Goal: Task Accomplishment & Management: Complete application form

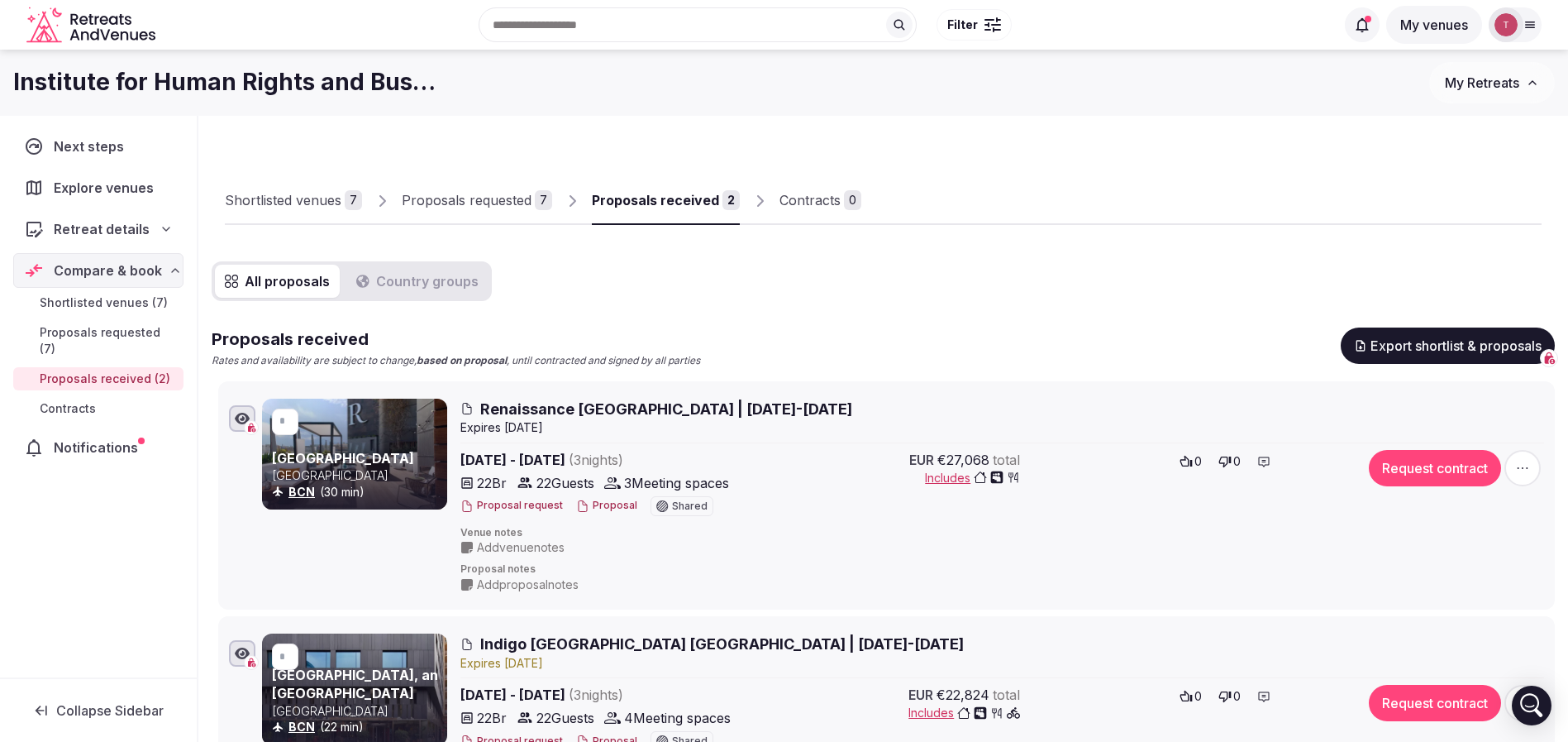
click at [1070, 189] on div "Shortlisted venues 7 Proposals requested 7 Proposals received 2 Contracts 0" at bounding box center [883, 186] width 1317 height 76
click at [1123, 124] on div "Shortlisted venues 7 Proposals requested 7 Proposals received 2 Contracts 0 All…" at bounding box center [883, 566] width 1369 height 901
drag, startPoint x: 17, startPoint y: 81, endPoint x: 250, endPoint y: 73, distance: 233.1
click at [247, 73] on h1 "Institute for Human Rights and Business" at bounding box center [225, 82] width 423 height 32
click at [254, 74] on h1 "Institute for Human Rights and Business" at bounding box center [225, 82] width 423 height 32
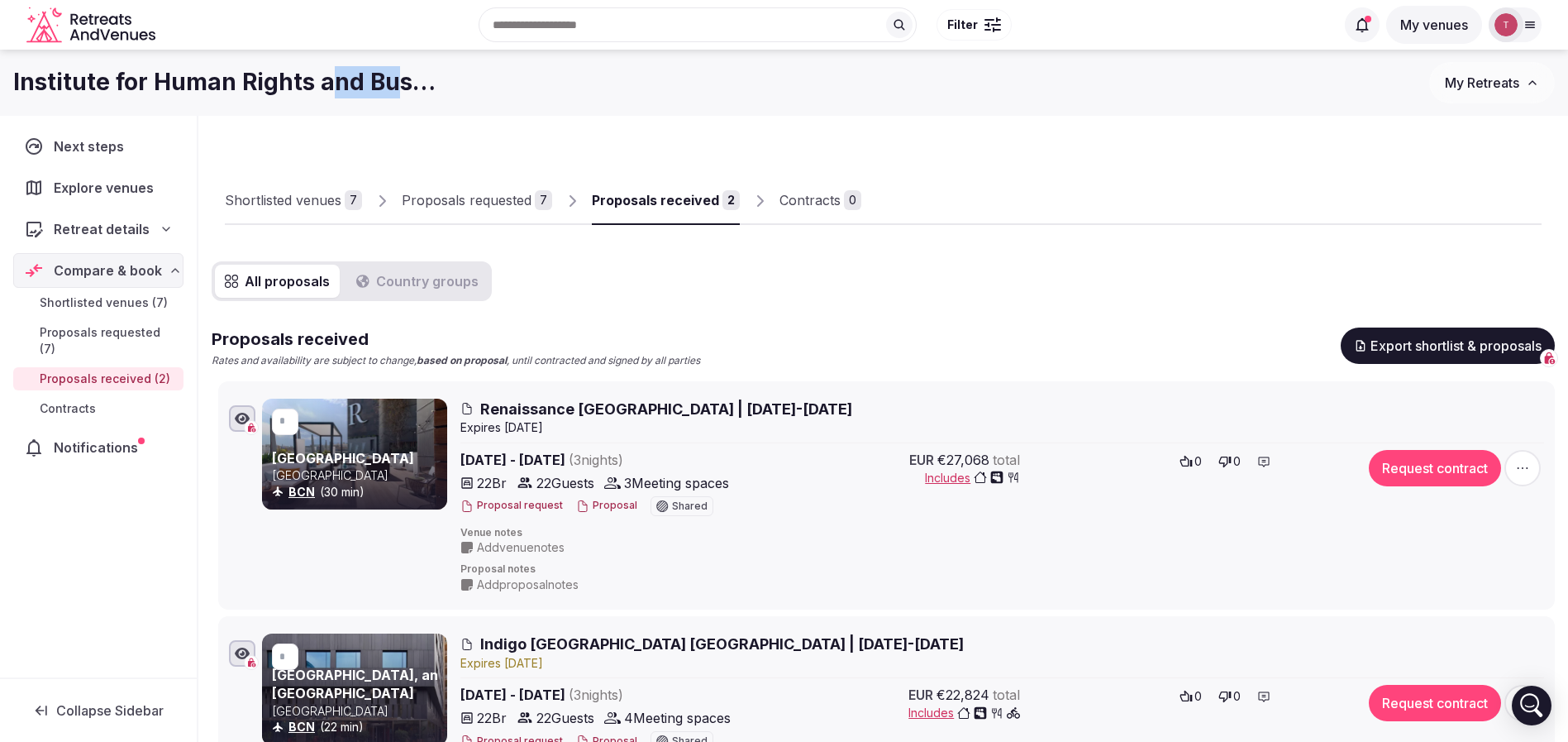
drag, startPoint x: 330, startPoint y: 83, endPoint x: 386, endPoint y: 81, distance: 56.0
click at [386, 81] on h1 "Institute for Human Rights and Business" at bounding box center [225, 82] width 423 height 32
drag, startPoint x: 1176, startPoint y: 251, endPoint x: 1088, endPoint y: 279, distance: 92.3
click at [1175, 251] on div "Shortlisted venues 7 Proposals requested 7 Proposals received 2 Contracts 0 All…" at bounding box center [883, 487] width 1343 height 716
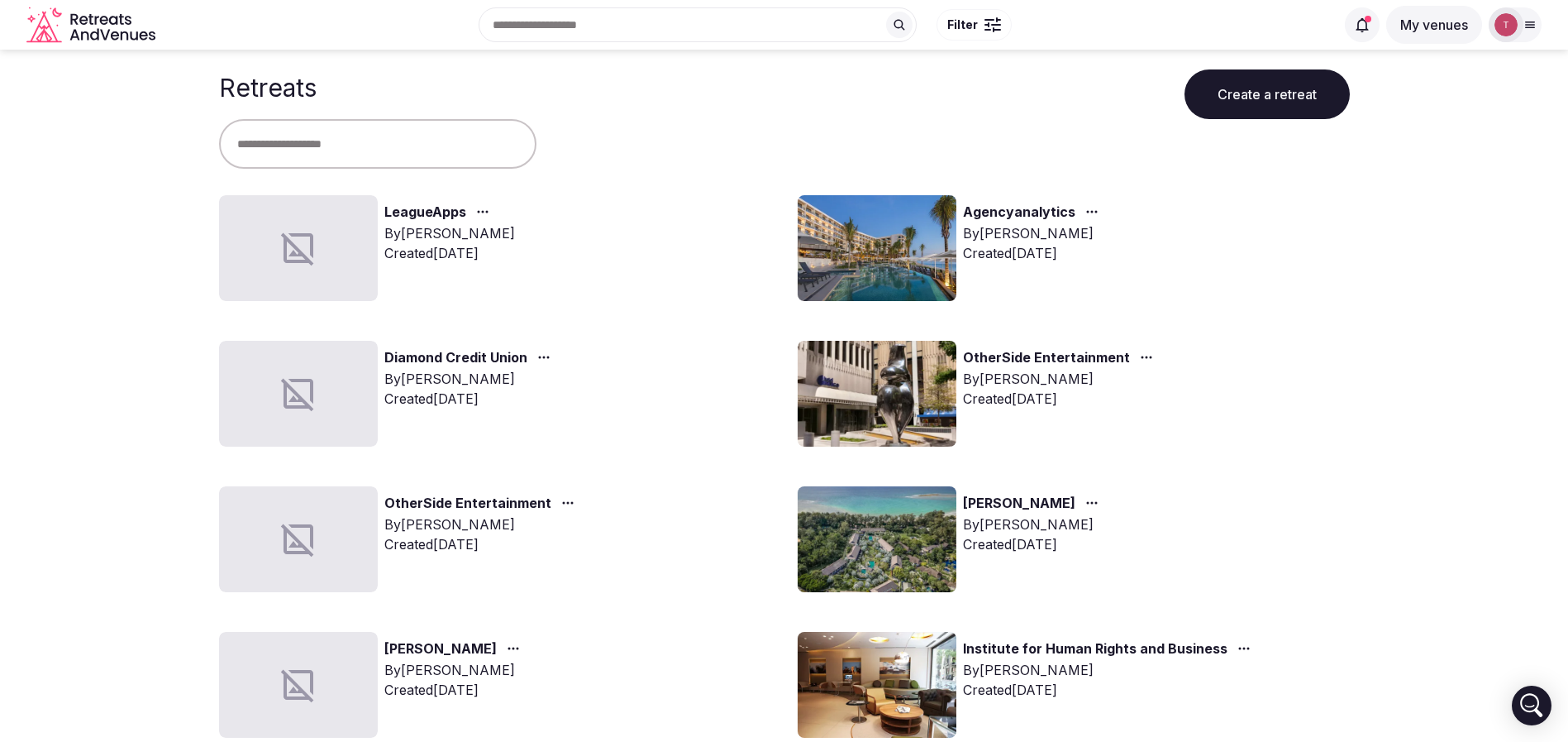
click at [895, 255] on img at bounding box center [876, 248] width 158 height 106
click at [985, 212] on link "Agencyanalytics" at bounding box center [1019, 212] width 113 height 21
click at [992, 208] on link "Agencyanalytics" at bounding box center [1019, 212] width 113 height 21
click at [992, 206] on link "Agencyanalytics" at bounding box center [1019, 212] width 113 height 21
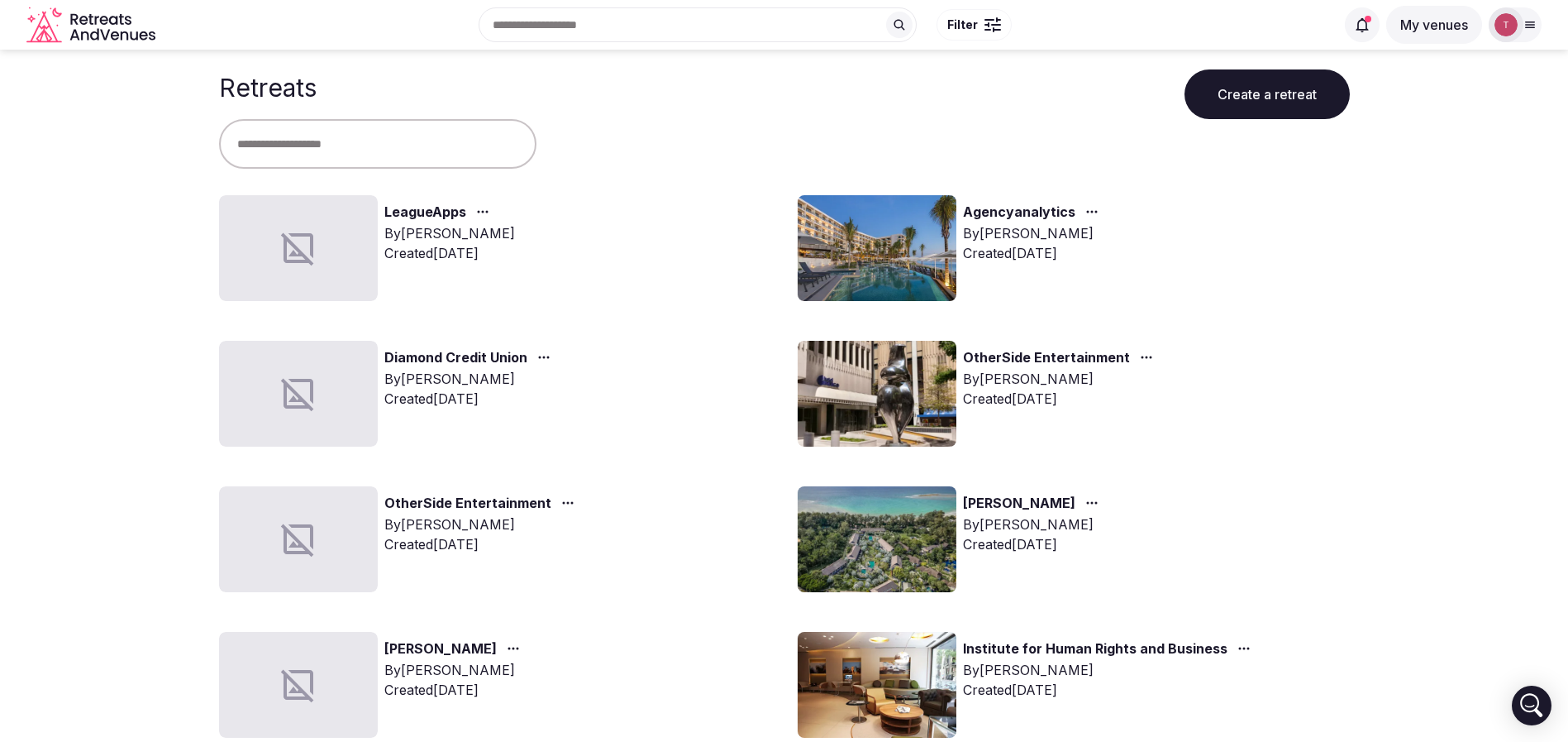
click at [986, 214] on link "Agencyanalytics" at bounding box center [1019, 212] width 113 height 21
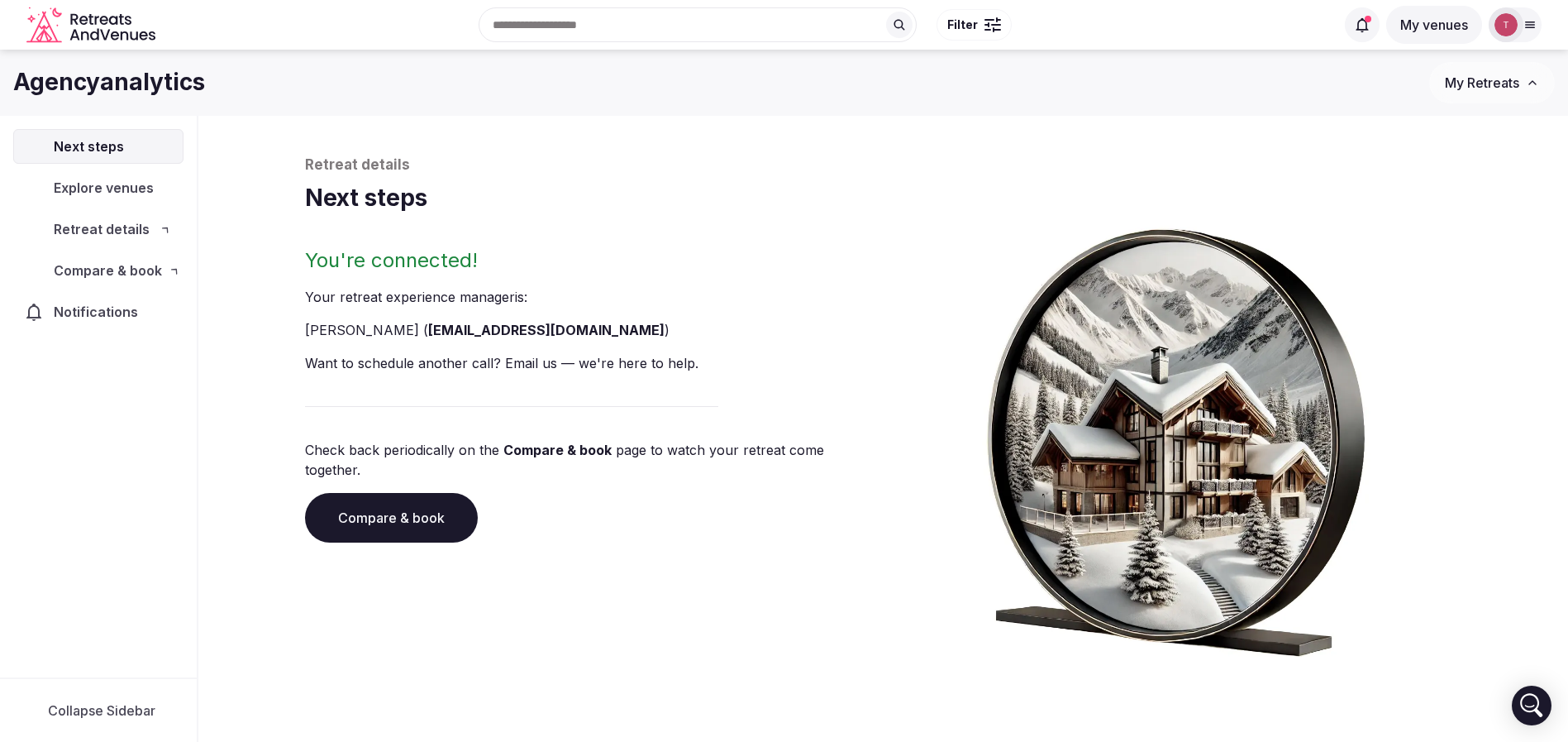
click at [986, 214] on img at bounding box center [1175, 435] width 439 height 442
click at [405, 493] on link "Compare & book" at bounding box center [391, 517] width 173 height 49
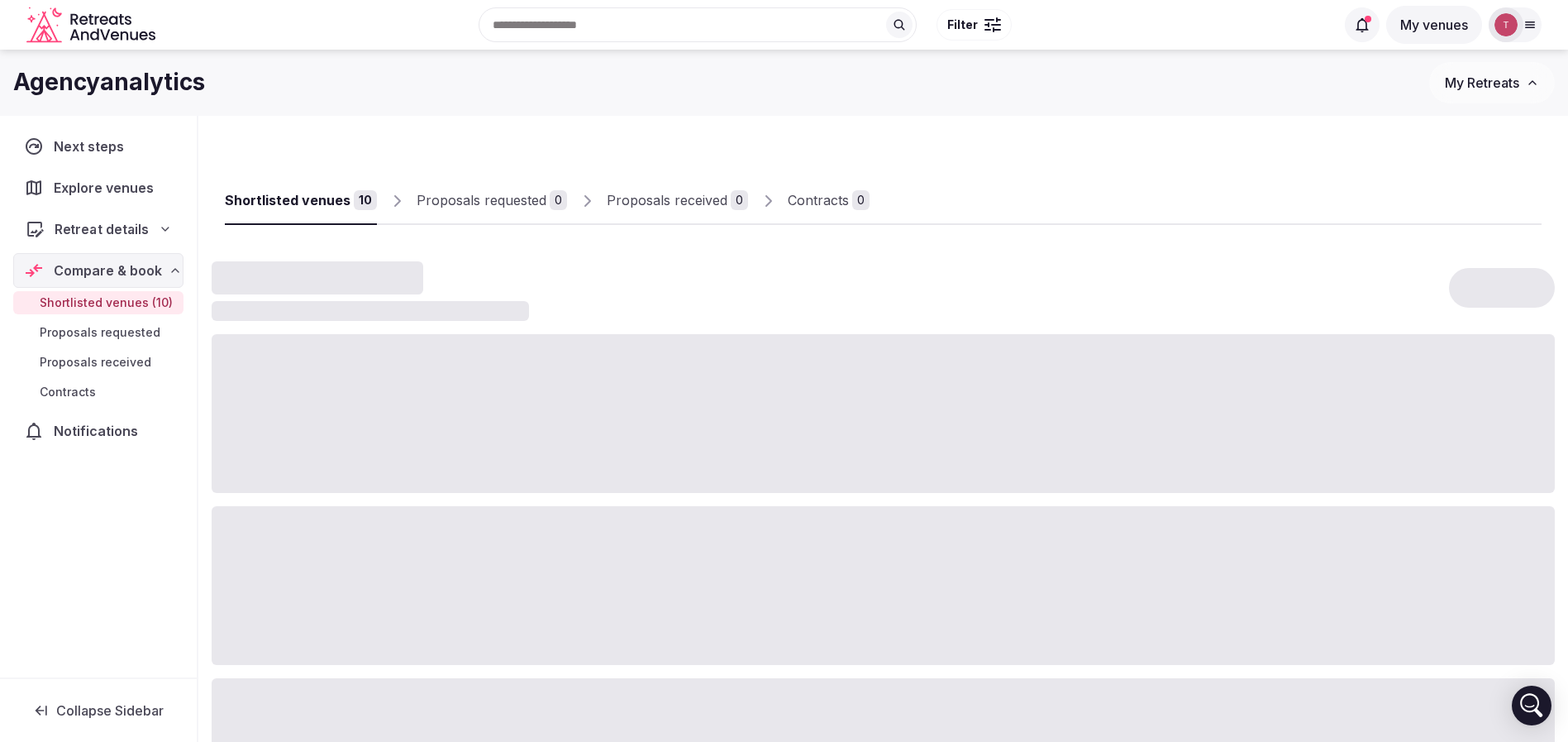
click at [169, 216] on div "Retreat details" at bounding box center [98, 229] width 168 height 34
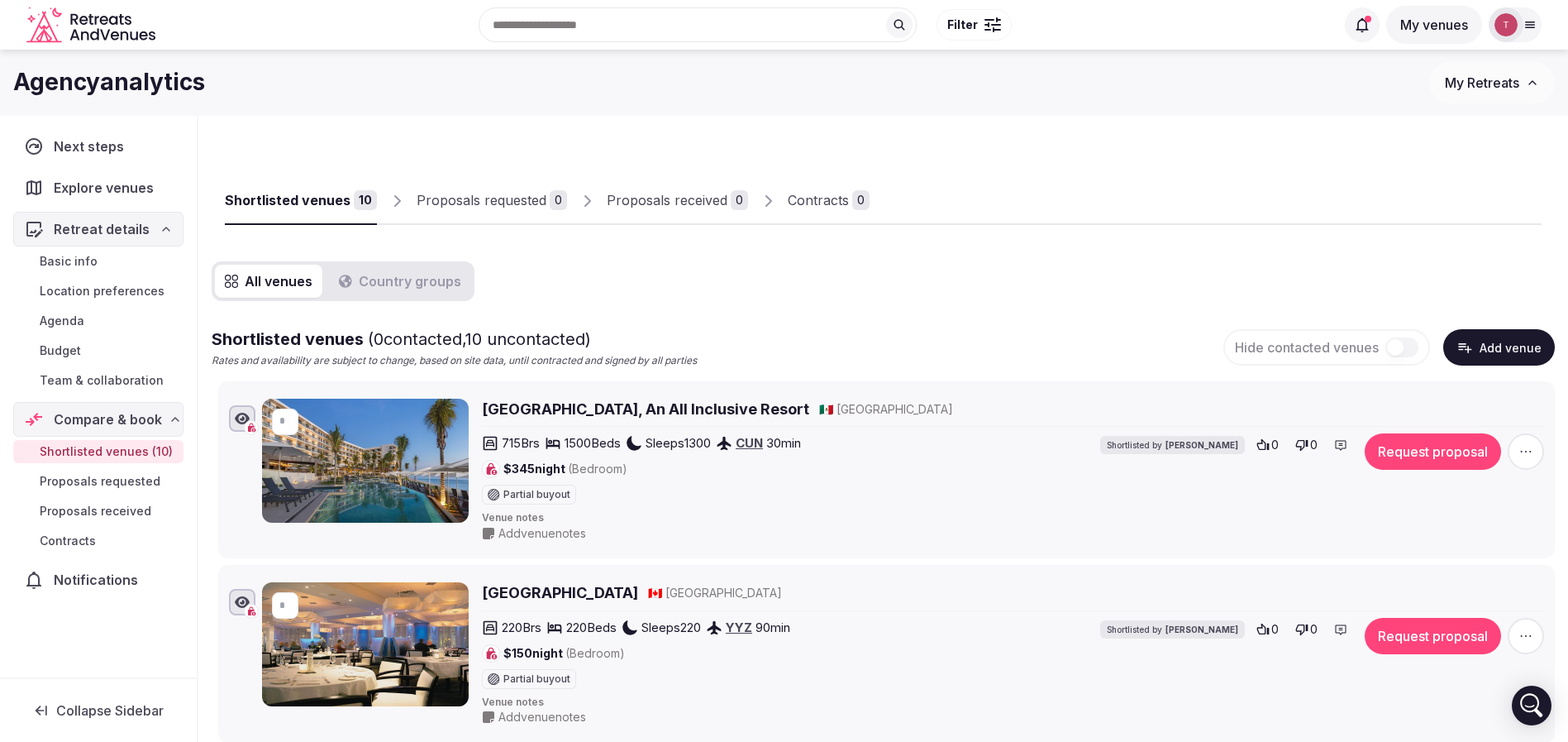
click at [108, 537] on link "Contracts" at bounding box center [98, 541] width 170 height 23
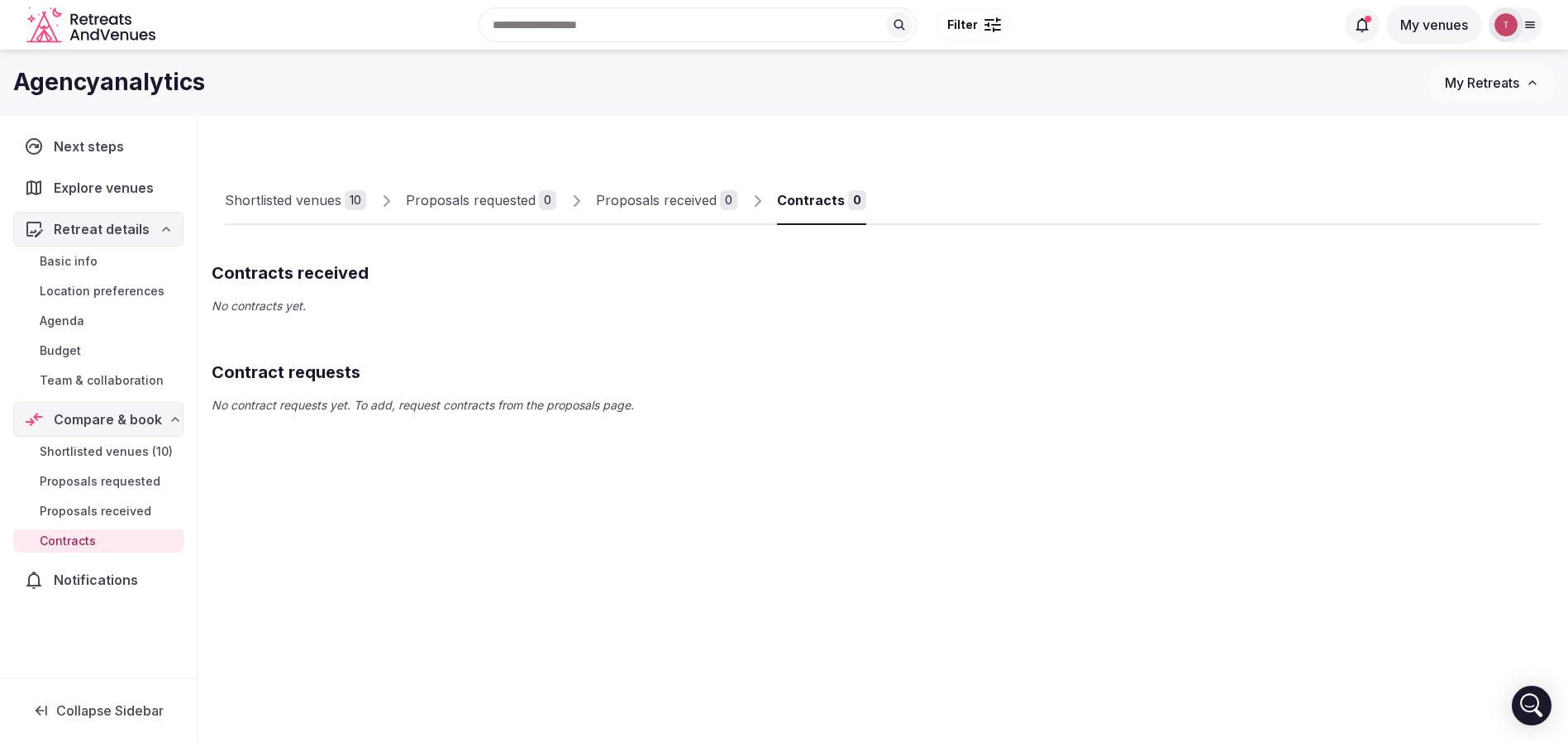
click at [128, 508] on span "Proposals received" at bounding box center [95, 511] width 112 height 16
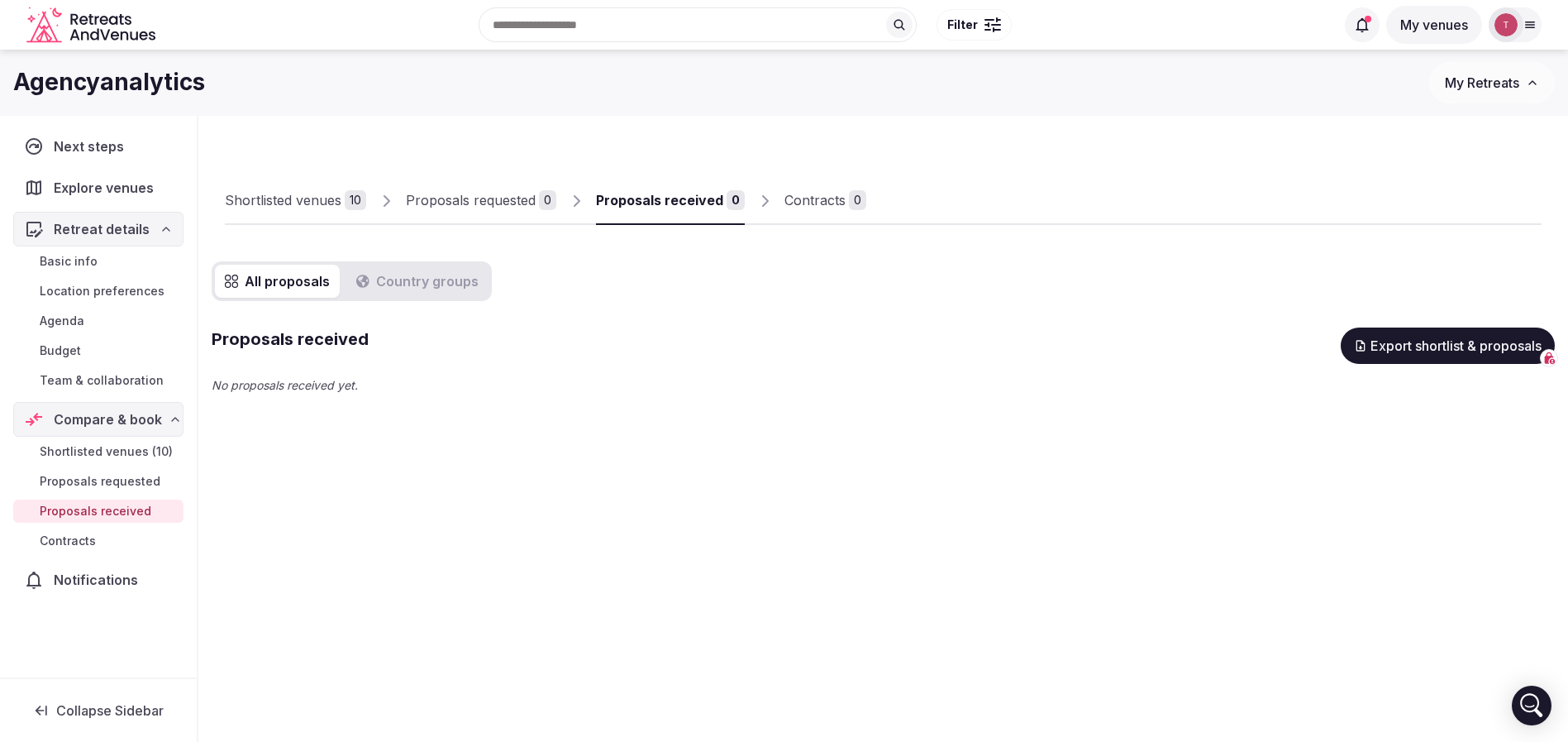
click at [140, 481] on span "Proposals requested" at bounding box center [99, 481] width 121 height 16
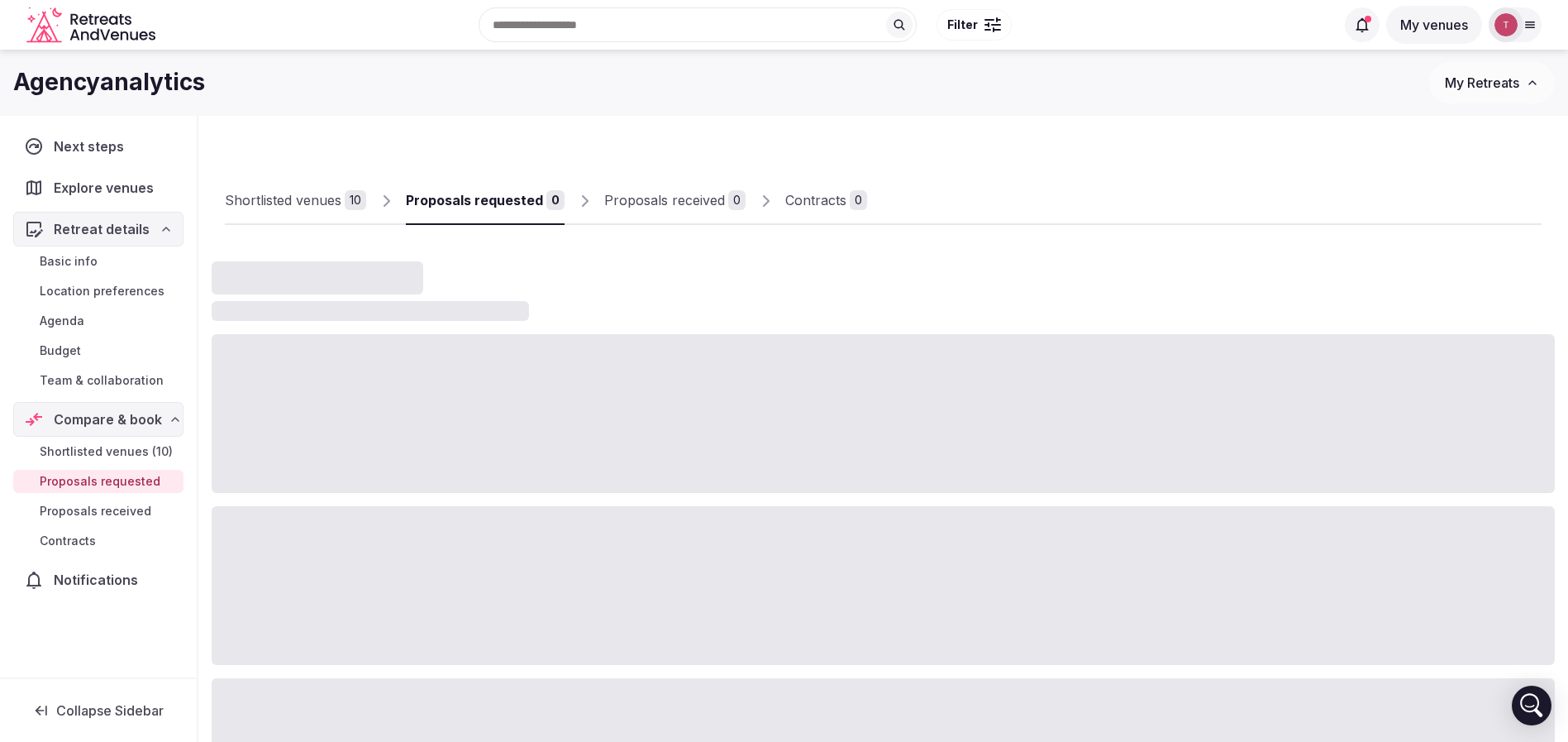
click at [140, 481] on span "Proposals requested" at bounding box center [99, 481] width 121 height 16
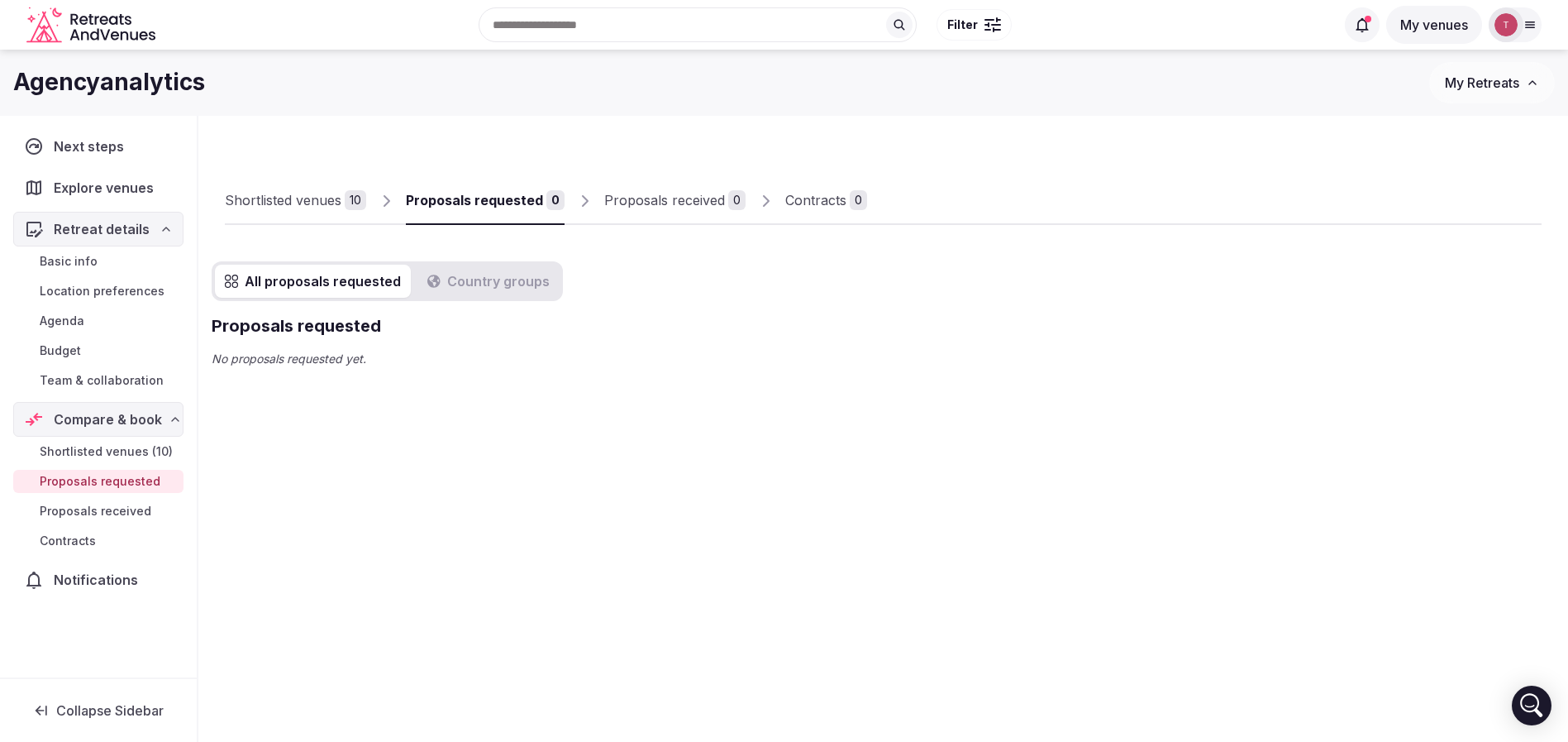
click at [147, 354] on link "Budget" at bounding box center [98, 351] width 170 height 23
click at [140, 375] on span "Team & collaboration" at bounding box center [101, 380] width 124 height 16
click at [140, 380] on span "Team & collaboration" at bounding box center [101, 380] width 124 height 16
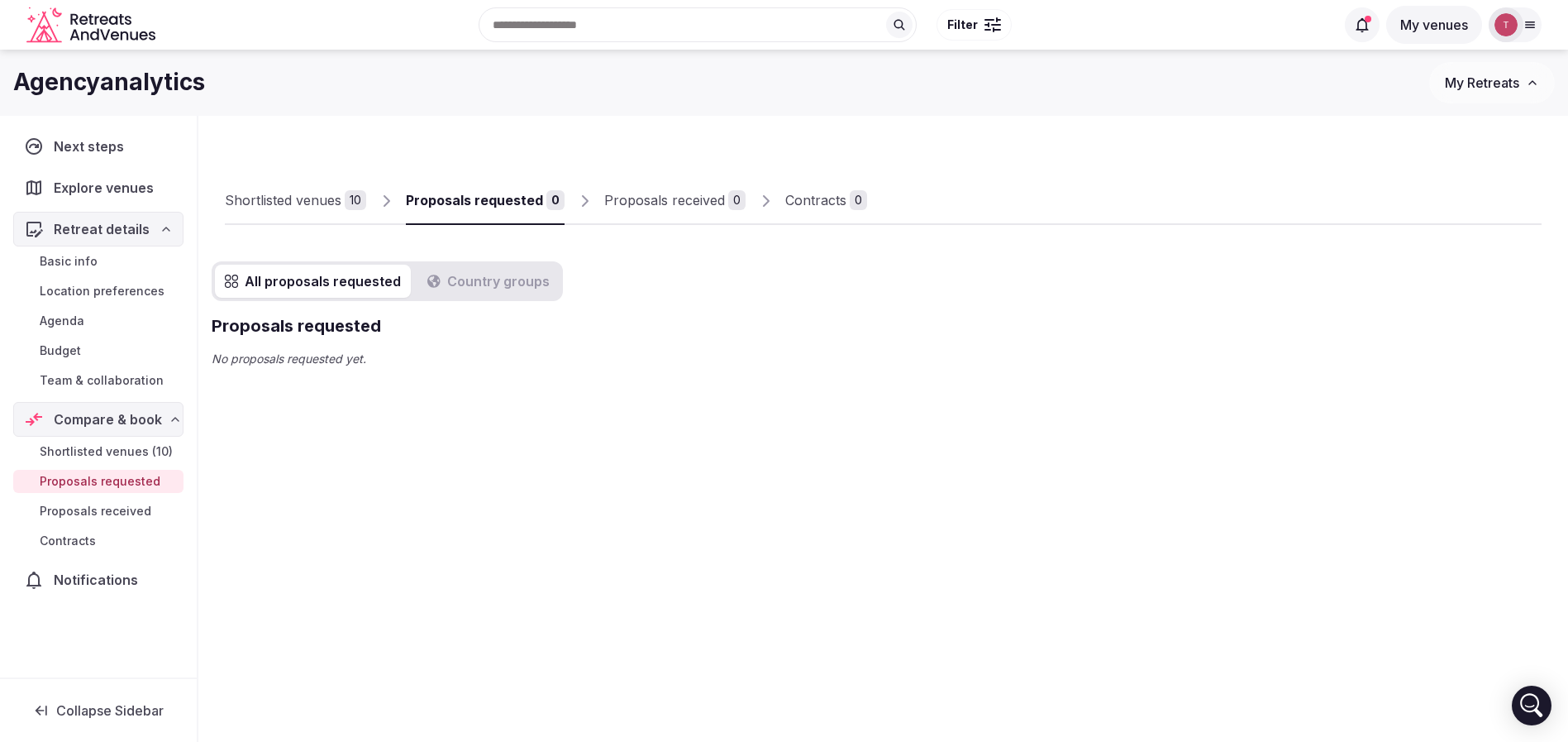
click at [140, 380] on span "Team & collaboration" at bounding box center [101, 380] width 124 height 16
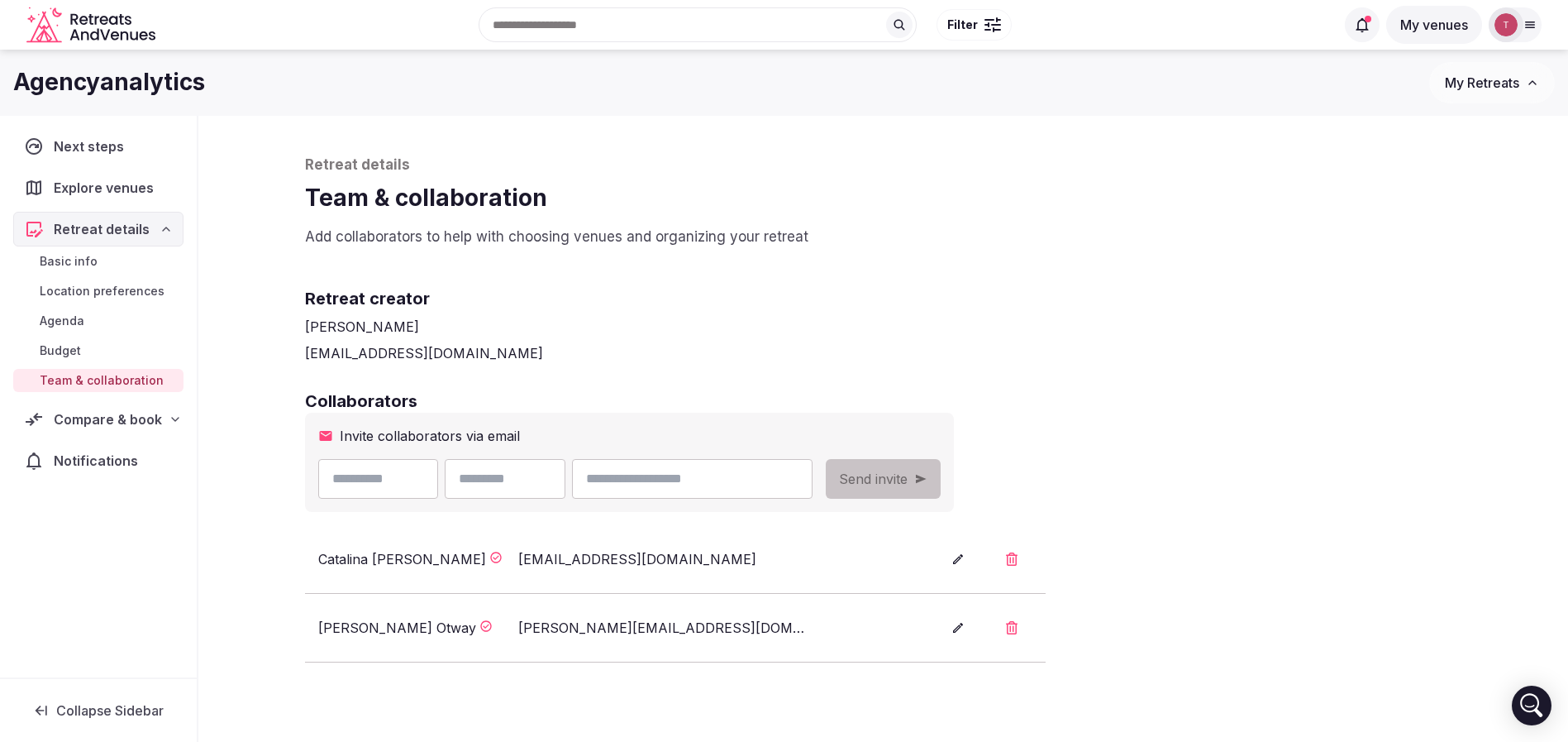
click at [987, 342] on div "Retreat creator Thiago Martins thiago@retreatsandvenues.com" at bounding box center [883, 311] width 1157 height 103
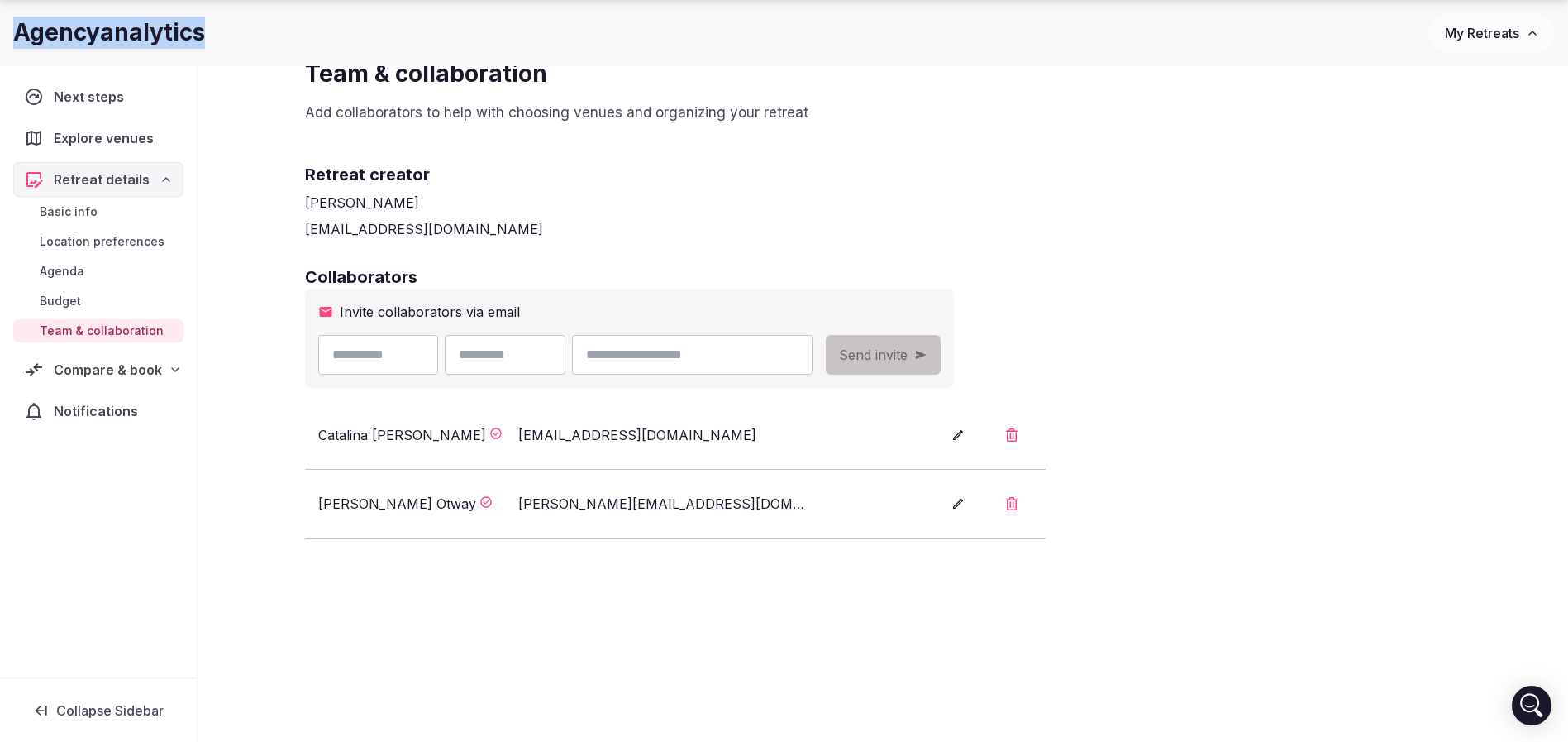
drag, startPoint x: 33, startPoint y: 38, endPoint x: 284, endPoint y: 55, distance: 251.6
click at [284, 55] on div "Agencyanalytics My Retreats" at bounding box center [784, 33] width 1568 height 66
drag, startPoint x: 307, startPoint y: 505, endPoint x: 341, endPoint y: 504, distance: 34.0
click at [341, 504] on li "Ellie Otway ellie.otway@agencyanalytics.com" at bounding box center [675, 504] width 741 height 69
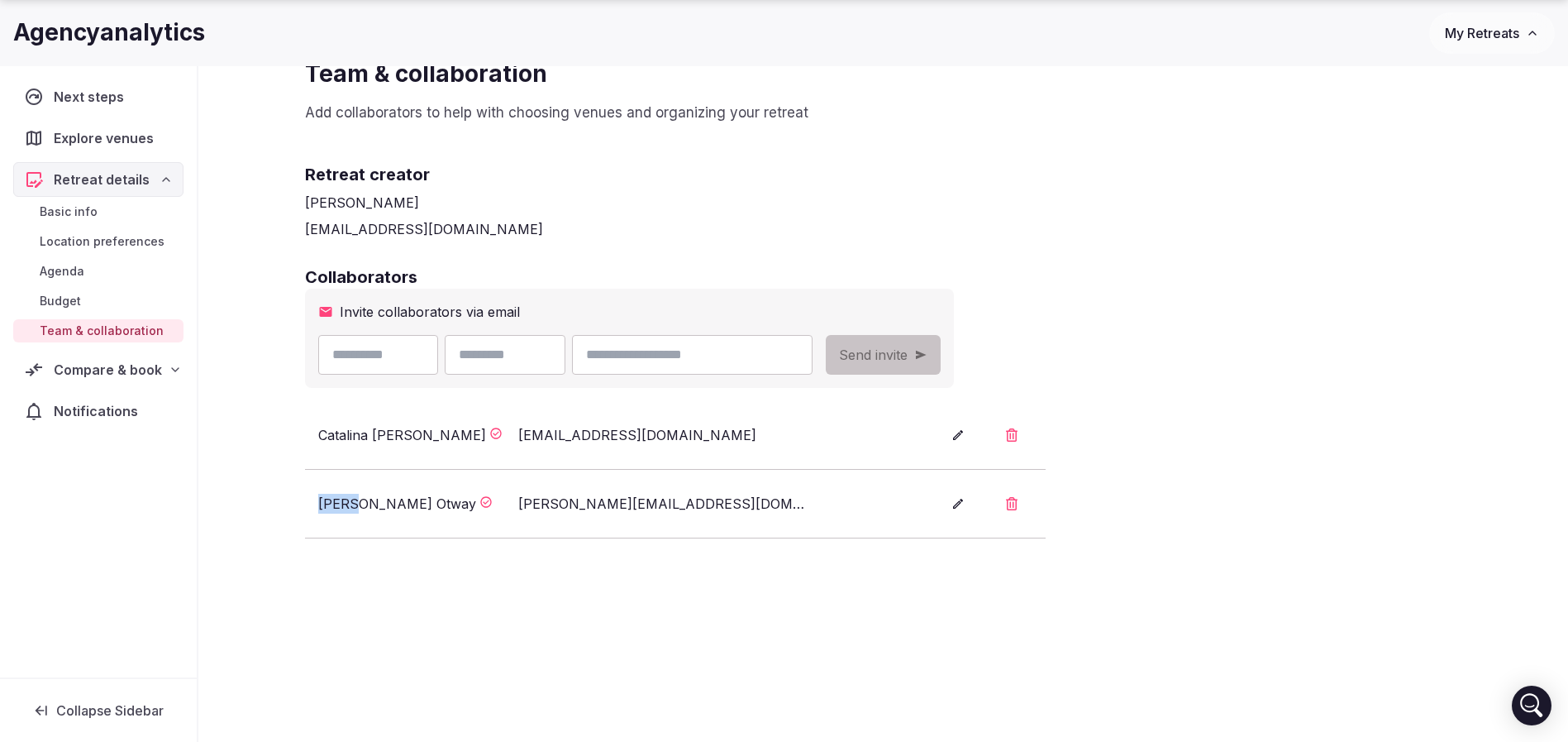
click at [341, 504] on div "Ellie Otway" at bounding box center [397, 504] width 157 height 20
drag, startPoint x: 317, startPoint y: 504, endPoint x: 503, endPoint y: 494, distance: 186.3
click at [503, 494] on li "Ellie Otway ellie.otway@agencyanalytics.com" at bounding box center [675, 504] width 741 height 69
click at [503, 494] on div "Ellie Otway" at bounding box center [415, 504] width 193 height 20
drag, startPoint x: 315, startPoint y: 504, endPoint x: 576, endPoint y: 505, distance: 261.0
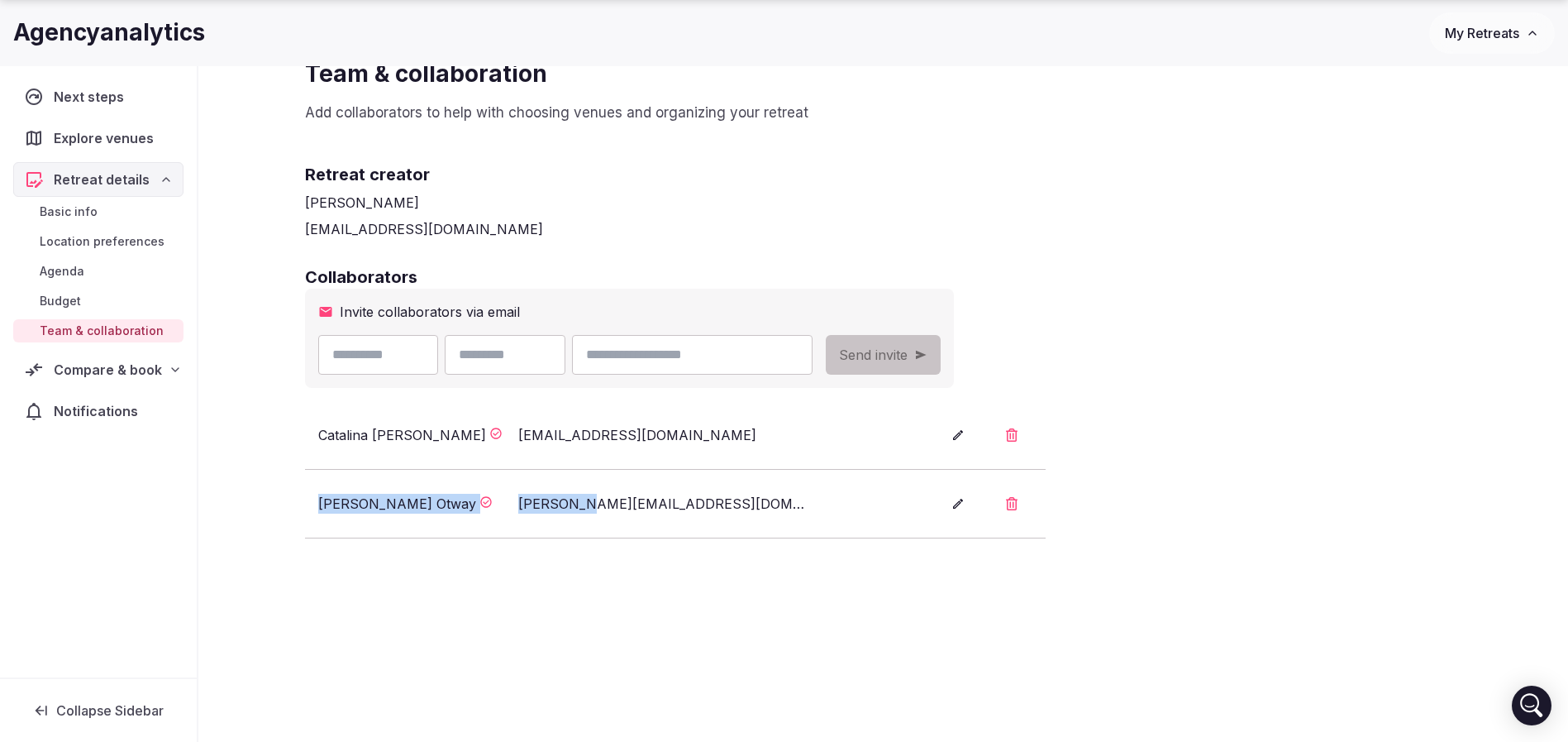
click at [572, 504] on li "Ellie Otway ellie.otway@agencyanalytics.com" at bounding box center [675, 504] width 741 height 69
click at [578, 505] on div "ellie.otway@agencyanalytics.com" at bounding box center [665, 504] width 293 height 20
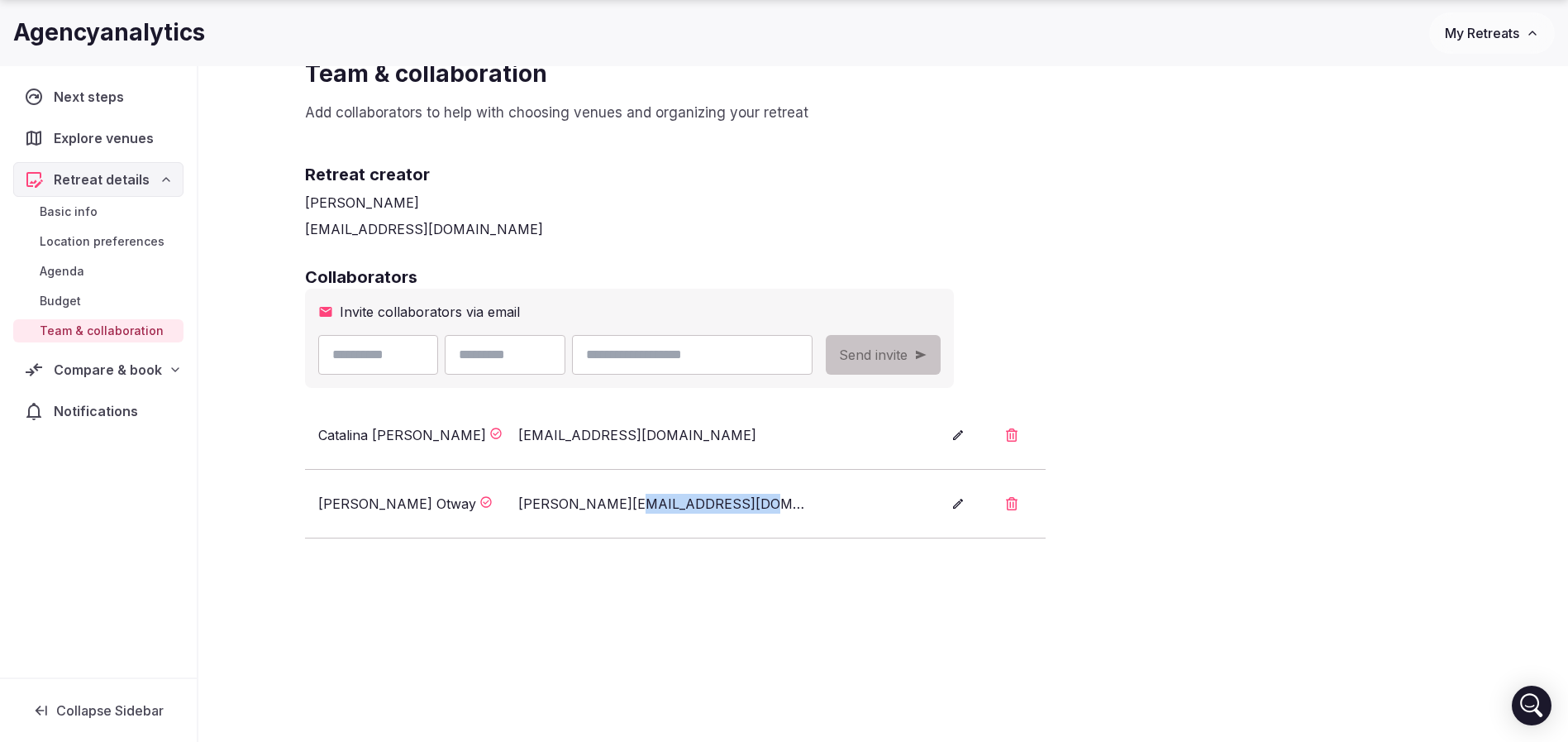
drag, startPoint x: 639, startPoint y: 506, endPoint x: 763, endPoint y: 504, distance: 124.0
click at [762, 504] on div "ellie.otway@agencyanalytics.com" at bounding box center [665, 504] width 293 height 20
click at [767, 504] on div "ellie.otway@agencyanalytics.com" at bounding box center [665, 504] width 293 height 20
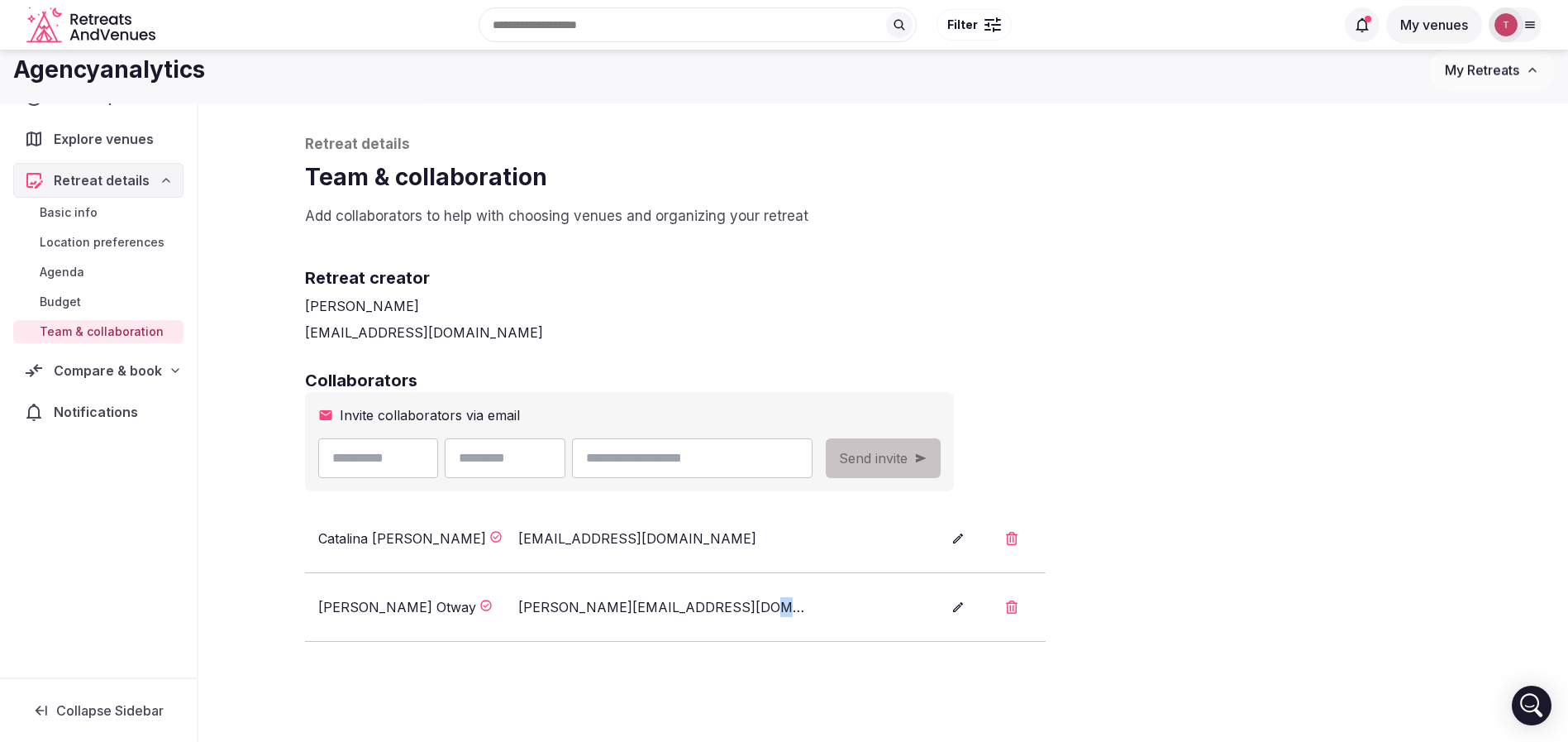
scroll to position [0, 0]
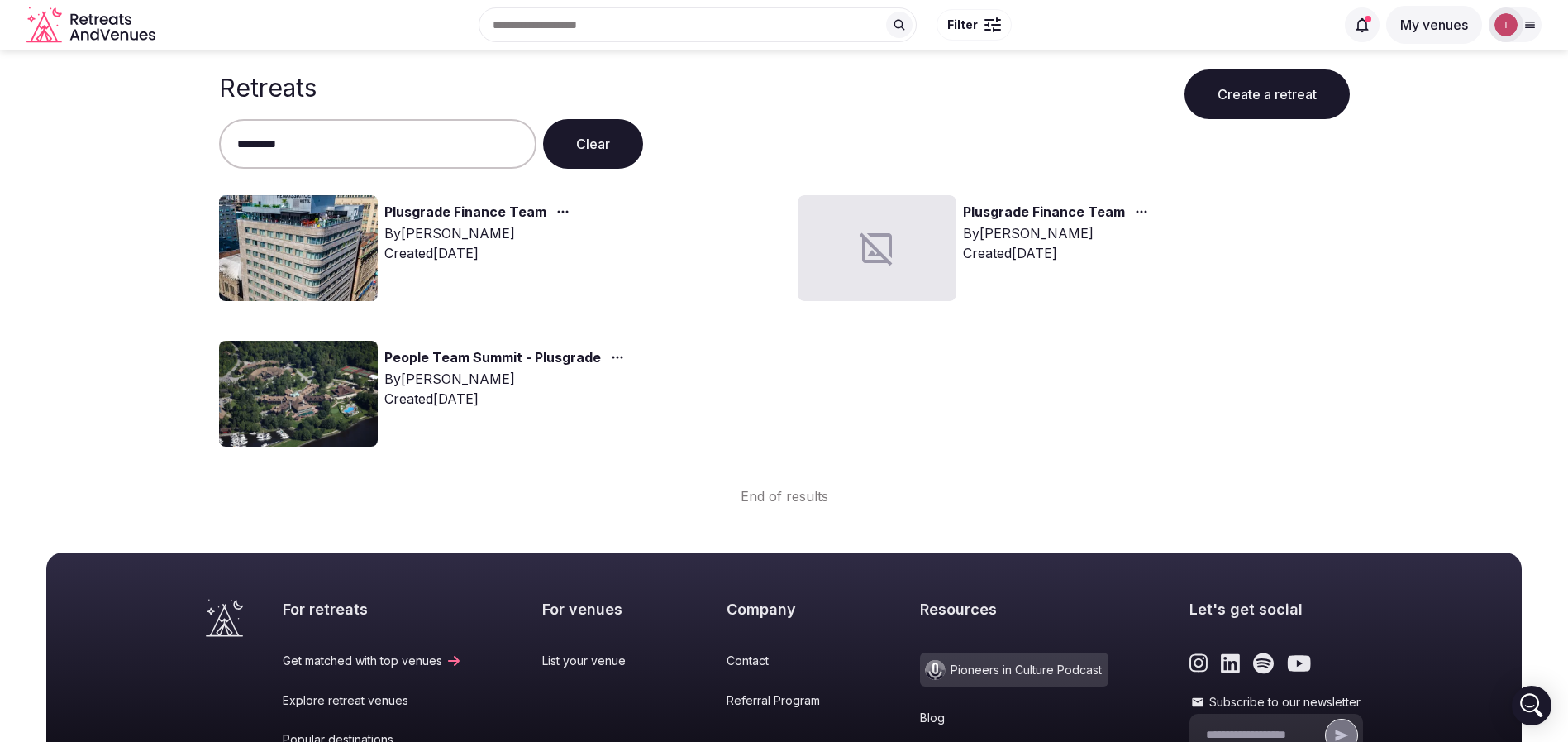
type input "*********"
click at [306, 243] on img at bounding box center [298, 248] width 158 height 106
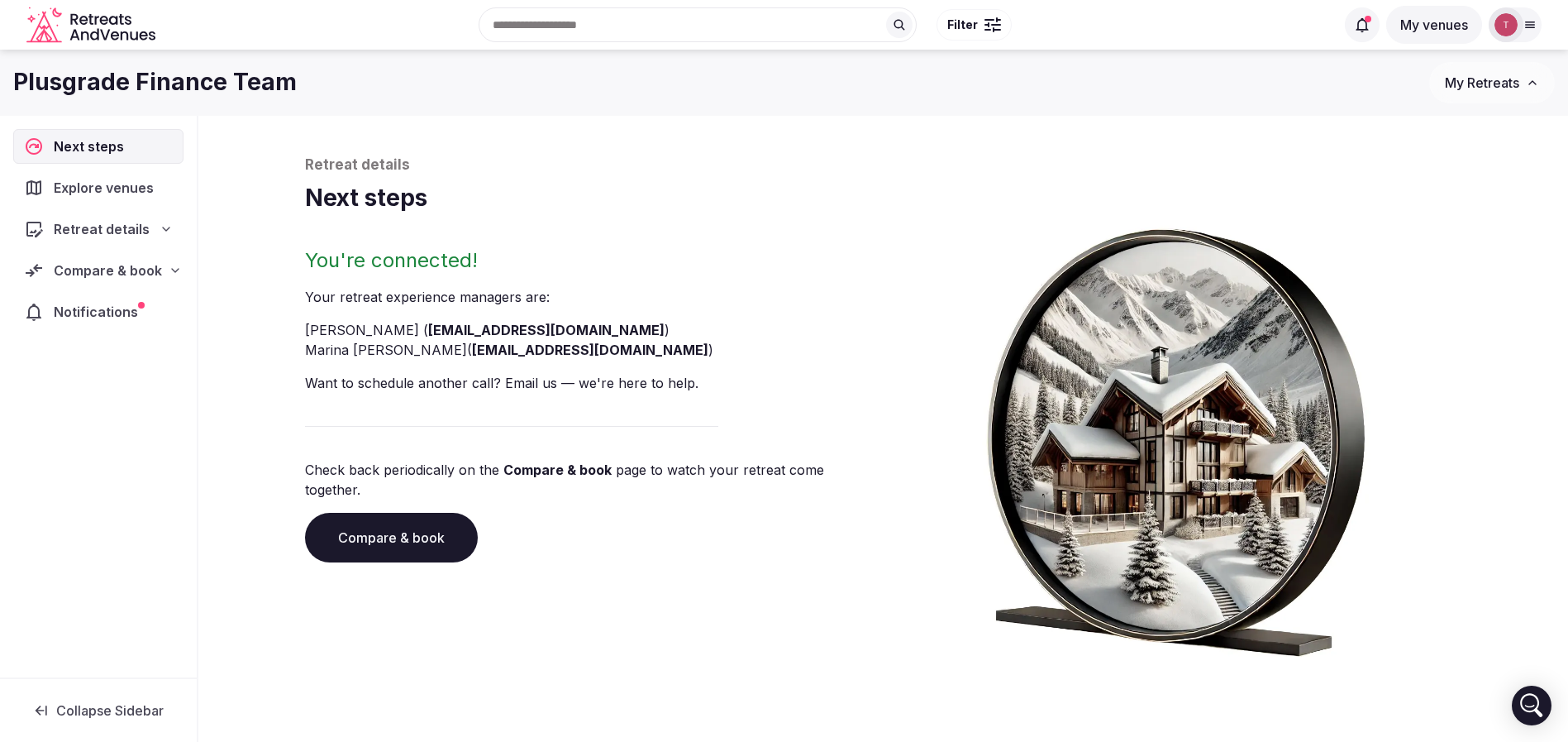
click at [436, 514] on link "Compare & book" at bounding box center [391, 537] width 173 height 49
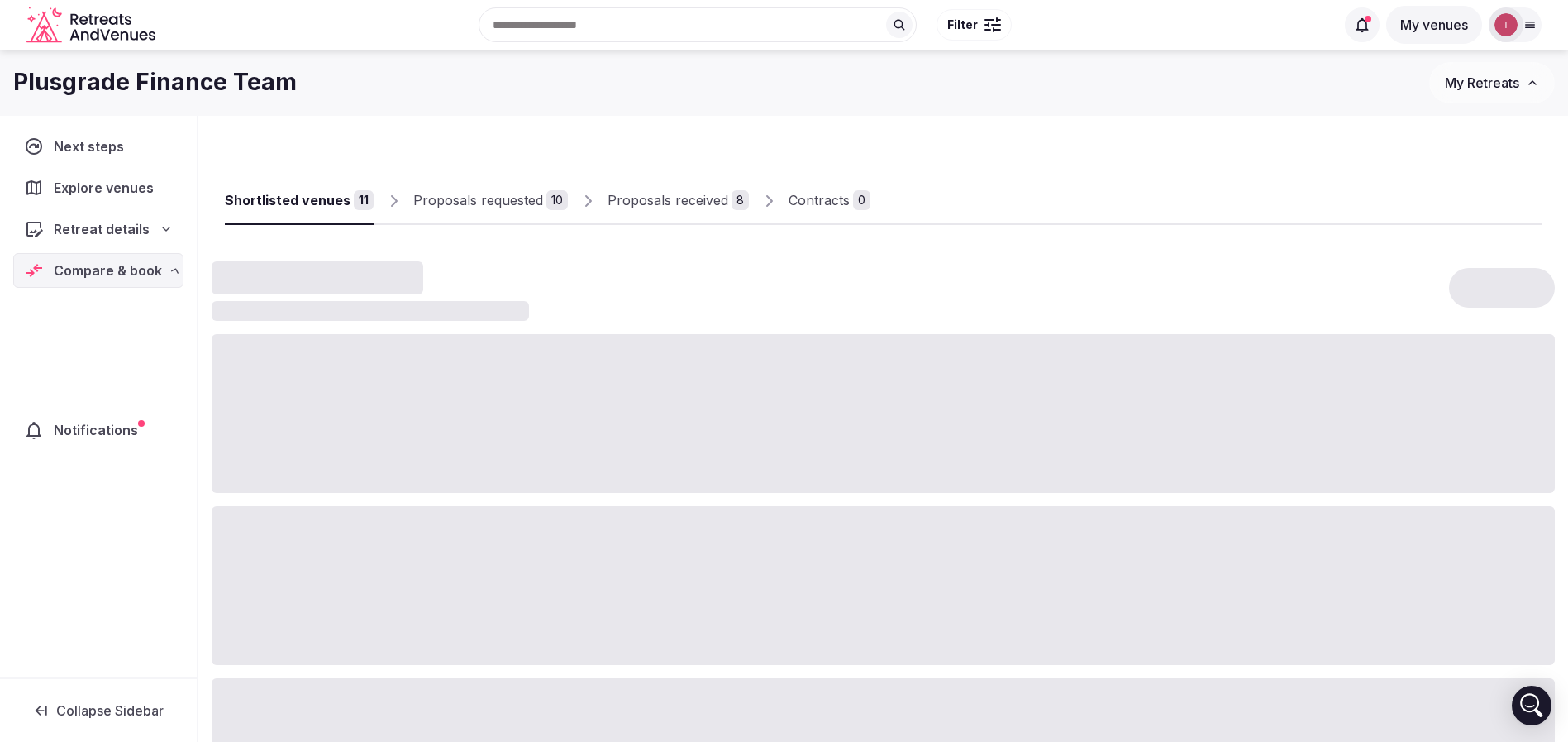
click at [436, 514] on div at bounding box center [883, 584] width 1343 height 158
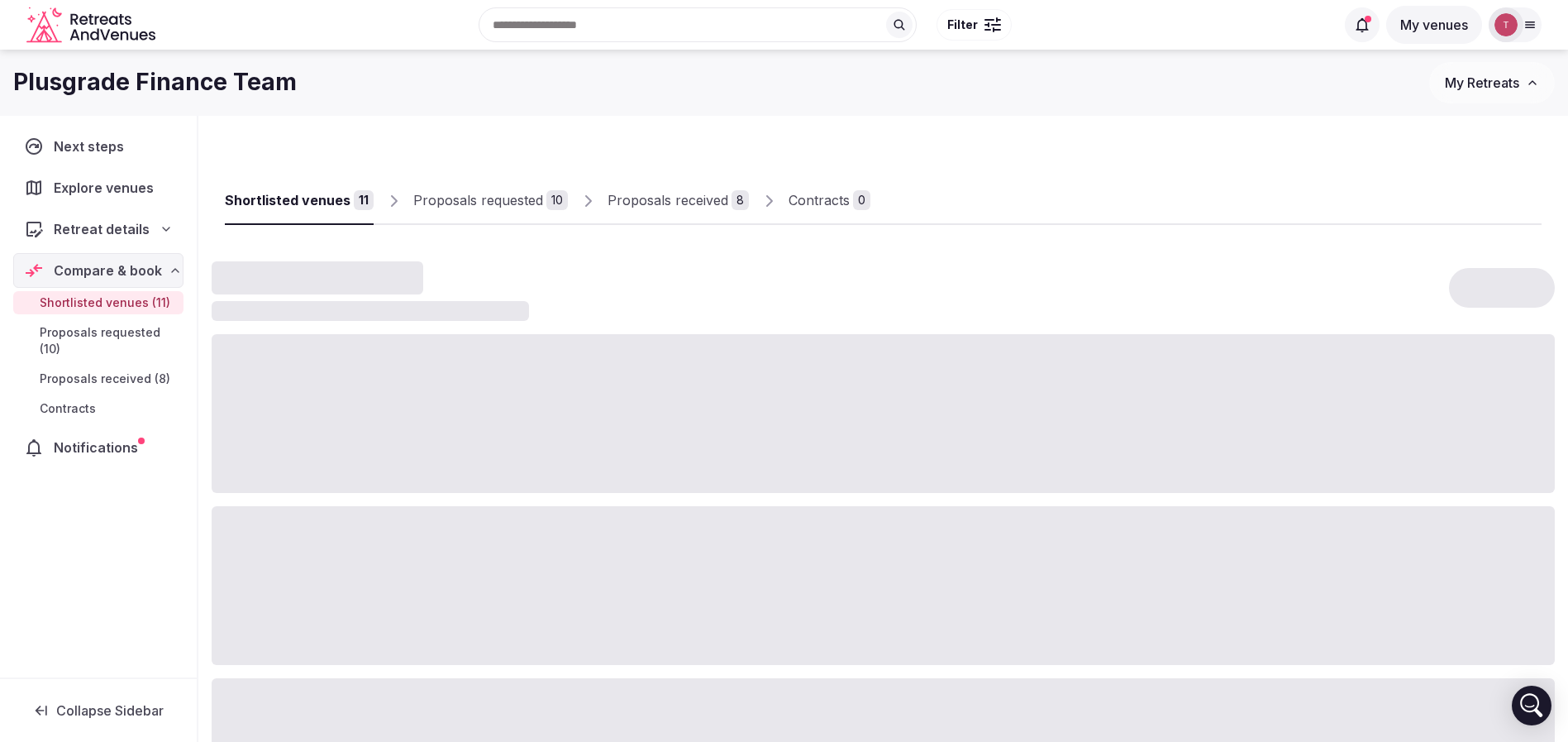
click at [665, 200] on div "Proposals received" at bounding box center [667, 200] width 121 height 20
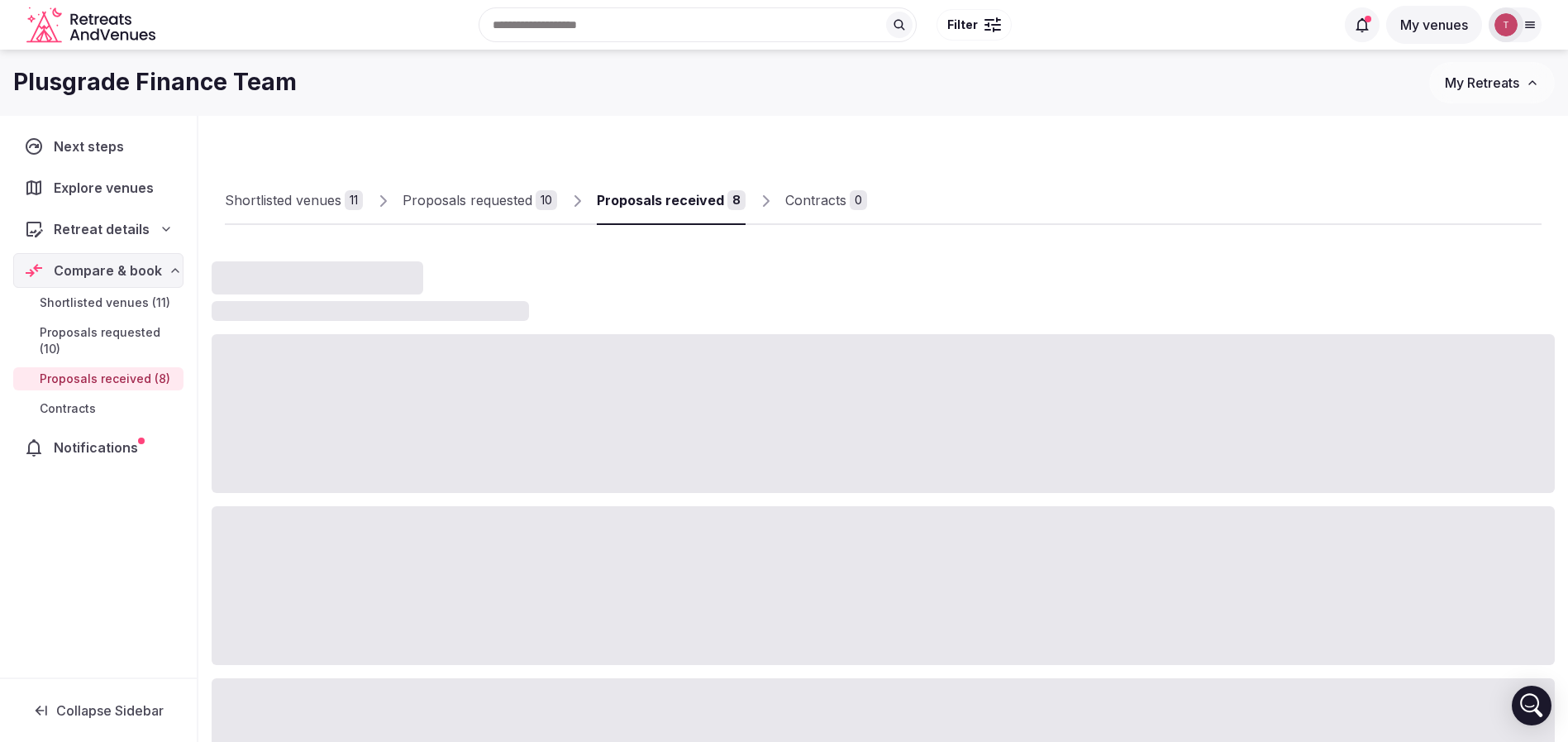
click at [665, 200] on div "Proposals received" at bounding box center [660, 200] width 127 height 20
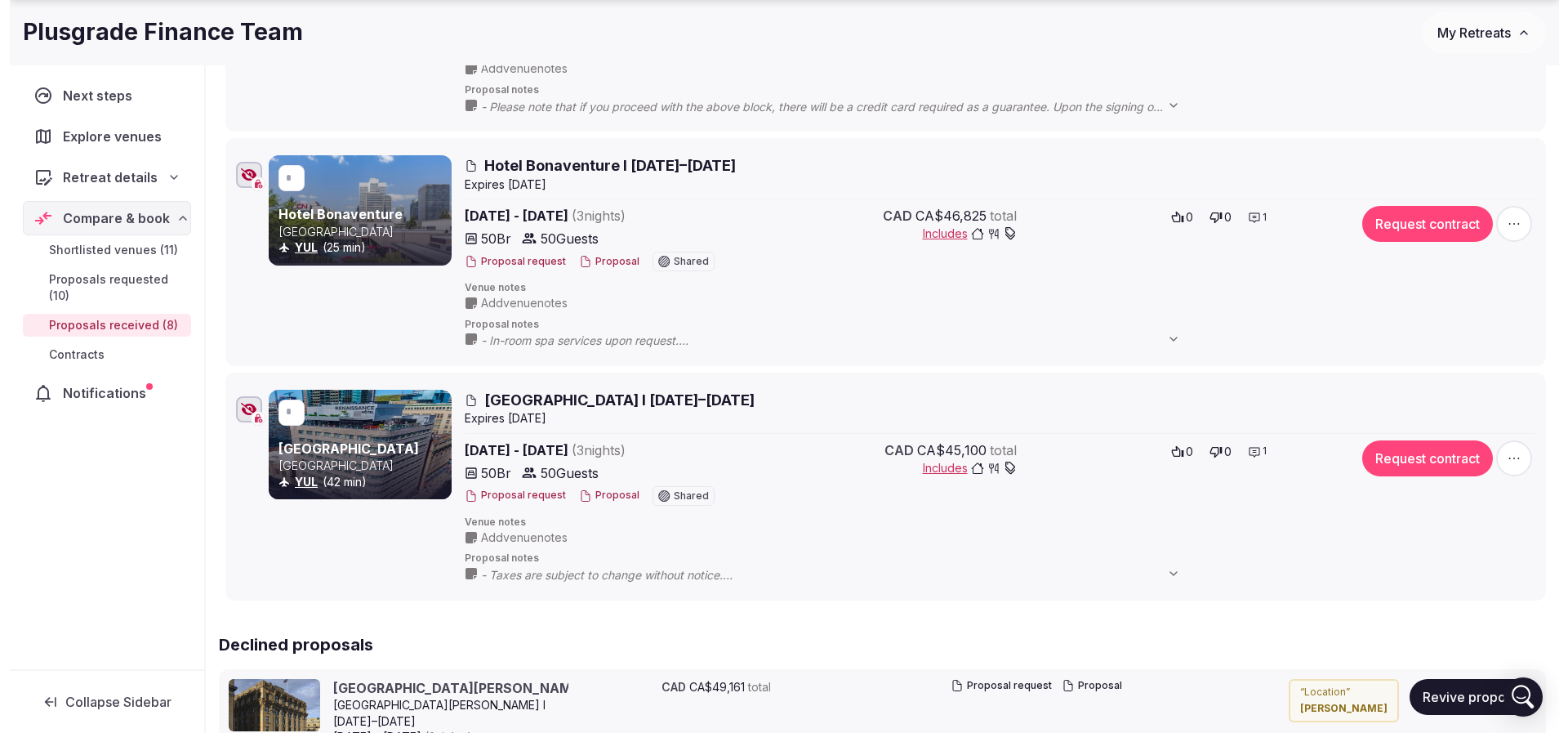
scroll to position [1715, 0]
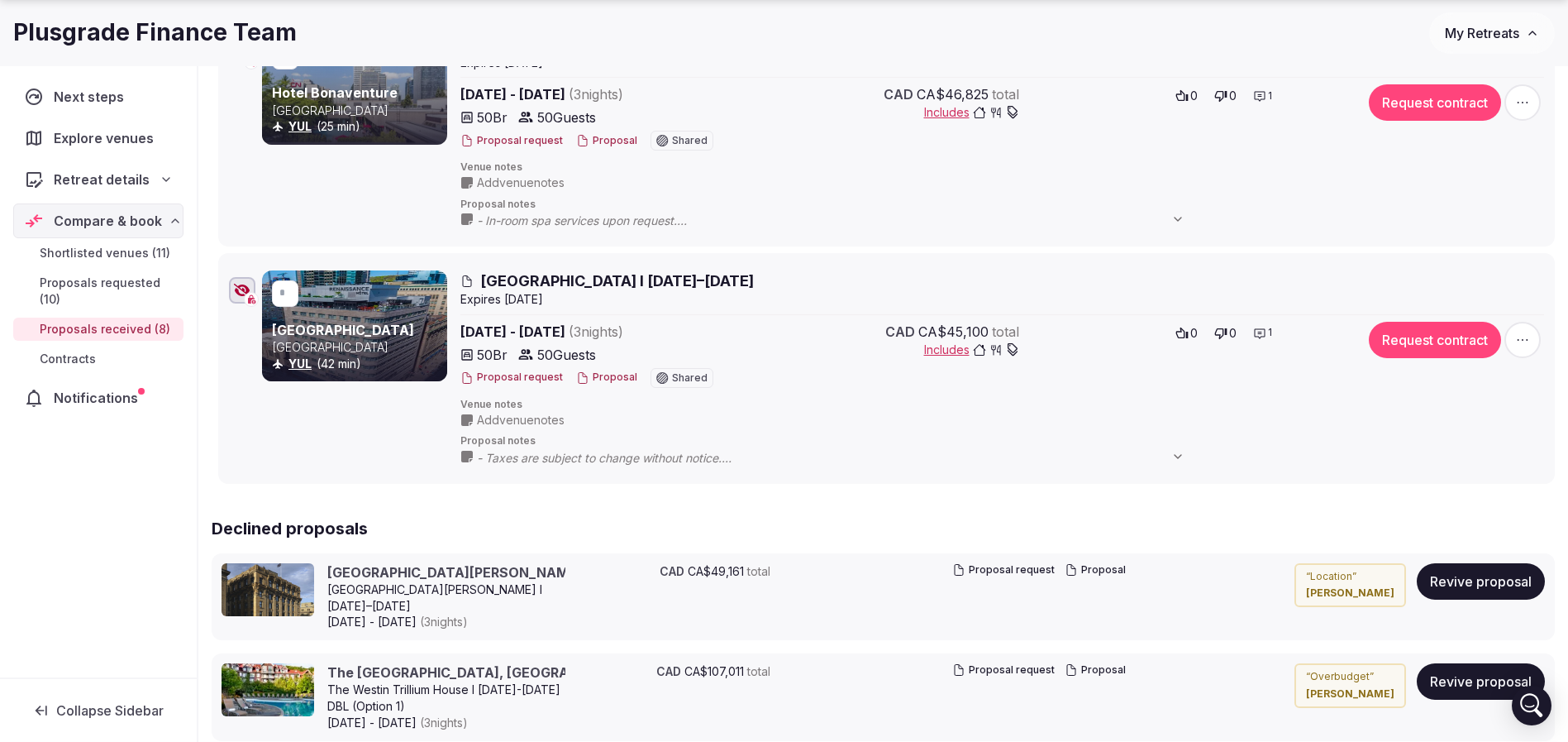
click at [617, 383] on button "Proposal" at bounding box center [606, 378] width 61 height 14
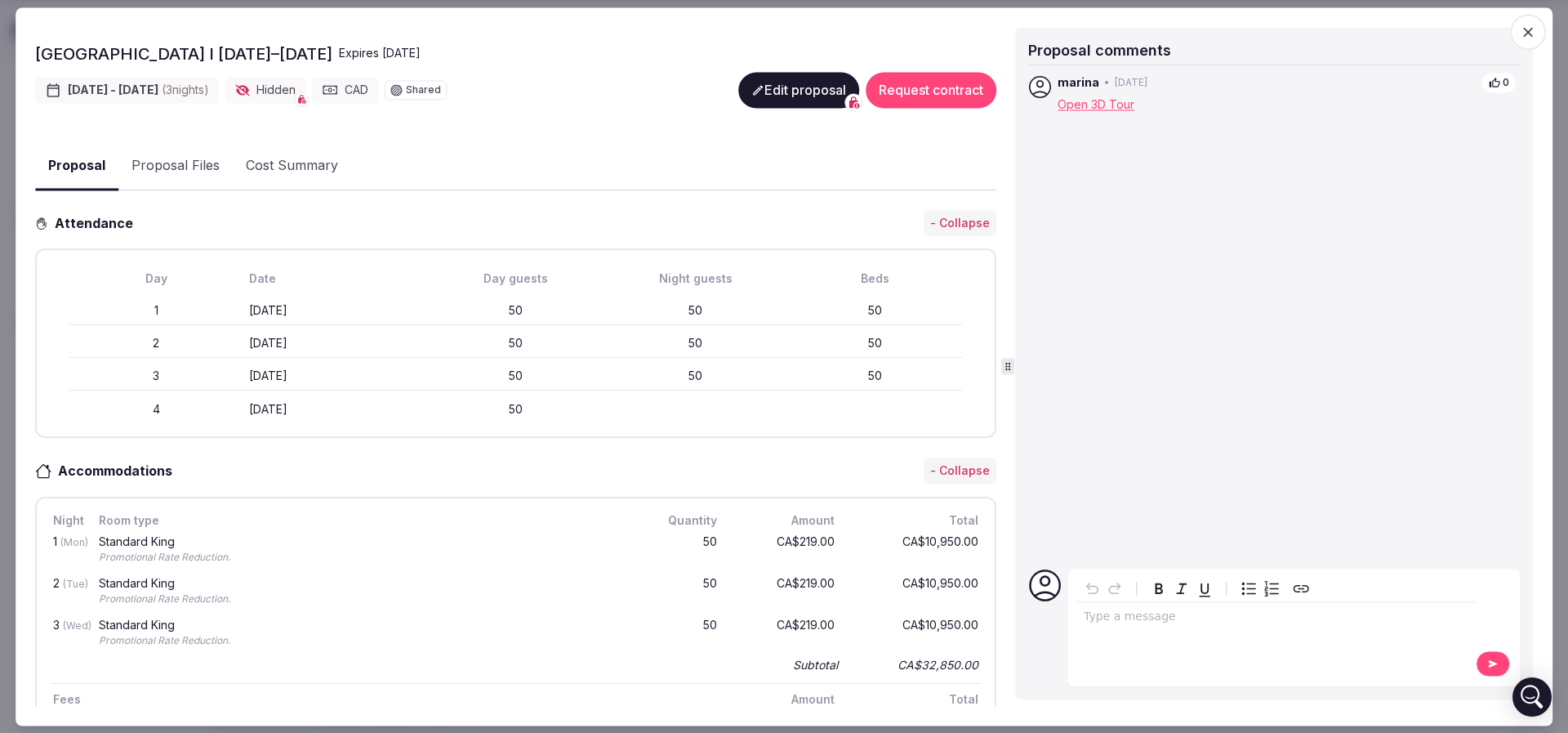
scroll to position [490, 0]
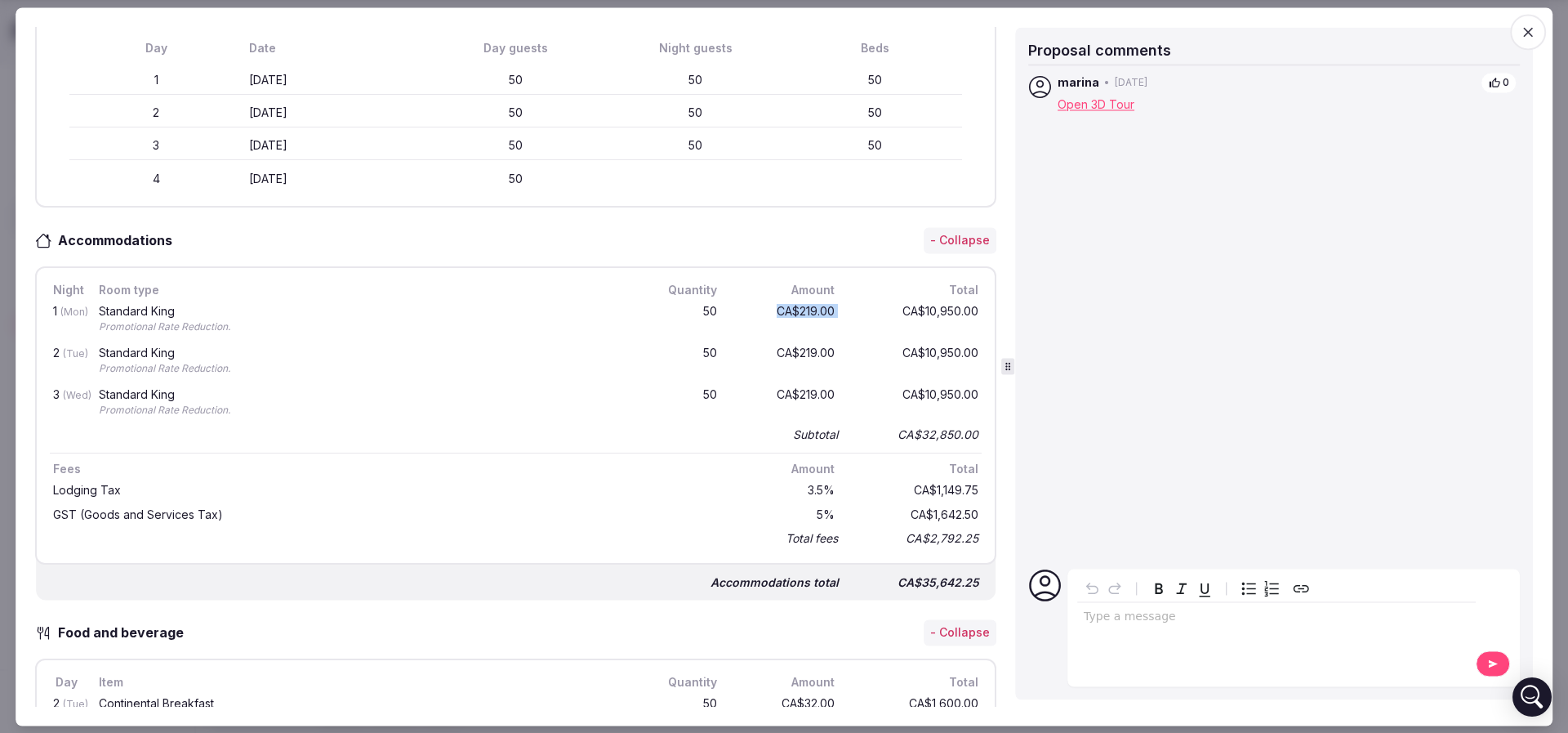
drag, startPoint x: 810, startPoint y: 307, endPoint x: 826, endPoint y: 308, distance: 16.0
click at [826, 308] on div "1 (Mon) Standard King Promotional Rate Reduction. 50 CA$219.00 CA$10,950.00" at bounding box center [515, 319] width 932 height 42
drag, startPoint x: 867, startPoint y: 309, endPoint x: 953, endPoint y: 314, distance: 86.1
click at [953, 314] on div "CA$10,950.00" at bounding box center [917, 320] width 131 height 35
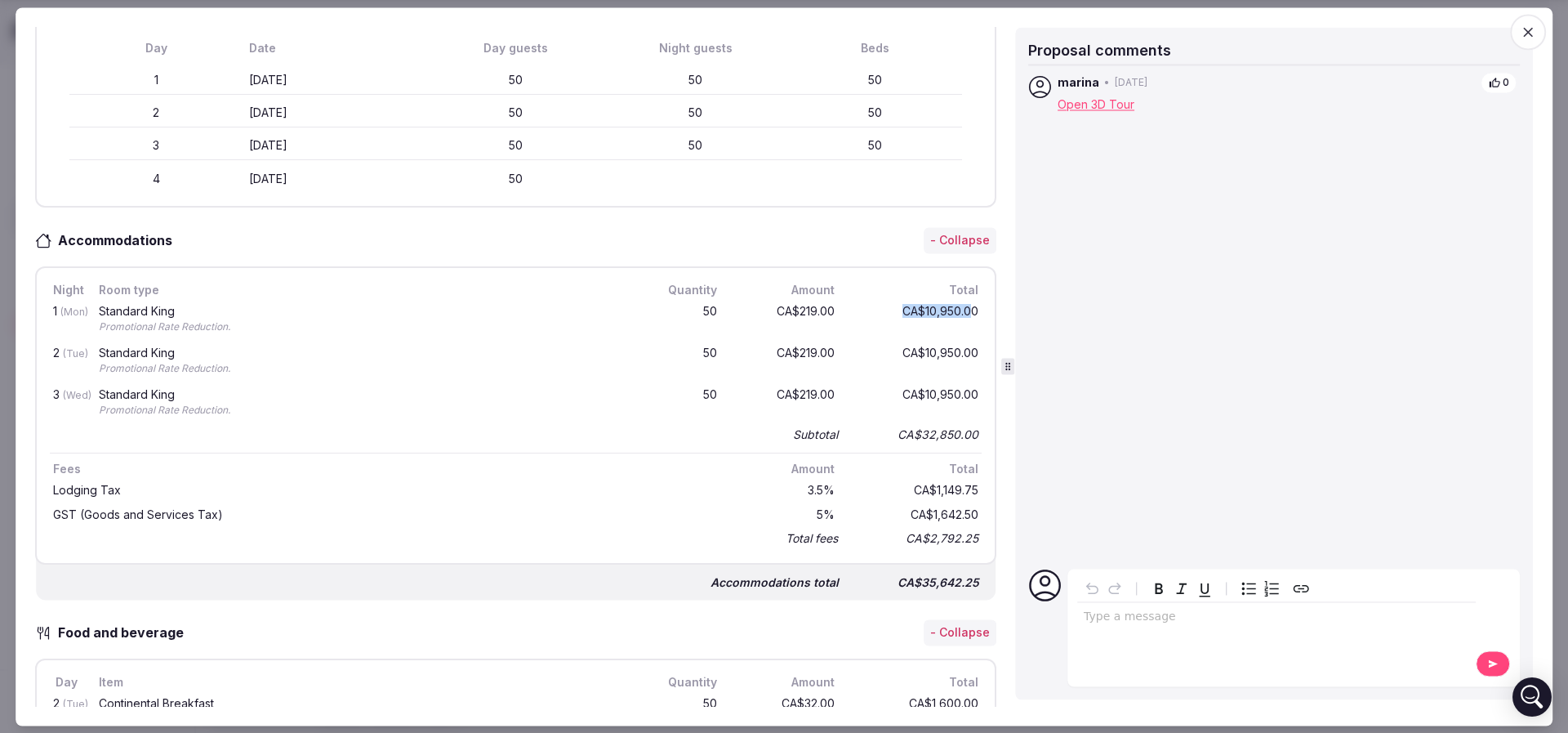
click at [929, 327] on div "CA$10,950.00" at bounding box center [917, 320] width 131 height 35
drag, startPoint x: 781, startPoint y: 357, endPoint x: 854, endPoint y: 361, distance: 73.1
click at [854, 360] on div "2 (Tue) Standard King Promotional Rate Reduction. 50 CA$219.00 CA$10,950.00" at bounding box center [515, 361] width 932 height 42
click at [854, 361] on div "CA$10,950.00" at bounding box center [917, 362] width 131 height 35
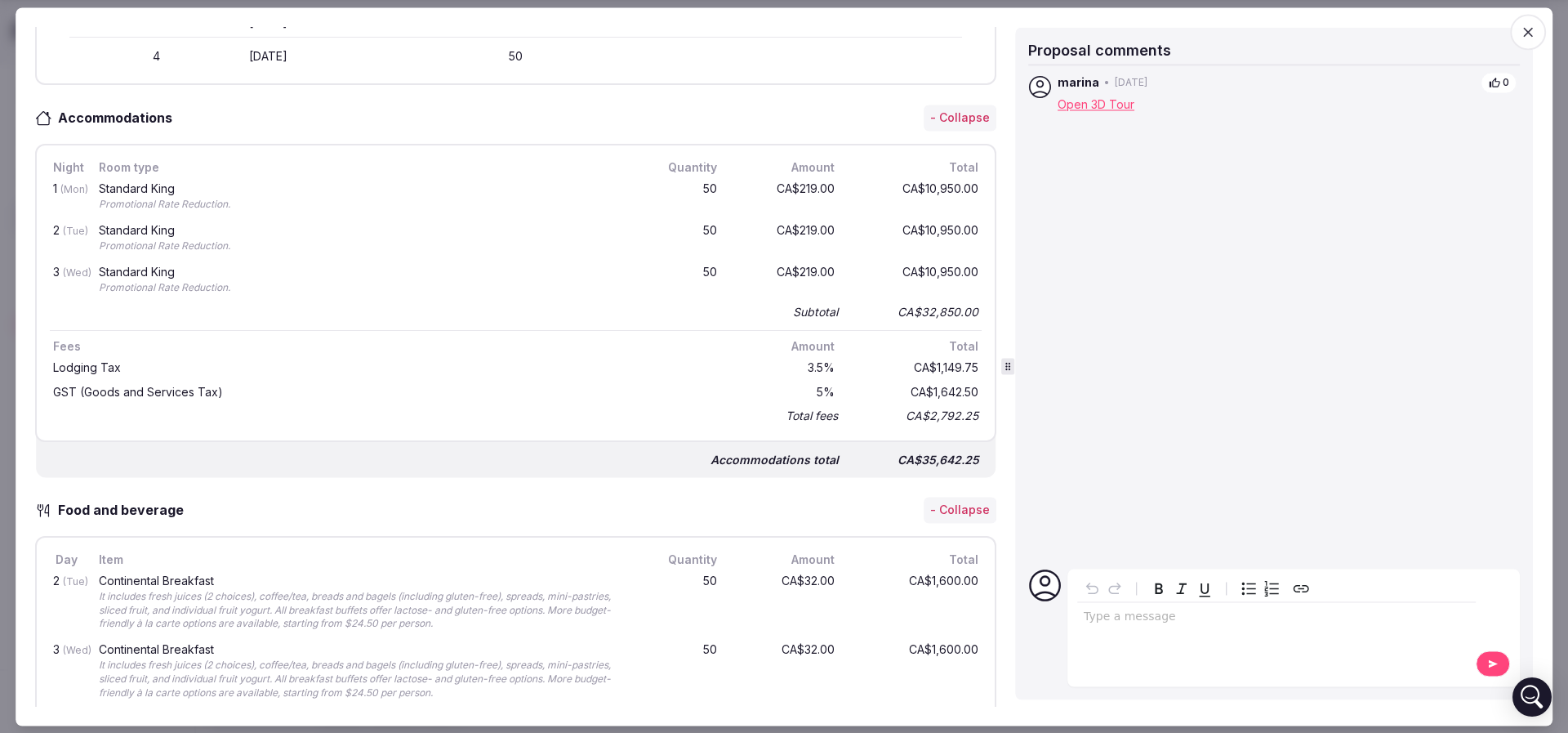
scroll to position [735, 0]
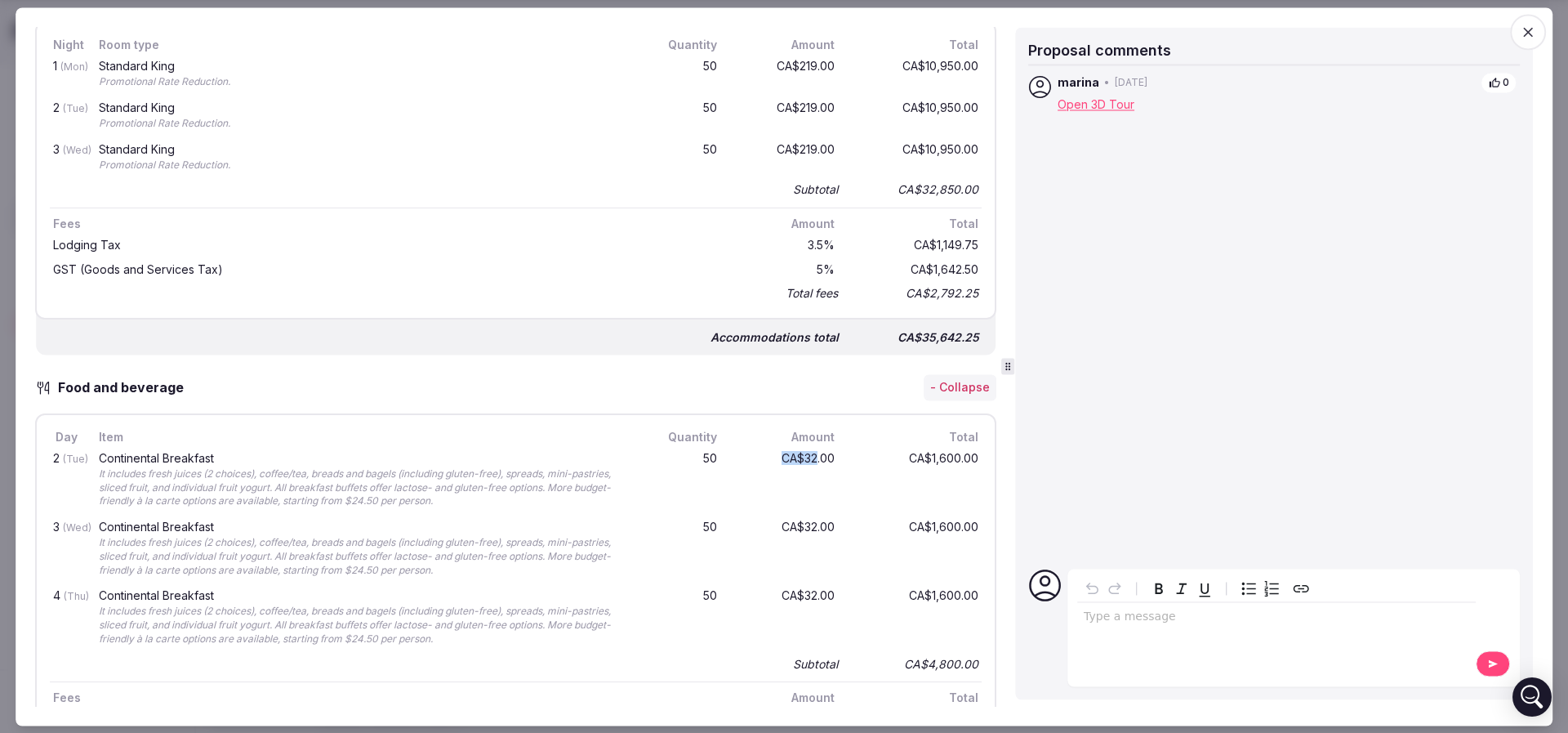
drag, startPoint x: 788, startPoint y: 469, endPoint x: 799, endPoint y: 474, distance: 12.1
click at [799, 473] on div "CA$32.00" at bounding box center [786, 480] width 104 height 62
click at [799, 474] on div "CA$32.00" at bounding box center [786, 480] width 104 height 62
drag, startPoint x: 782, startPoint y: 454, endPoint x: 813, endPoint y: 454, distance: 31.0
click at [813, 454] on div "CA$32.00" at bounding box center [786, 480] width 104 height 62
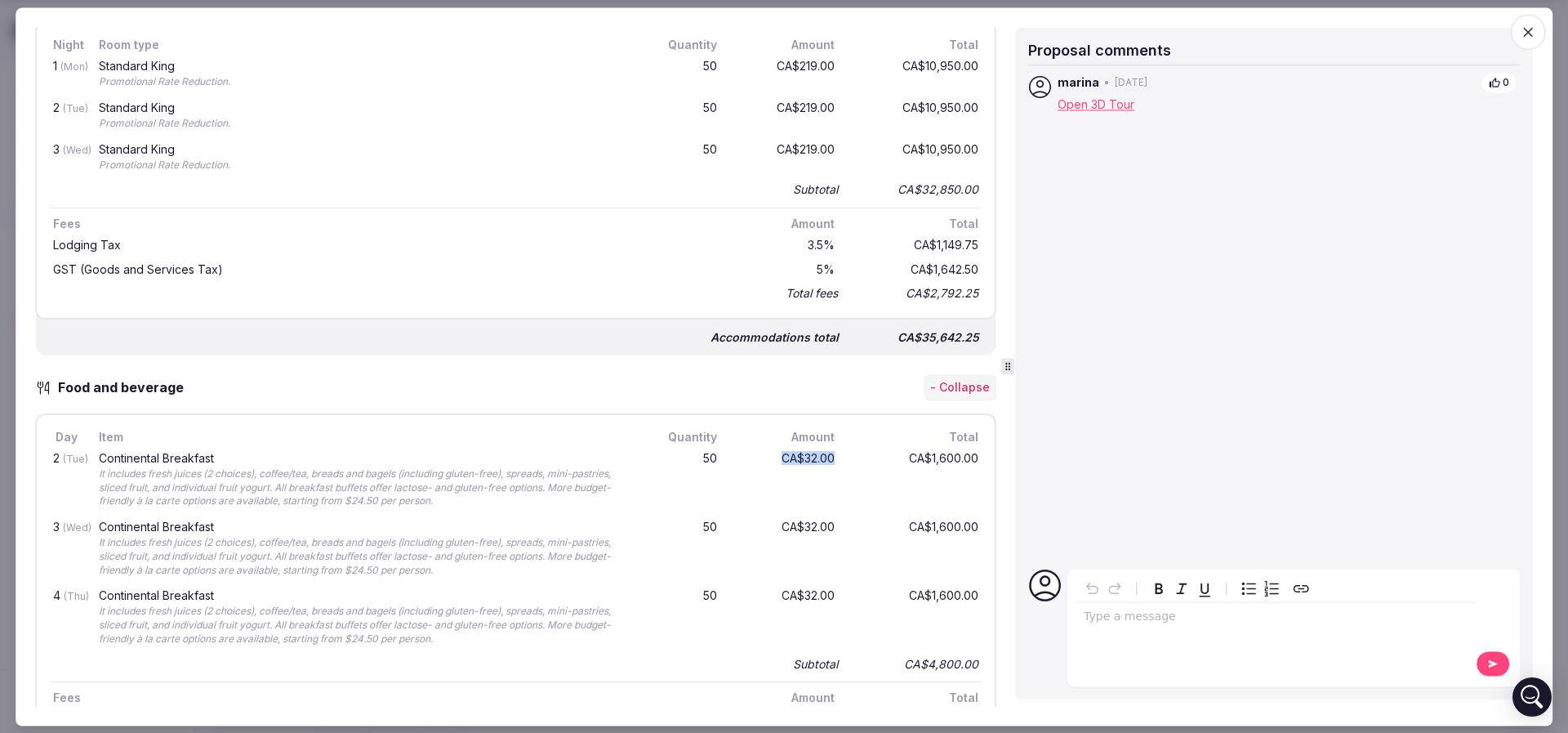
click at [813, 454] on div "CA$32.00" at bounding box center [786, 480] width 104 height 62
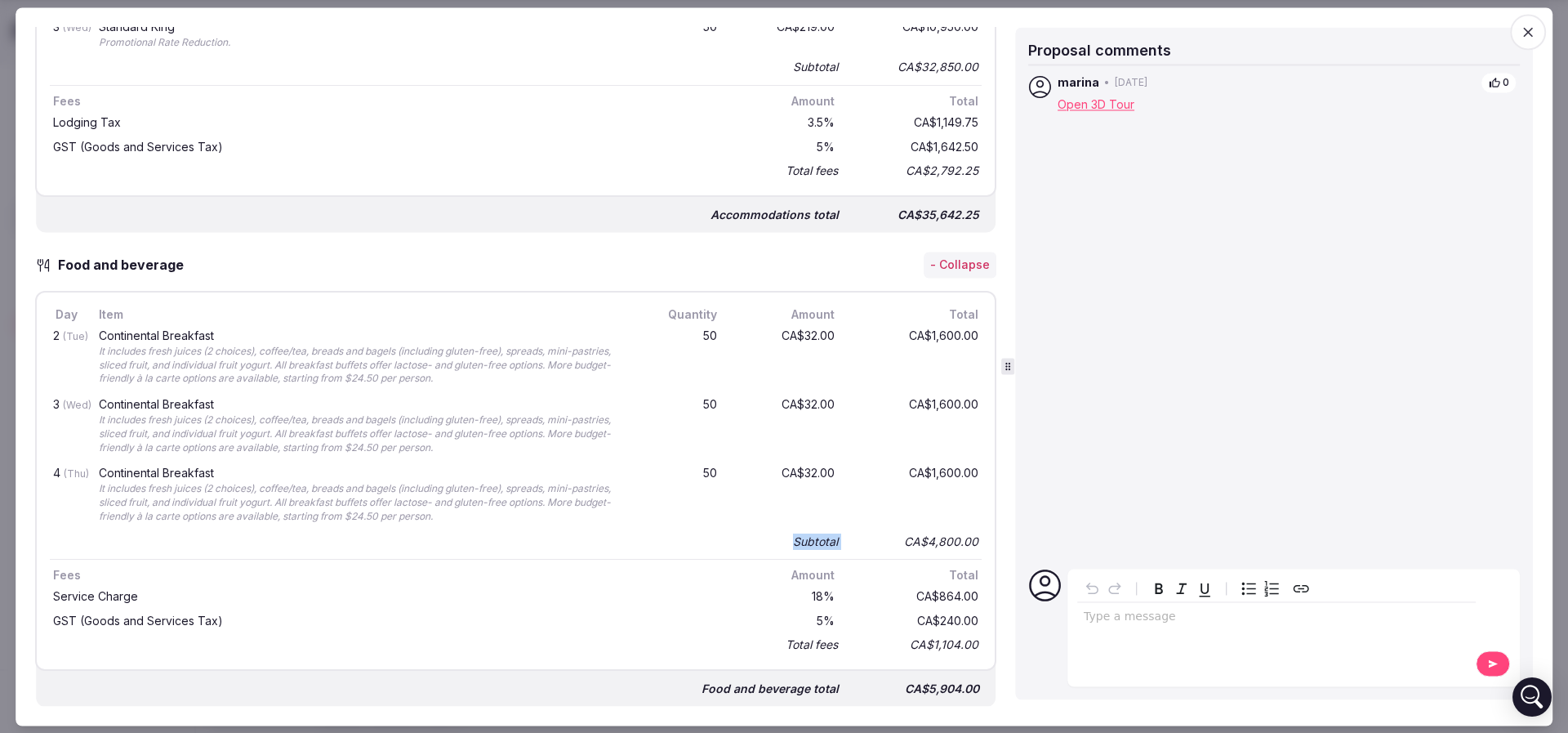
drag, startPoint x: 767, startPoint y: 541, endPoint x: 836, endPoint y: 540, distance: 69.0
click at [836, 540] on div "Subtotal CA$4,800.00" at bounding box center [515, 542] width 932 height 23
click at [851, 540] on div "CA$4,800.00" at bounding box center [917, 542] width 131 height 23
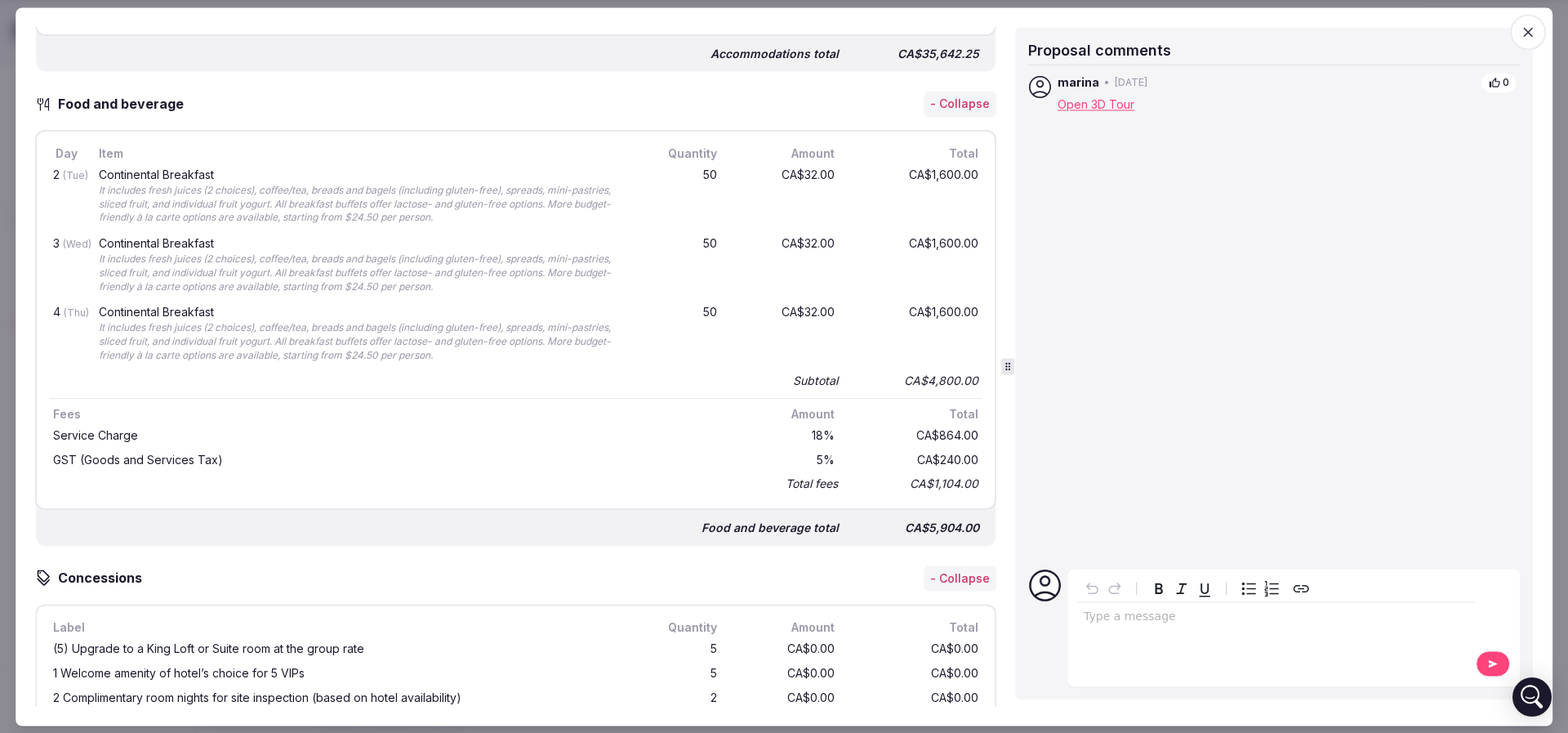
scroll to position [1225, 0]
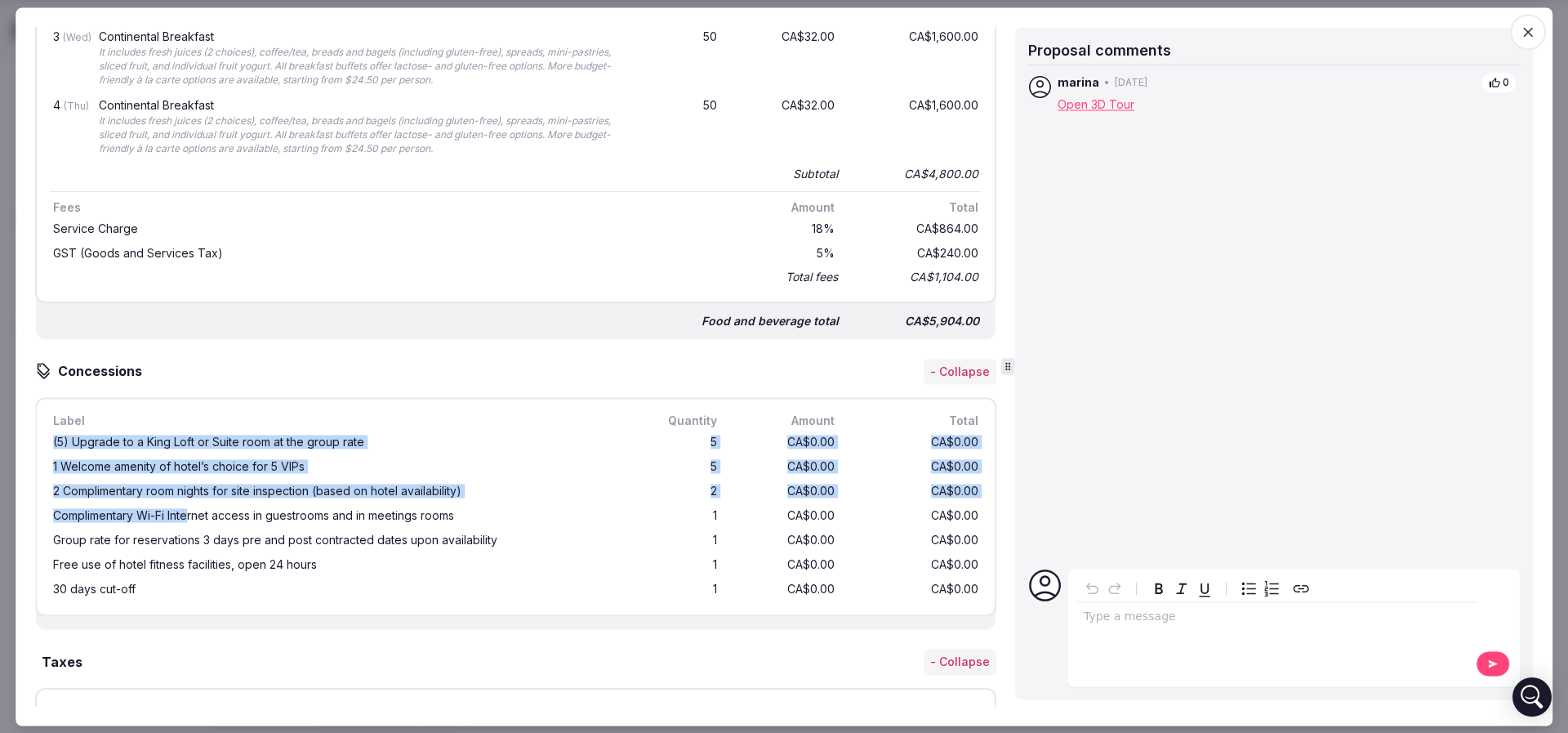
drag, startPoint x: 88, startPoint y: 438, endPoint x: 195, endPoint y: 515, distance: 131.8
click at [194, 515] on div "Label Quantity Amount Total (5) Upgrade to a King Loft or Suite room at the gro…" at bounding box center [515, 508] width 961 height 219
click at [195, 515] on div "Complimentary Wi-Fi Internet access in guestrooms and in meetings rooms" at bounding box center [339, 515] width 573 height 11
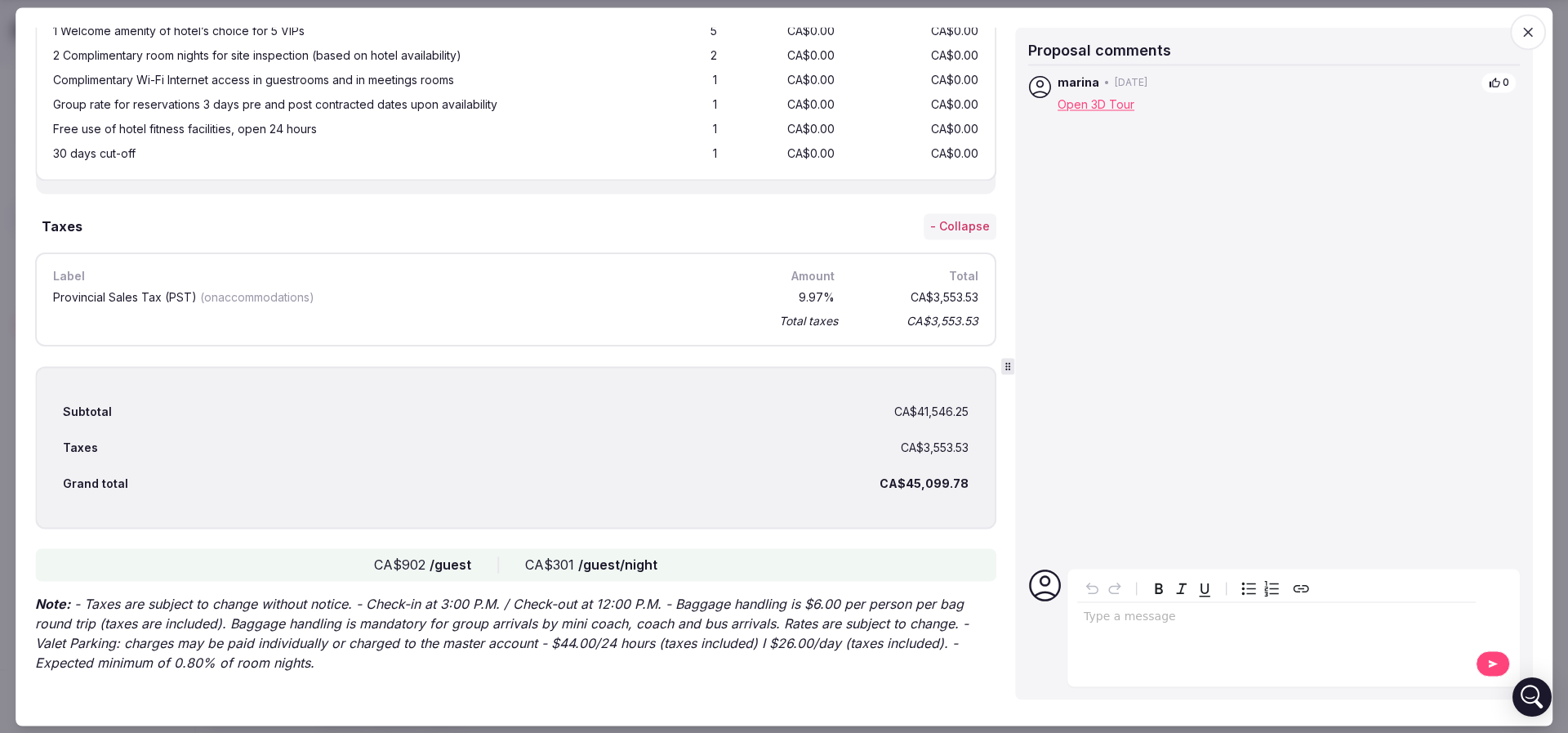
scroll to position [1669, 0]
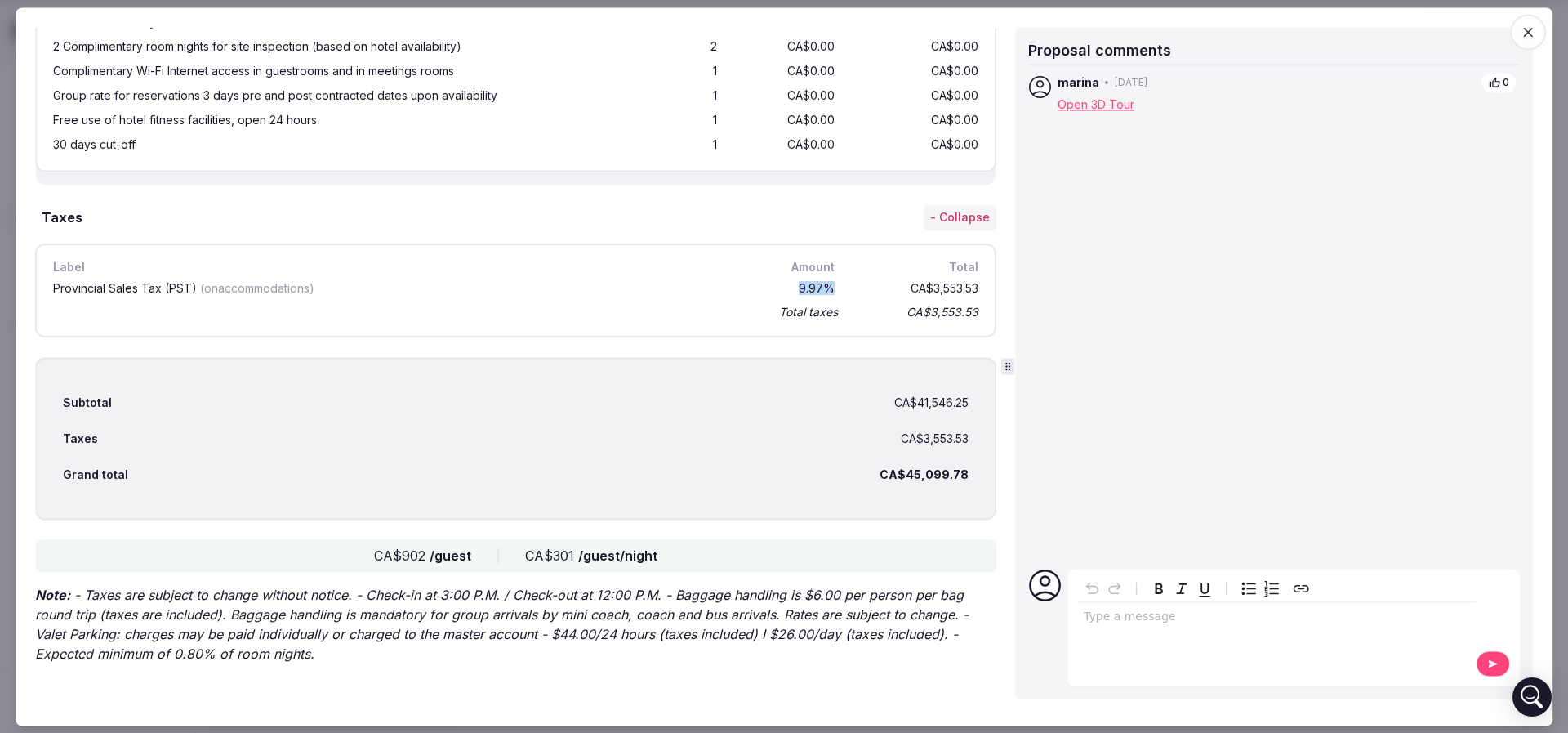
drag, startPoint x: 767, startPoint y: 292, endPoint x: 818, endPoint y: 293, distance: 51.0
click at [818, 293] on div "9.97 %" at bounding box center [805, 288] width 65 height 18
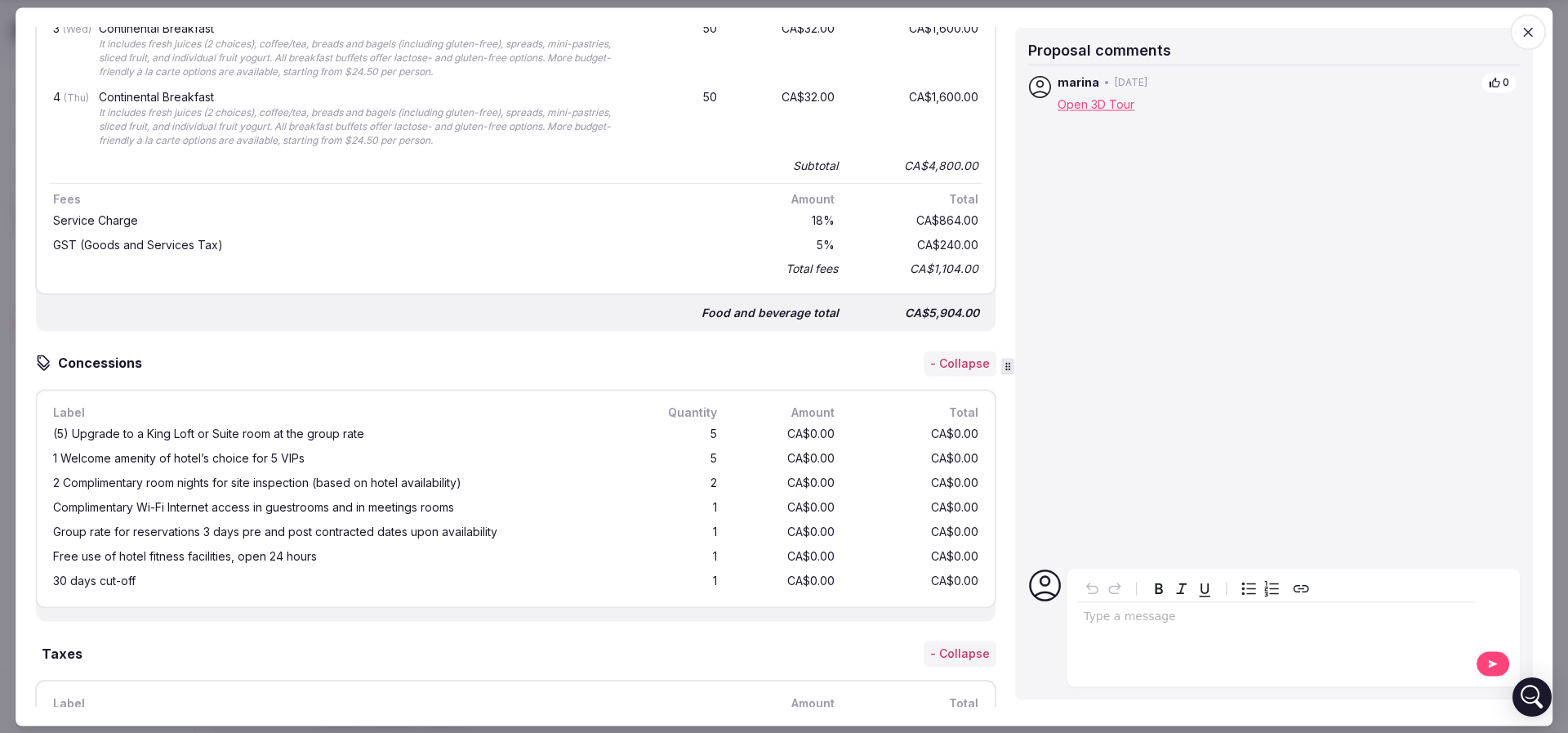
scroll to position [1180, 0]
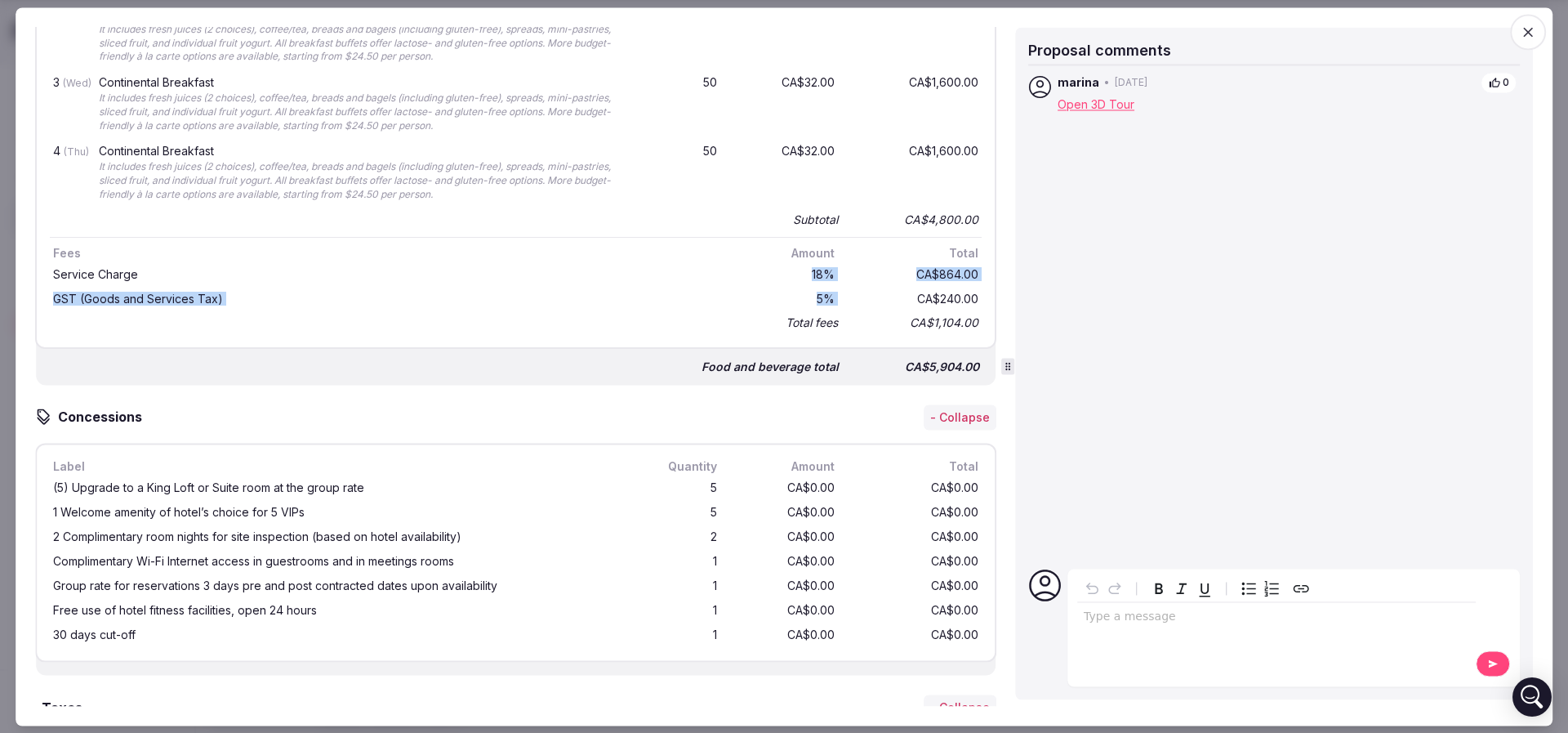
drag, startPoint x: 787, startPoint y: 273, endPoint x: 832, endPoint y: 289, distance: 47.8
click at [832, 289] on div "Service Charge 18 % CA$864.00 GST (Goods and Services Tax) 5 % CA$240.00 Total …" at bounding box center [515, 298] width 932 height 72
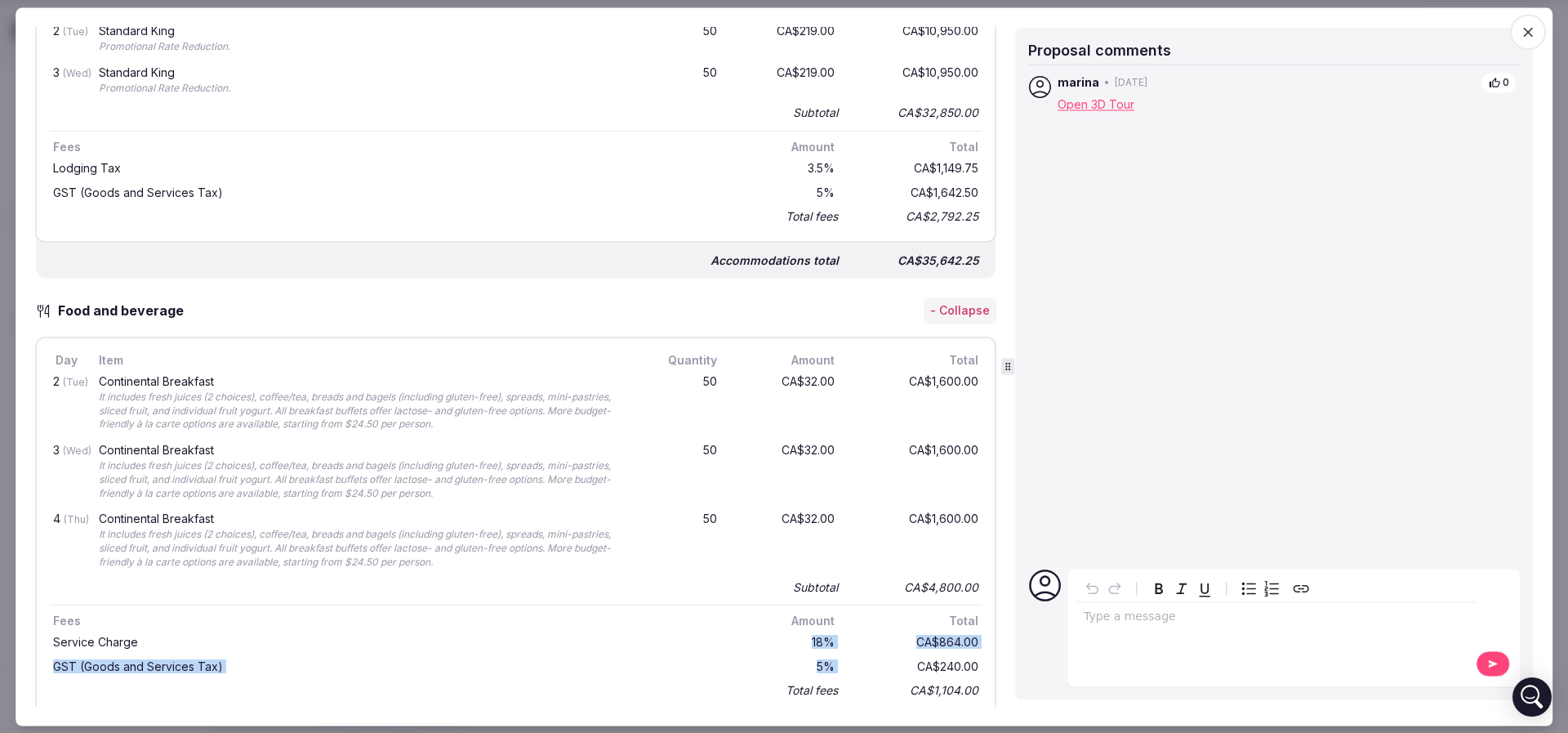
scroll to position [690, 0]
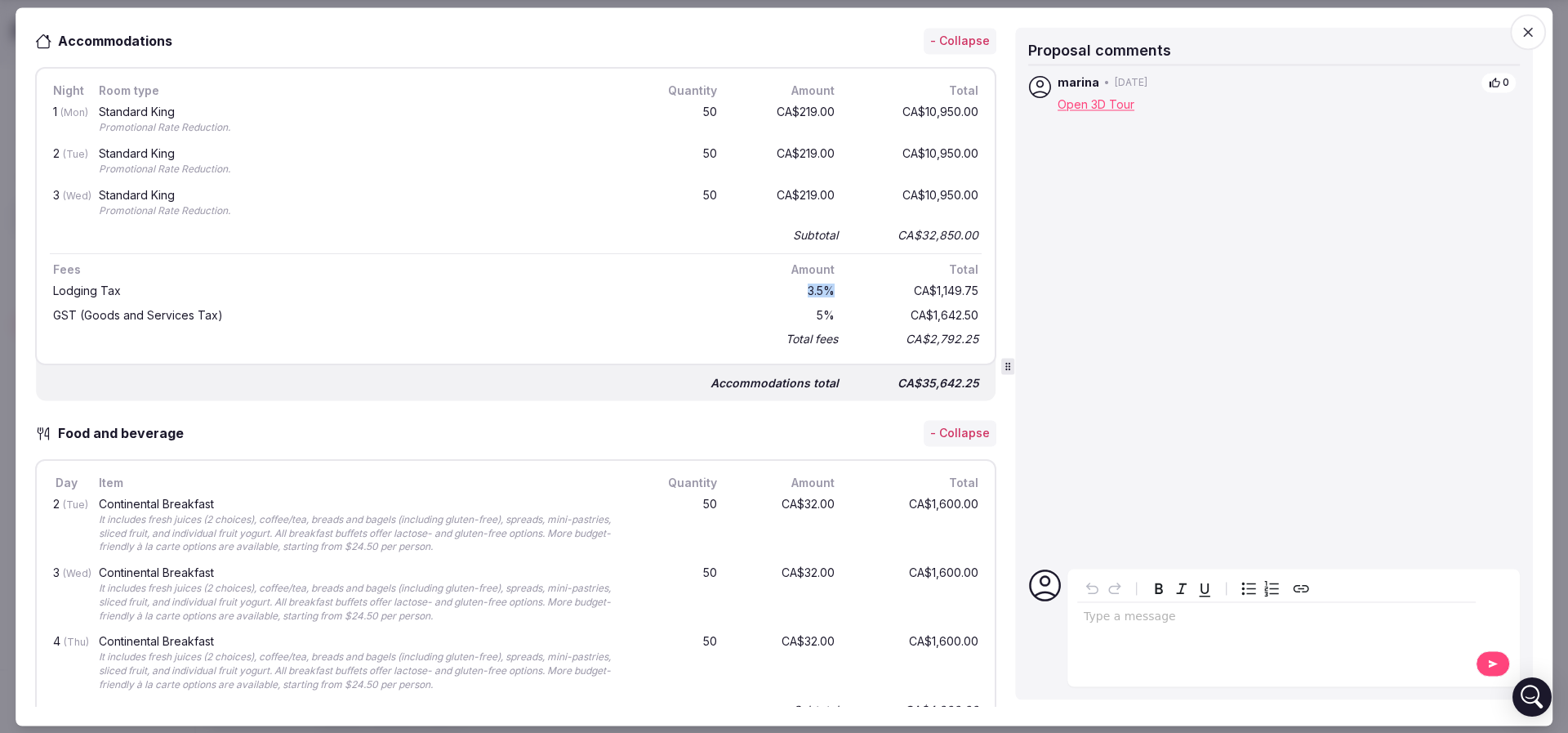
drag, startPoint x: 770, startPoint y: 279, endPoint x: 831, endPoint y: 299, distance: 64.2
click at [831, 299] on div "Lodging Tax 3.5 % CA$1,149.75 GST (Goods and Services Tax) 5 % CA$1,642.50 Tota…" at bounding box center [515, 314] width 932 height 72
click at [831, 303] on div "GST (Goods and Services Tax) 5 % CA$1,642.50" at bounding box center [515, 316] width 932 height 25
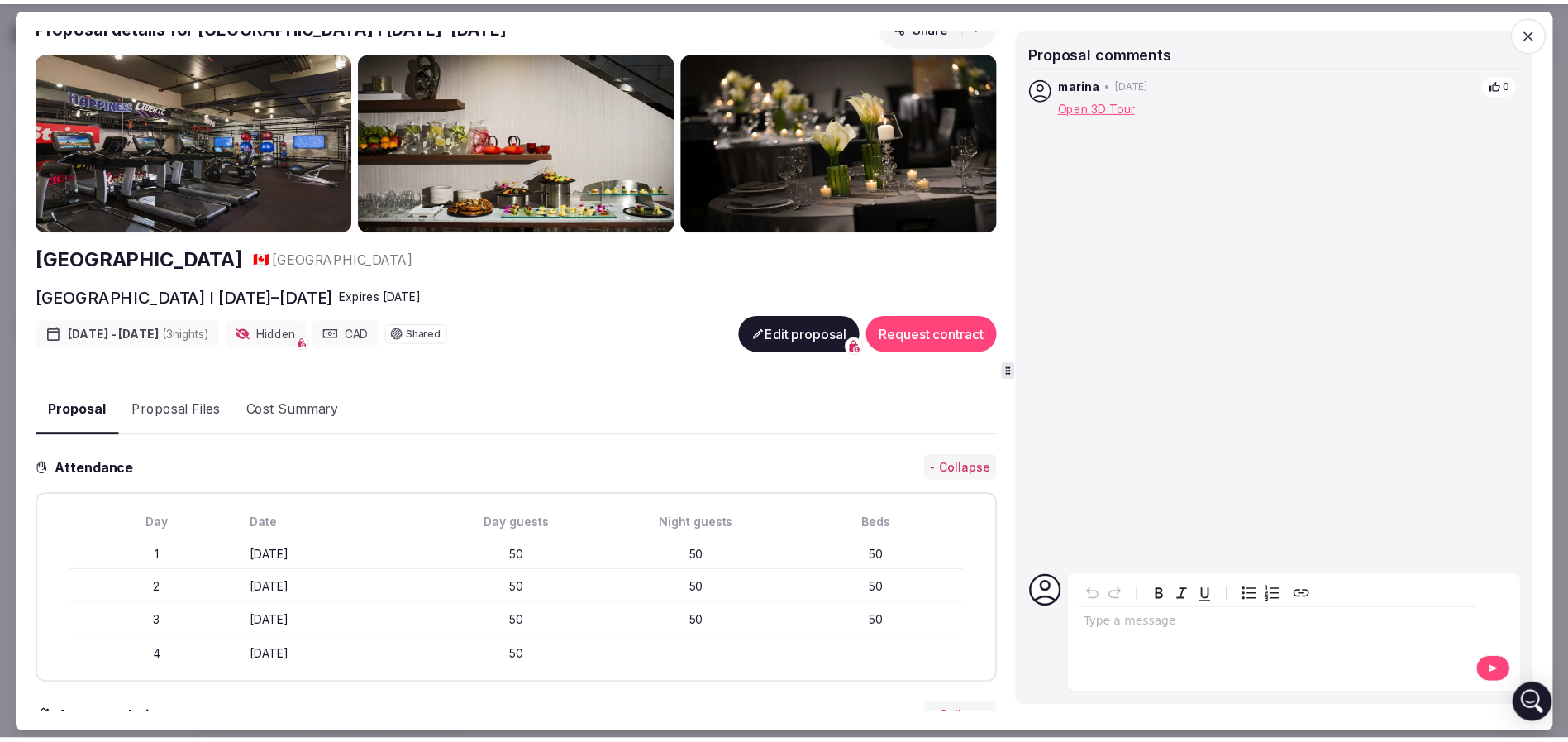
scroll to position [0, 0]
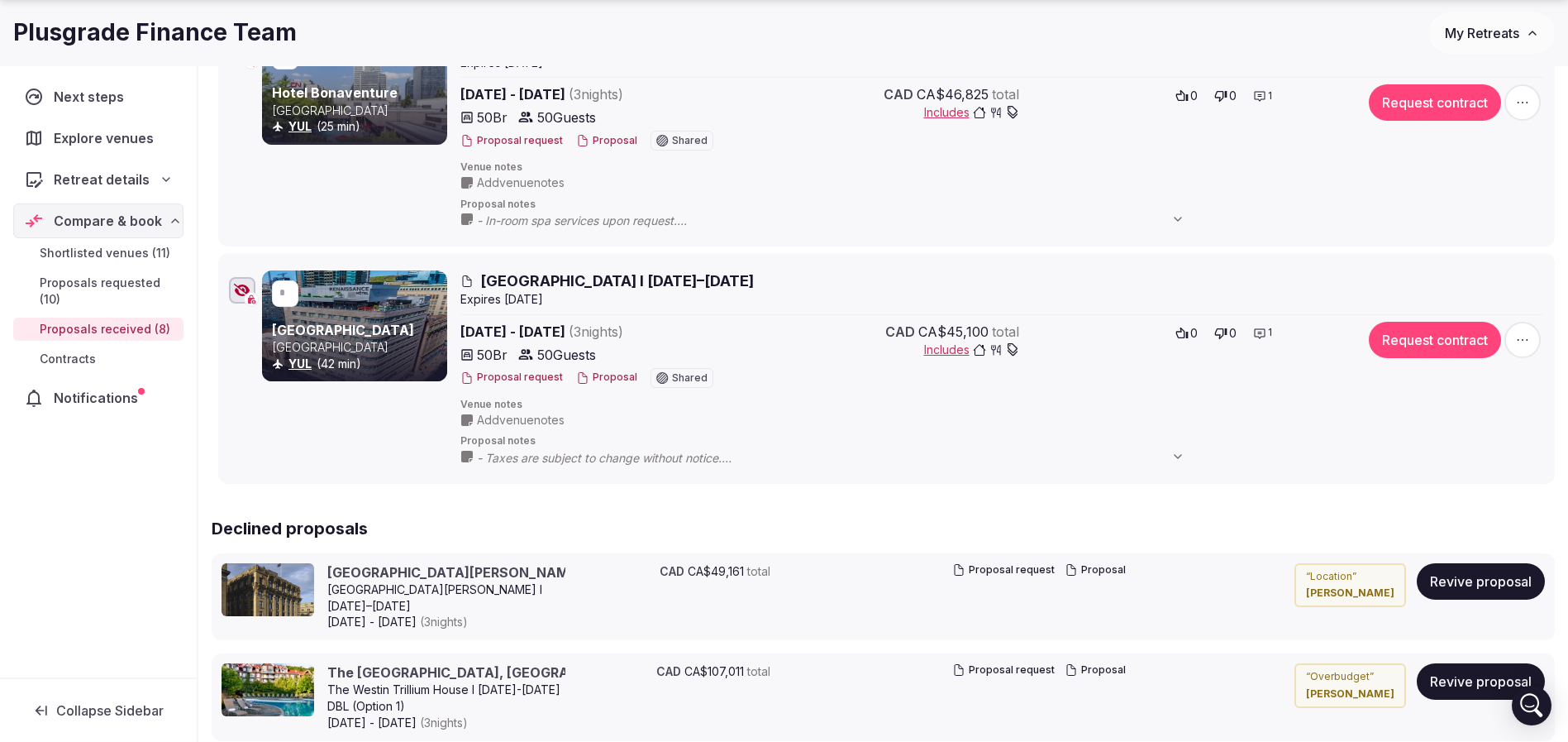
click at [244, 289] on icon "button" at bounding box center [242, 290] width 16 height 13
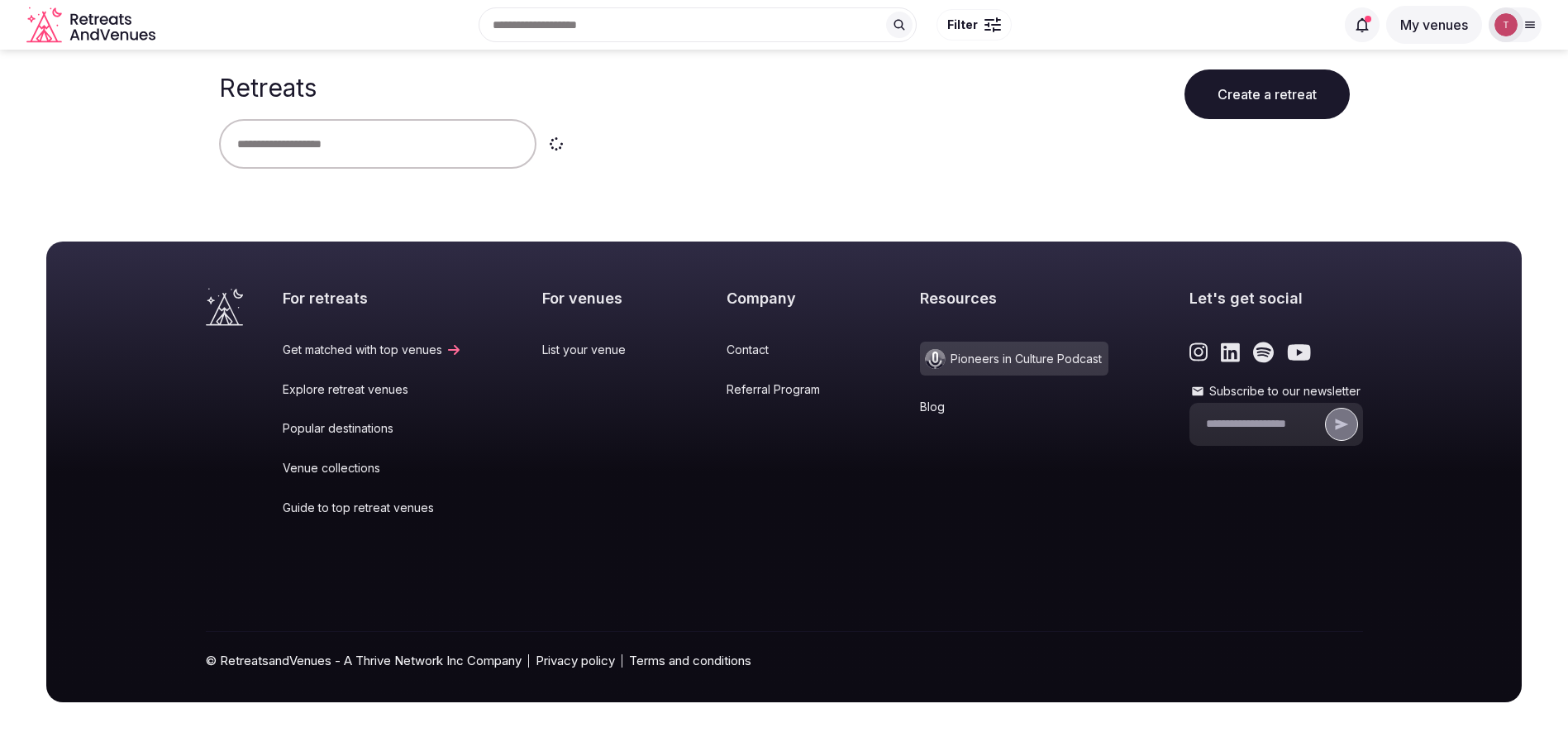
click at [327, 141] on input "text" at bounding box center [377, 143] width 318 height 49
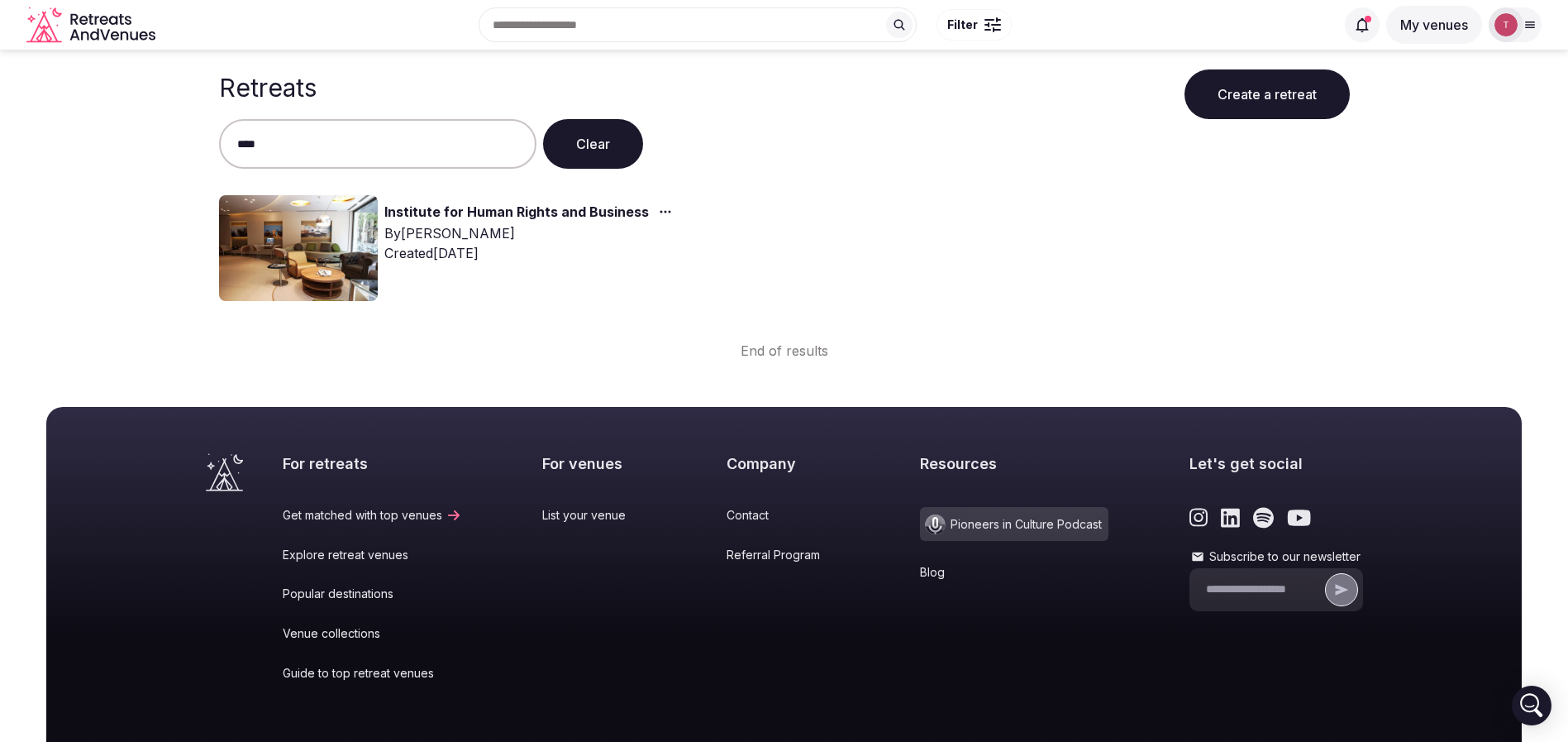
type input "****"
click at [343, 224] on img at bounding box center [298, 248] width 158 height 106
click at [343, 225] on img at bounding box center [298, 248] width 158 height 106
click at [585, 213] on link "Institute for Human Rights and Business" at bounding box center [517, 212] width 265 height 21
click at [570, 212] on link "Institute for Human Rights and Business" at bounding box center [517, 212] width 265 height 21
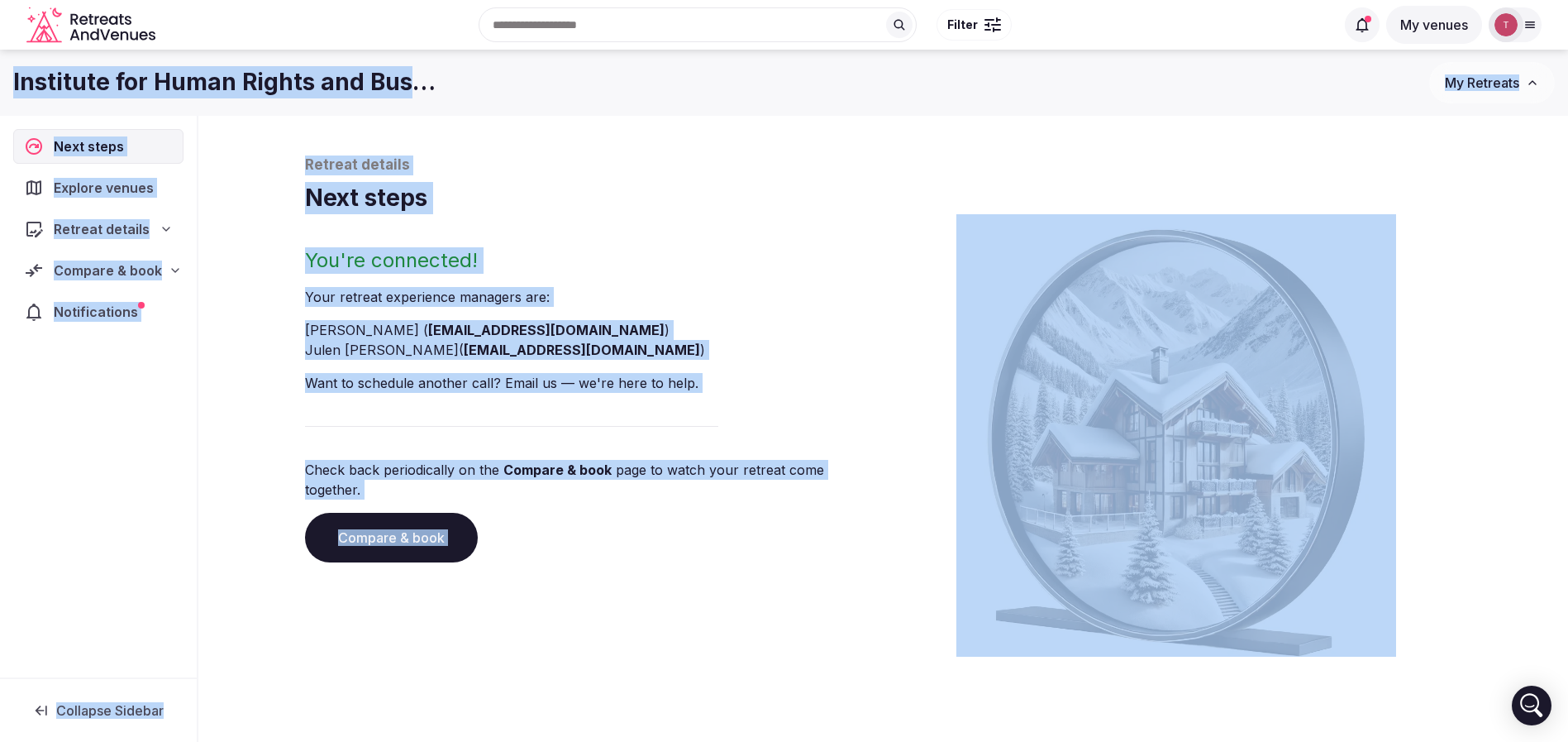
click at [443, 513] on link "Compare & book" at bounding box center [391, 537] width 173 height 49
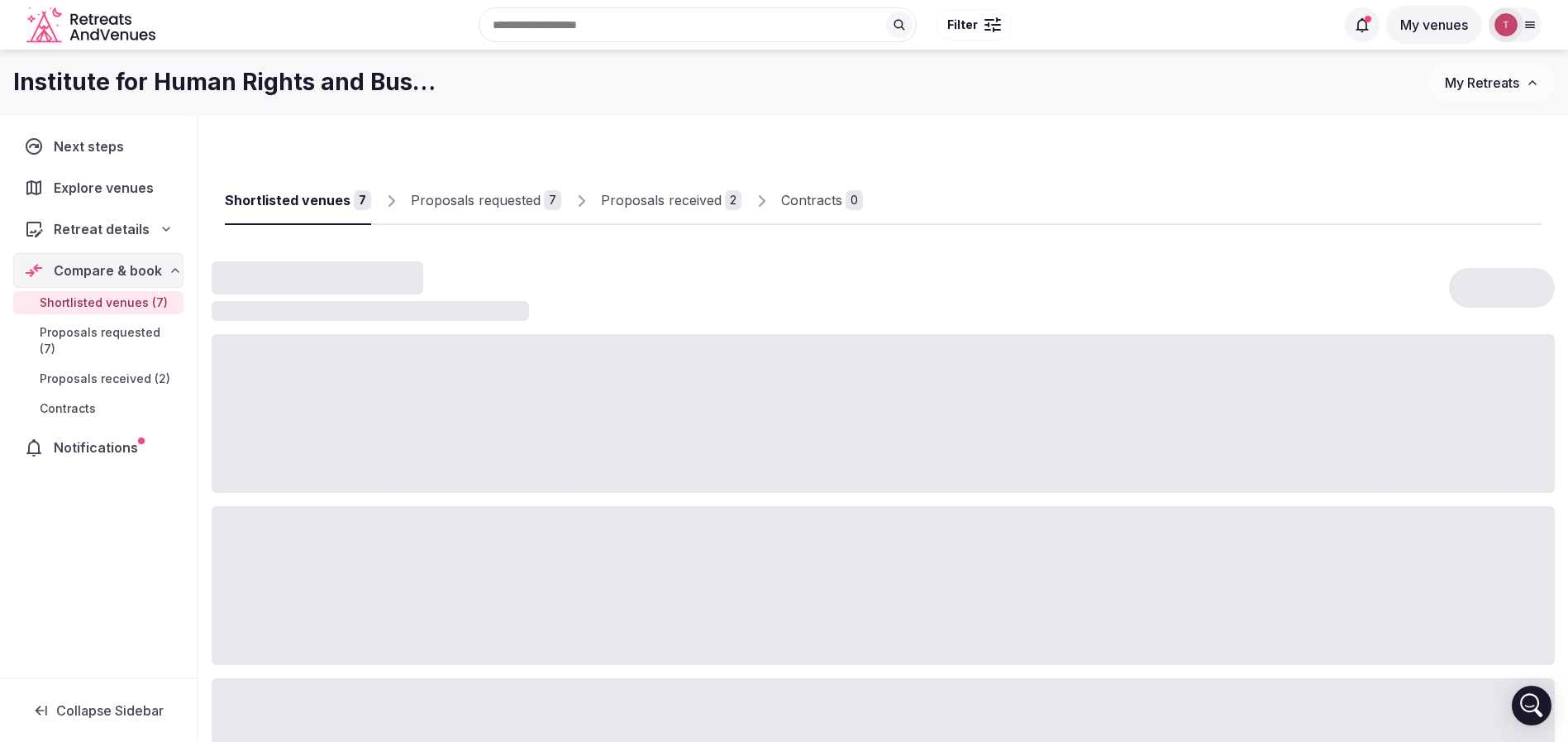
click at [657, 199] on div "Proposals received" at bounding box center [661, 200] width 121 height 20
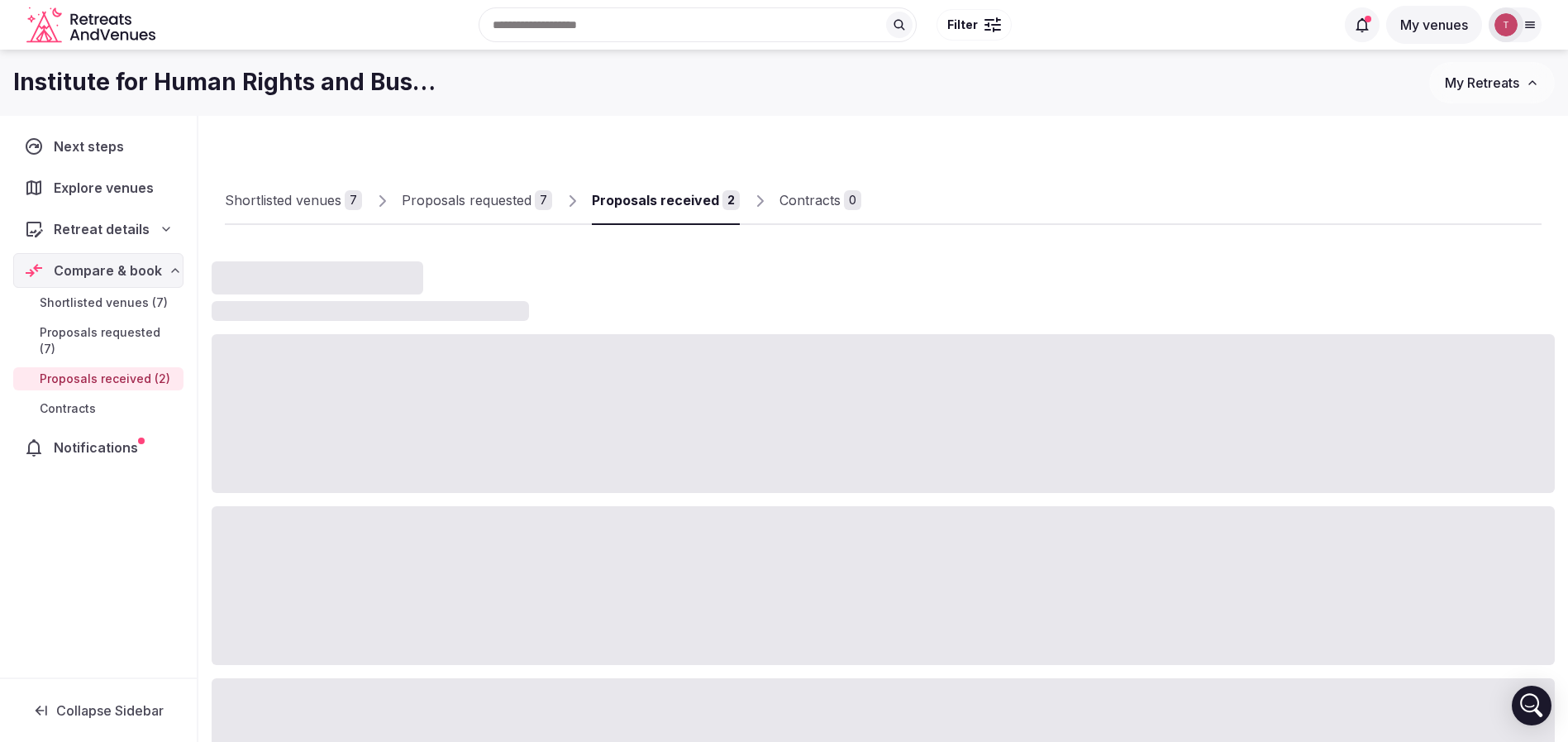
click at [657, 199] on div "Proposals received" at bounding box center [655, 200] width 127 height 20
click at [657, 199] on div "Proposals received" at bounding box center [655, 200] width 127 height 20
click at [658, 199] on div "Proposals received" at bounding box center [655, 200] width 127 height 20
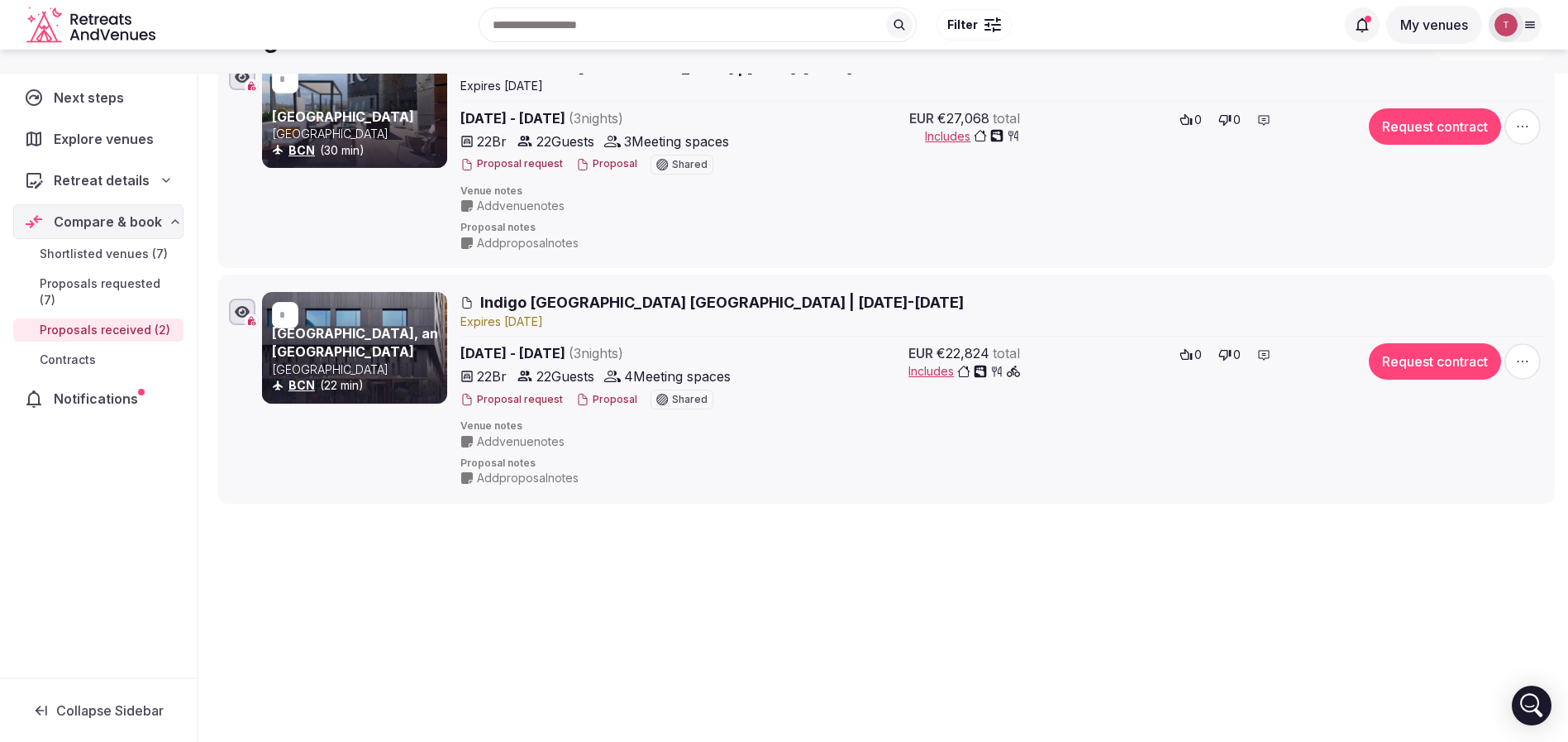
scroll to position [93, 0]
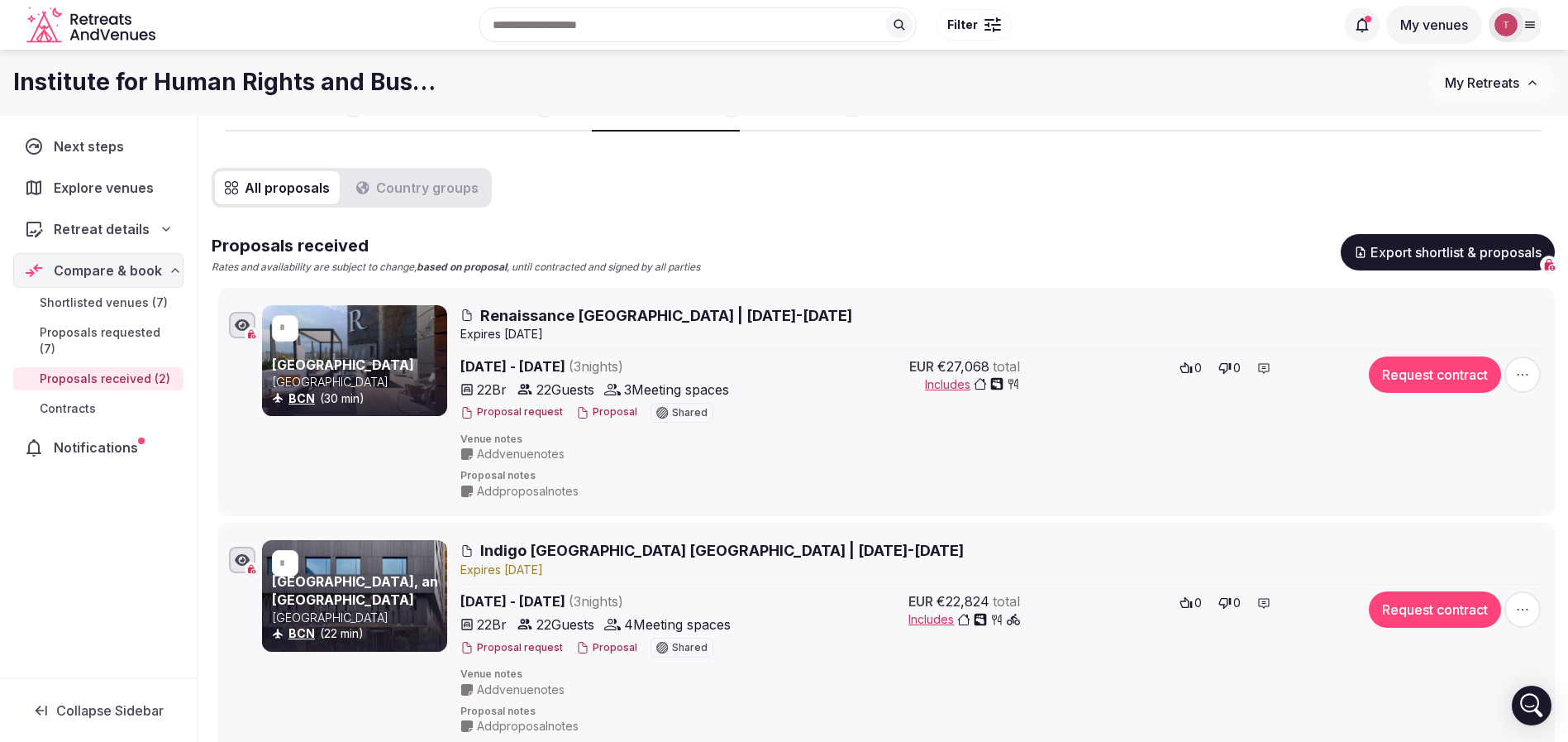
click at [23, 76] on h1 "Institute for Human Rights and Business" at bounding box center [225, 82] width 423 height 32
click at [0, 74] on div "Institute for Human Rights and Business My Retreats" at bounding box center [784, 82] width 1568 height 41
drag, startPoint x: 6, startPoint y: 72, endPoint x: 165, endPoint y: 81, distance: 159.3
click at [165, 81] on div "Institute for Human Rights and Business My Retreats" at bounding box center [784, 82] width 1568 height 41
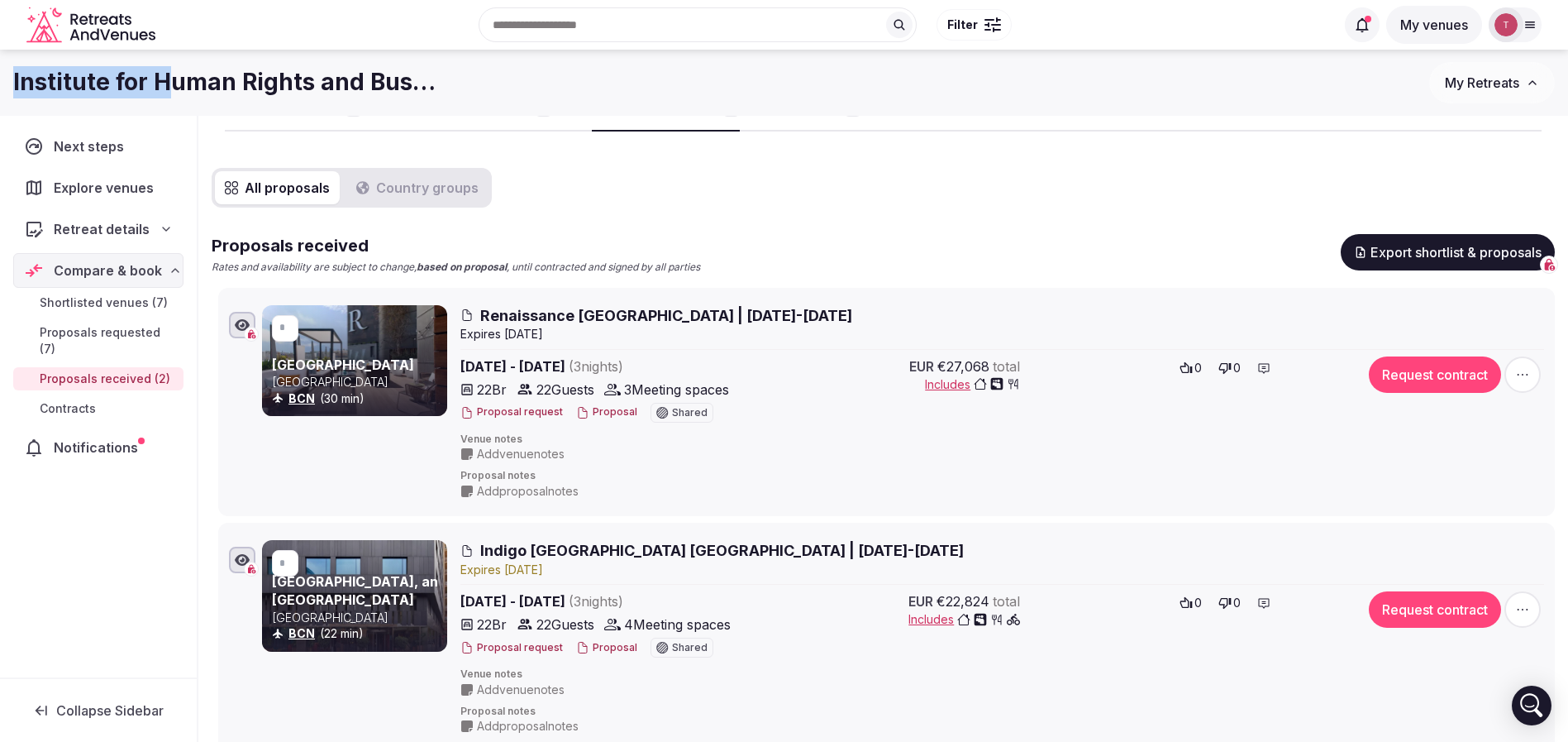
click at [165, 81] on h1 "Institute for Human Rights and Business" at bounding box center [225, 82] width 423 height 32
drag, startPoint x: 13, startPoint y: 81, endPoint x: 436, endPoint y: 81, distance: 423.0
click at [436, 81] on div "Institute for Human Rights and Business" at bounding box center [721, 82] width 1416 height 32
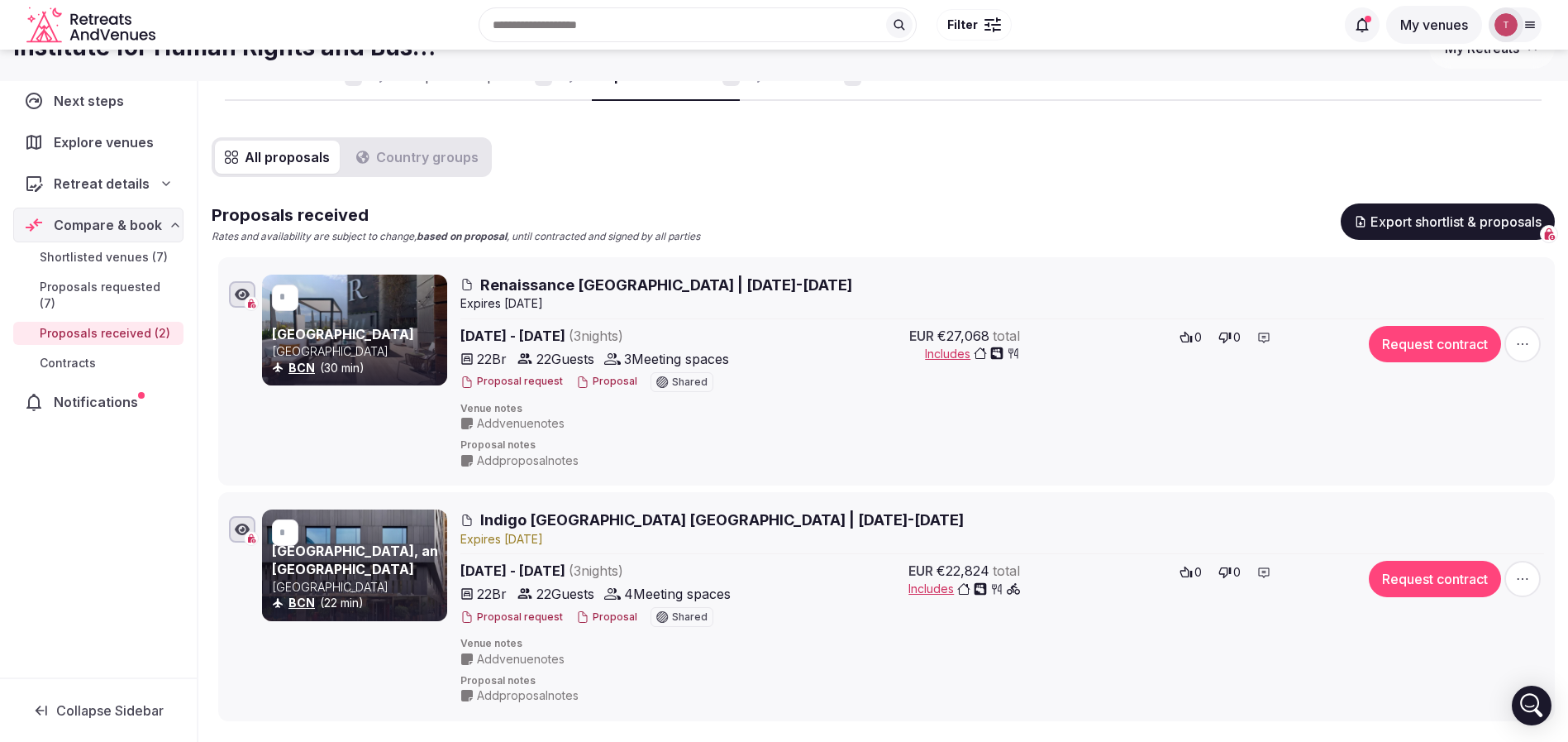
scroll to position [0, 0]
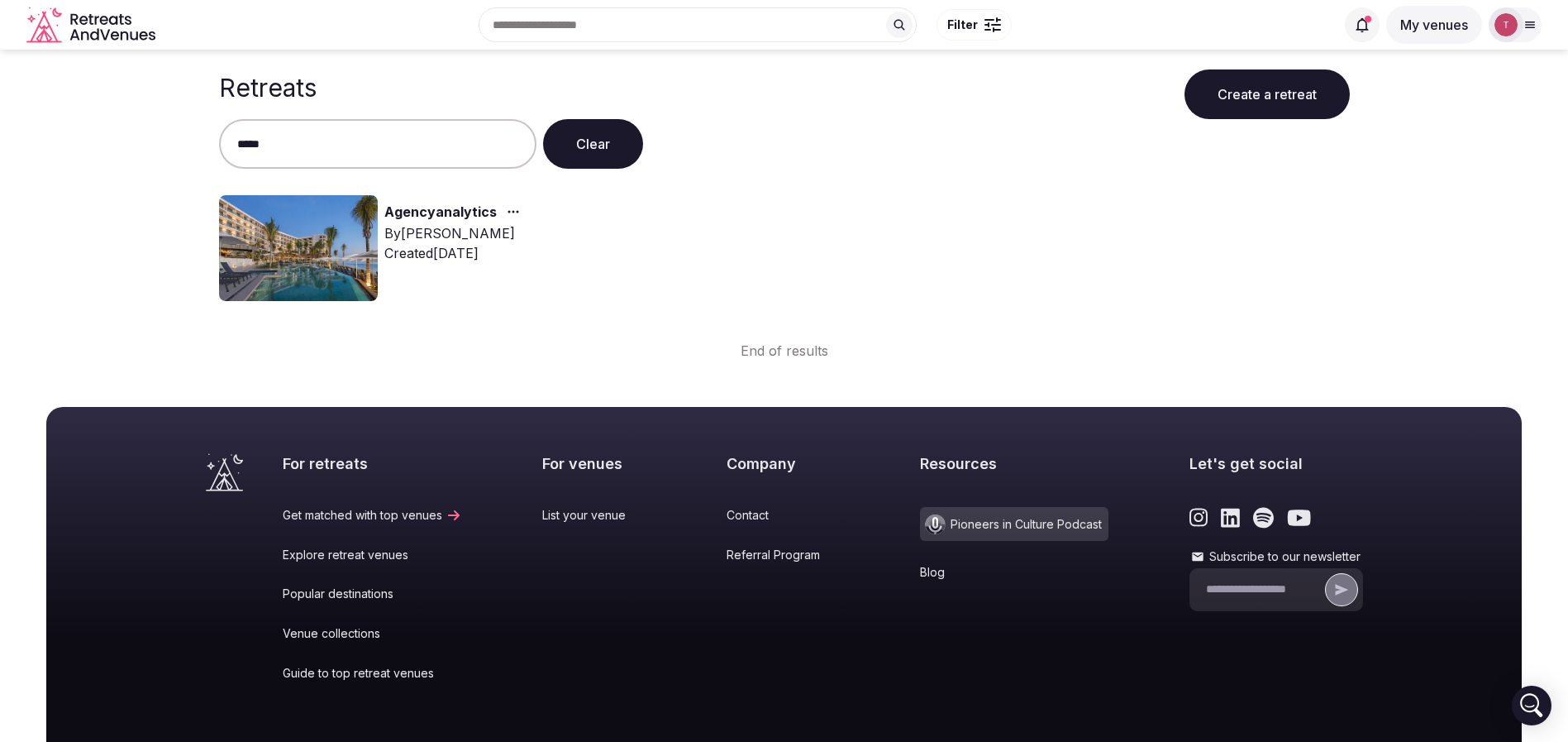
type input "*****"
click at [305, 249] on img at bounding box center [298, 248] width 158 height 106
click at [458, 212] on link "Agencyanalytics" at bounding box center [441, 212] width 113 height 21
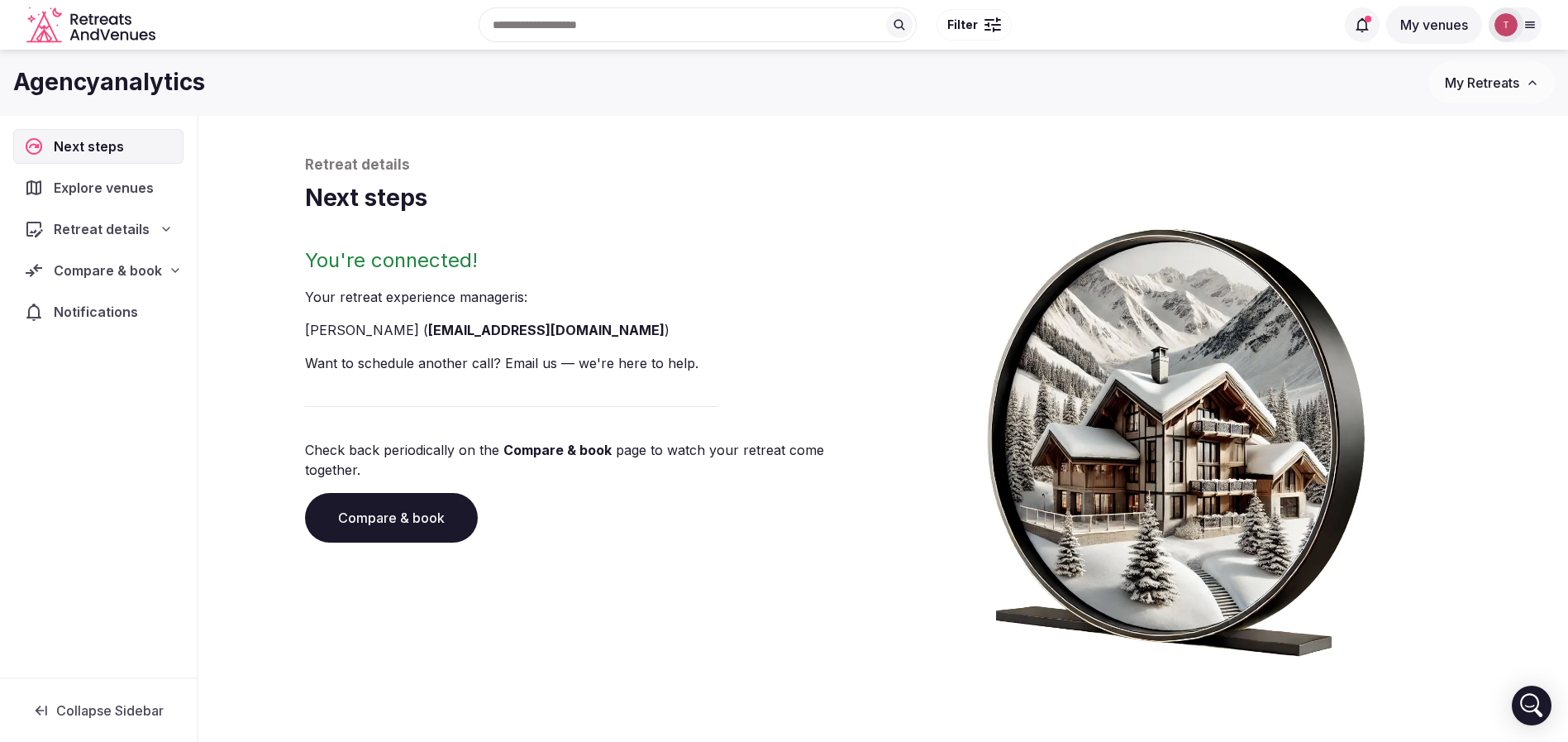
click at [148, 234] on div "Retreat details" at bounding box center [98, 229] width 148 height 20
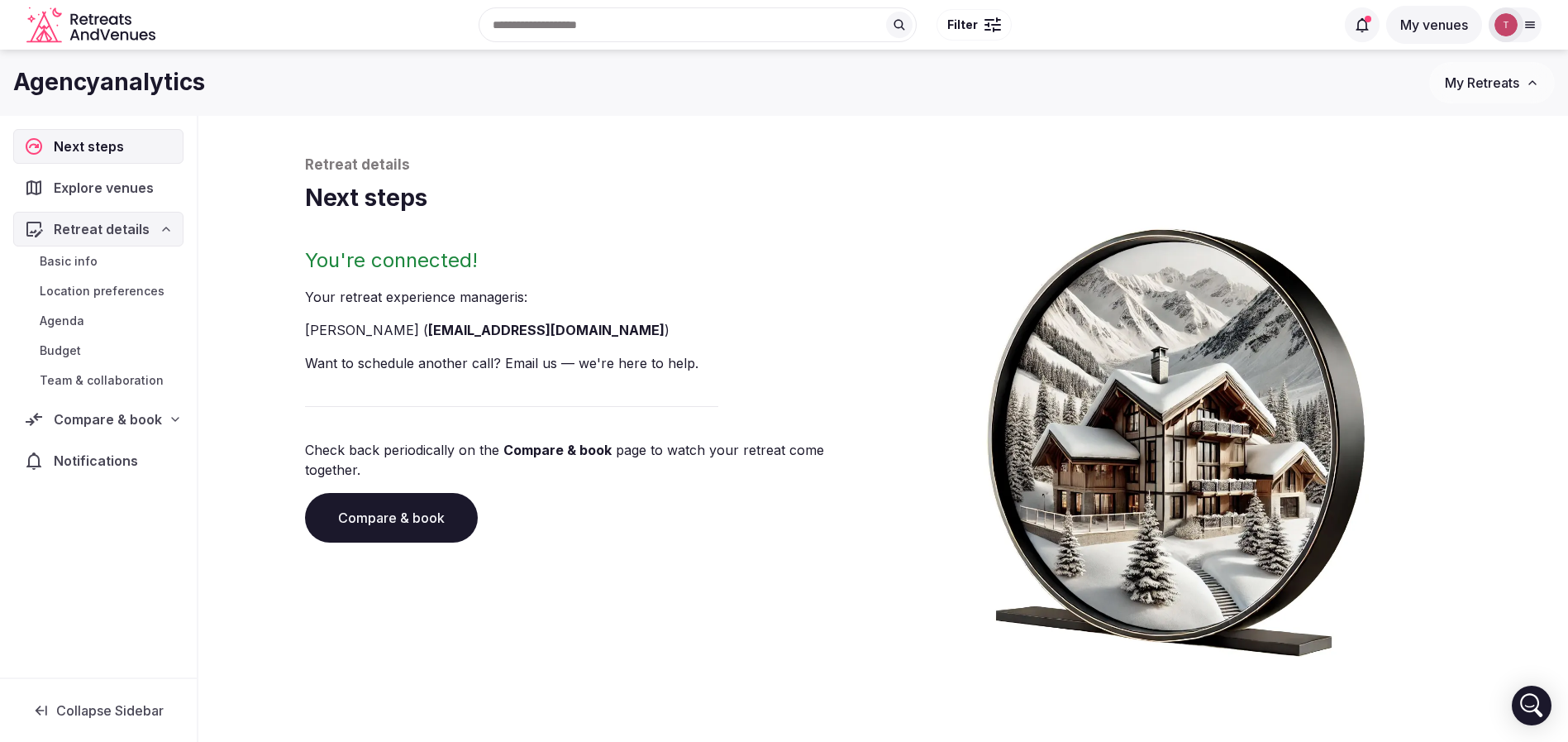
click at [142, 423] on span "Compare & book" at bounding box center [107, 419] width 108 height 20
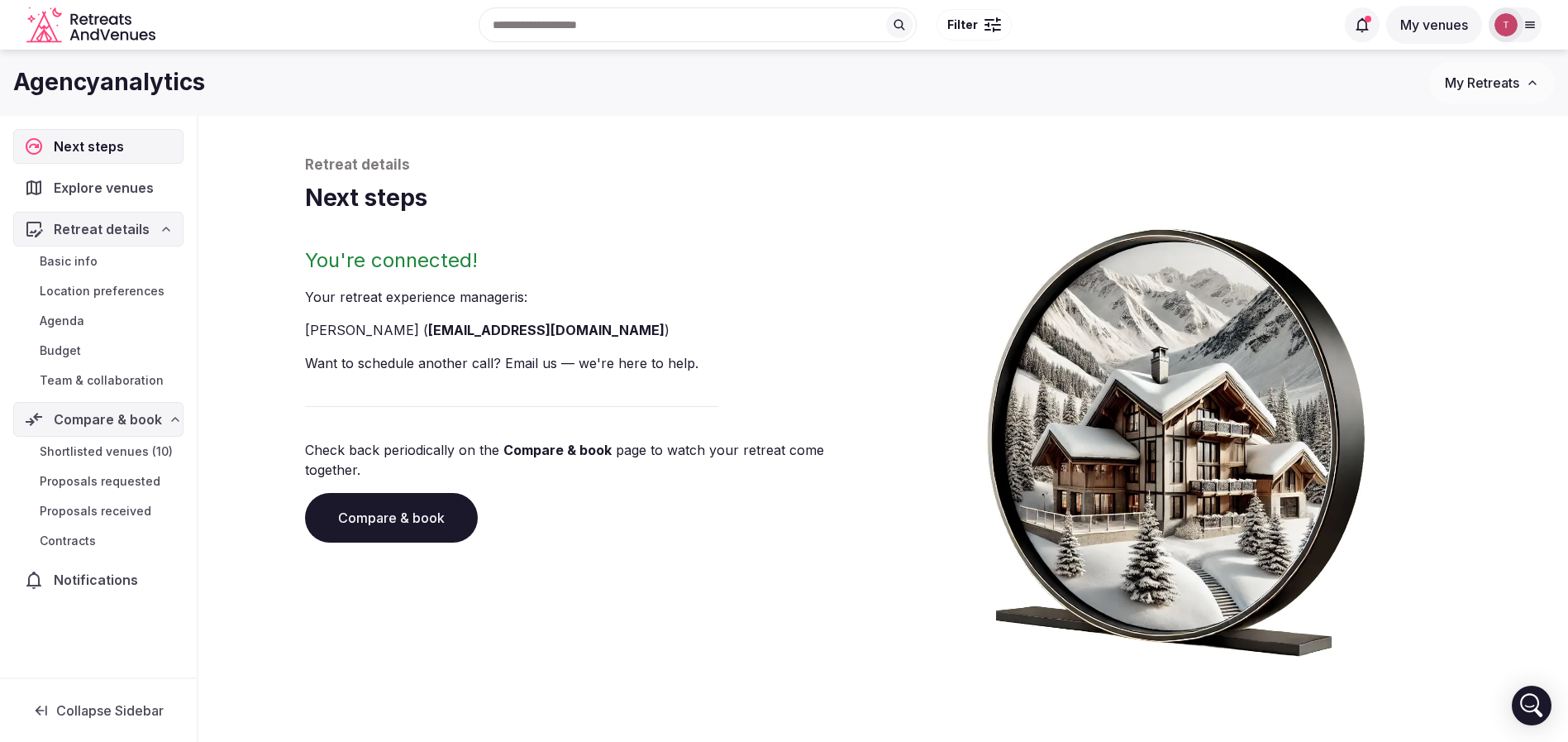
click at [134, 374] on span "Team & collaboration" at bounding box center [101, 380] width 124 height 16
click at [127, 381] on span "Team & collaboration" at bounding box center [101, 380] width 124 height 16
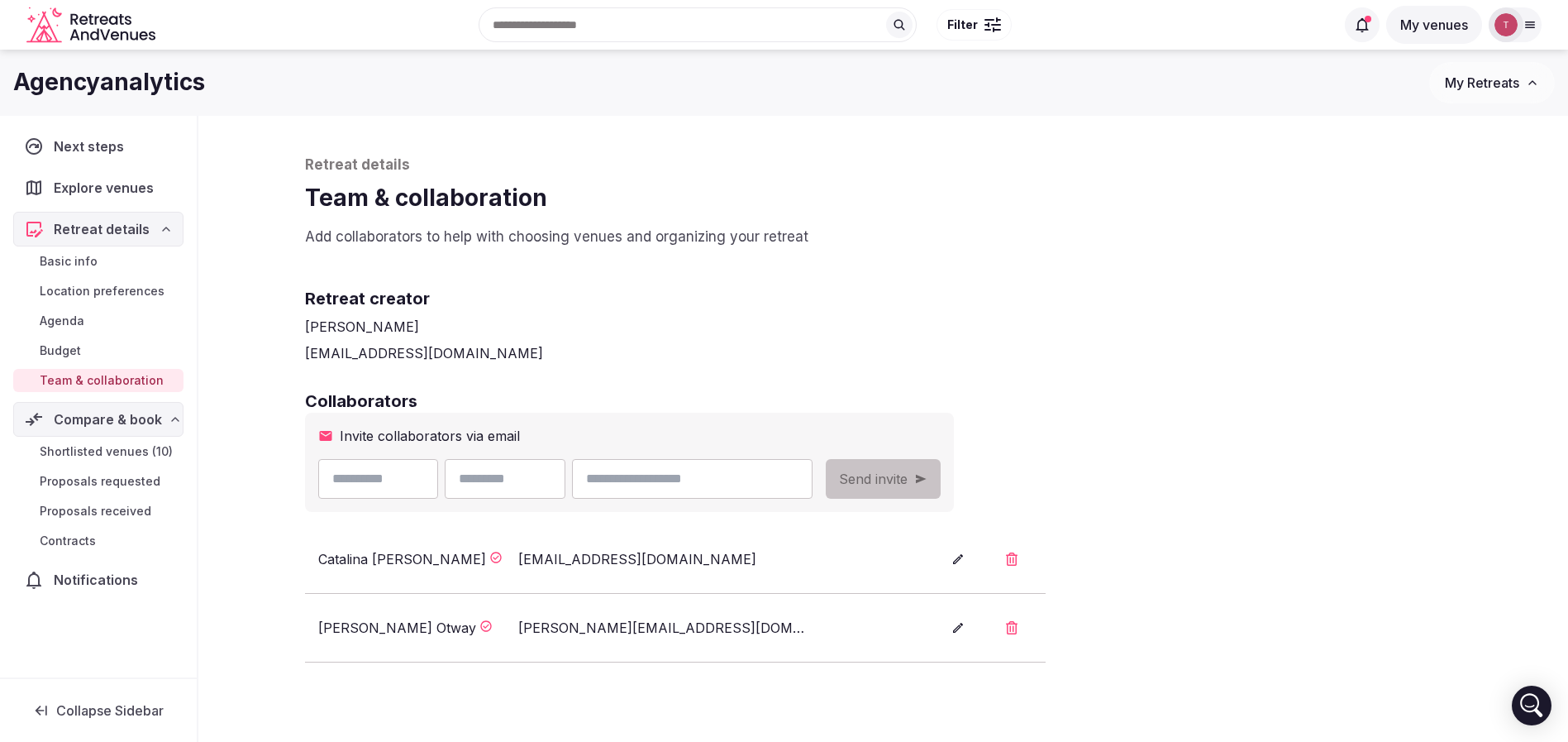
click at [127, 381] on span "Team & collaboration" at bounding box center [101, 380] width 124 height 16
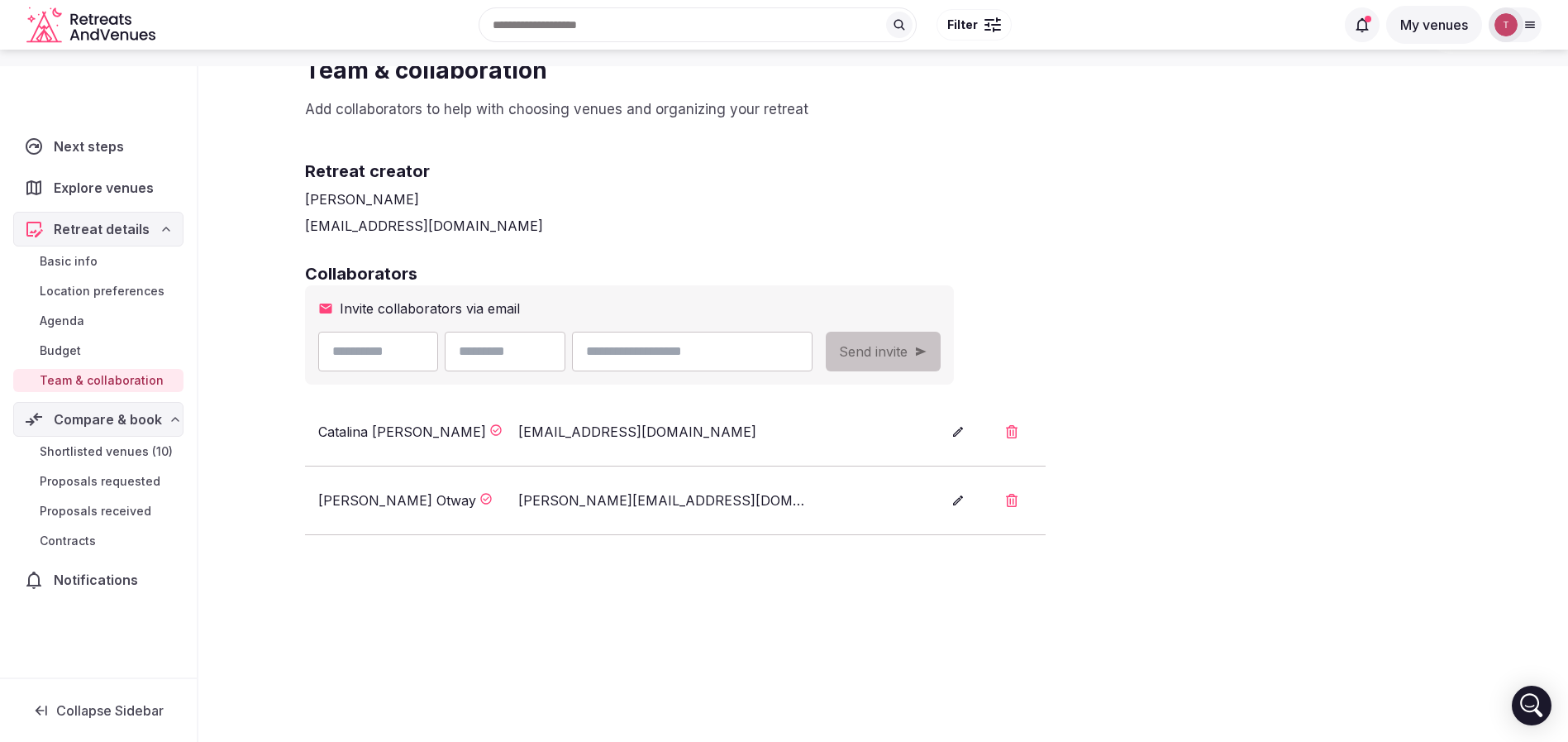
scroll to position [212, 0]
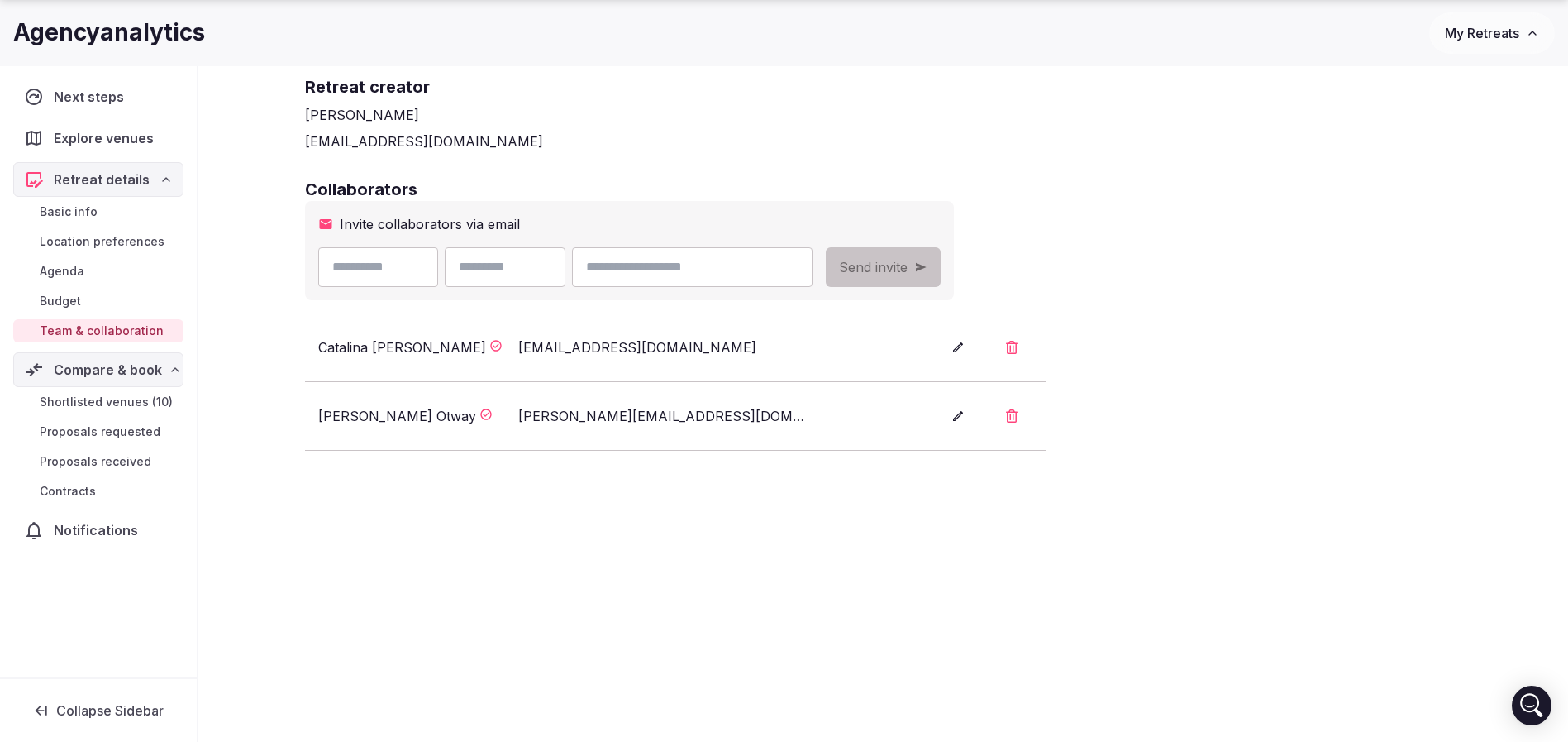
drag, startPoint x: 707, startPoint y: 260, endPoint x: 743, endPoint y: 208, distance: 63.2
click at [707, 260] on input "email" at bounding box center [691, 267] width 240 height 39
paste input "**********"
type input "**********"
click at [768, 163] on div "**********" at bounding box center [883, 290] width 1190 height 772
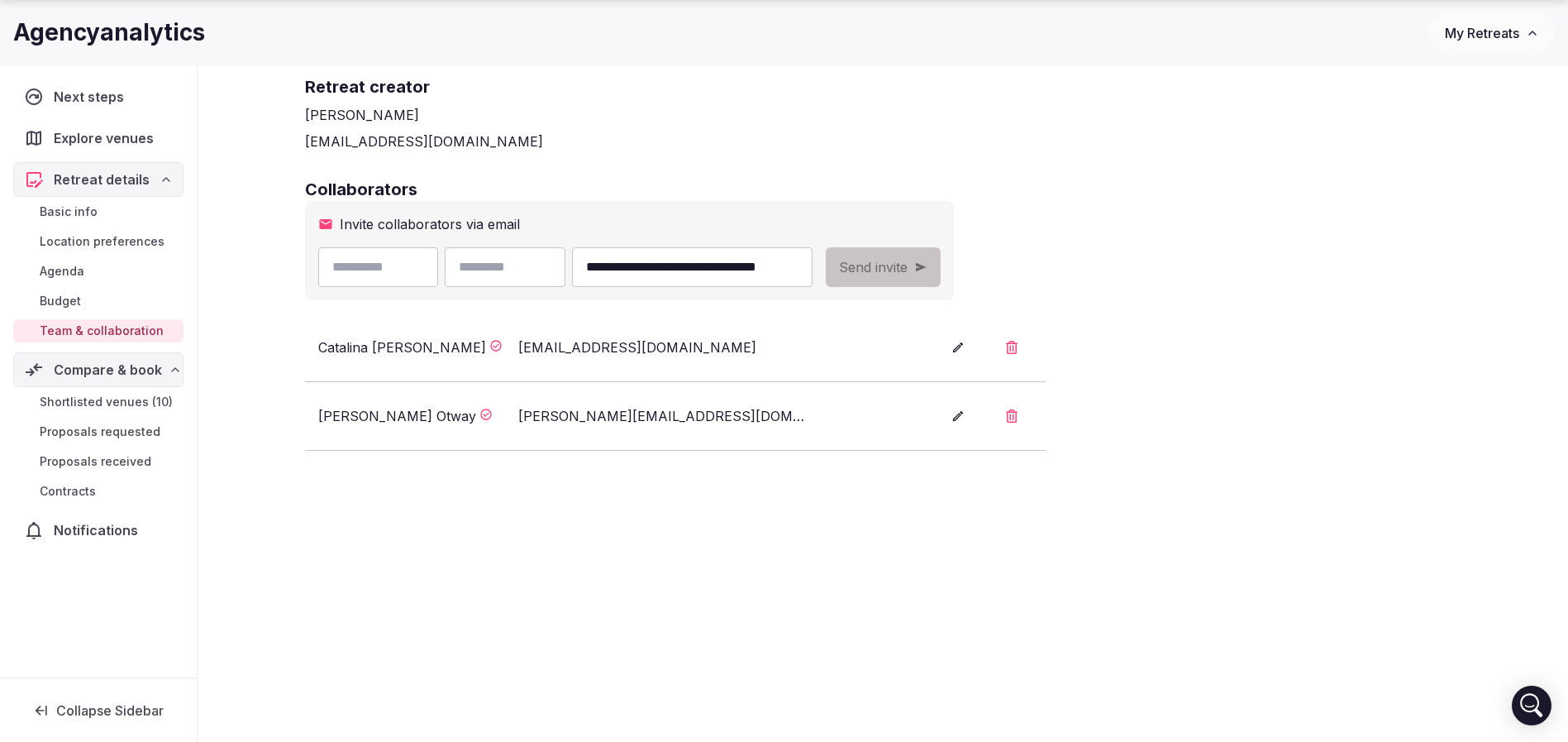
drag, startPoint x: 686, startPoint y: 267, endPoint x: 572, endPoint y: 269, distance: 114.0
click at [572, 269] on div "**********" at bounding box center [565, 267] width 494 height 39
click at [715, 267] on input "**********" at bounding box center [691, 267] width 240 height 39
click at [406, 265] on input "text" at bounding box center [378, 267] width 121 height 39
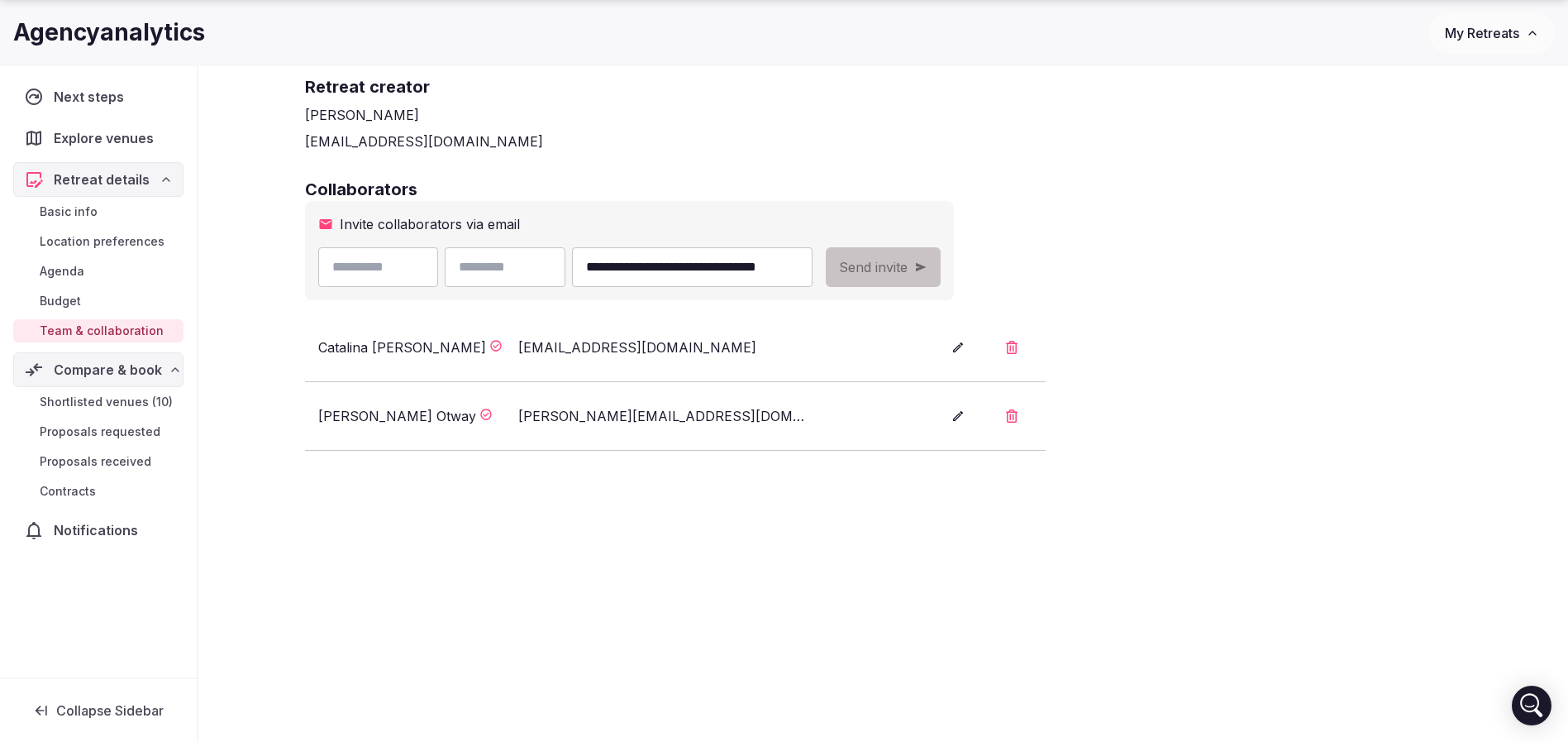
paste input "**********"
type input "**********"
click at [534, 266] on input "text" at bounding box center [504, 267] width 121 height 39
paste input "**********"
drag, startPoint x: 527, startPoint y: 266, endPoint x: 392, endPoint y: 261, distance: 135.1
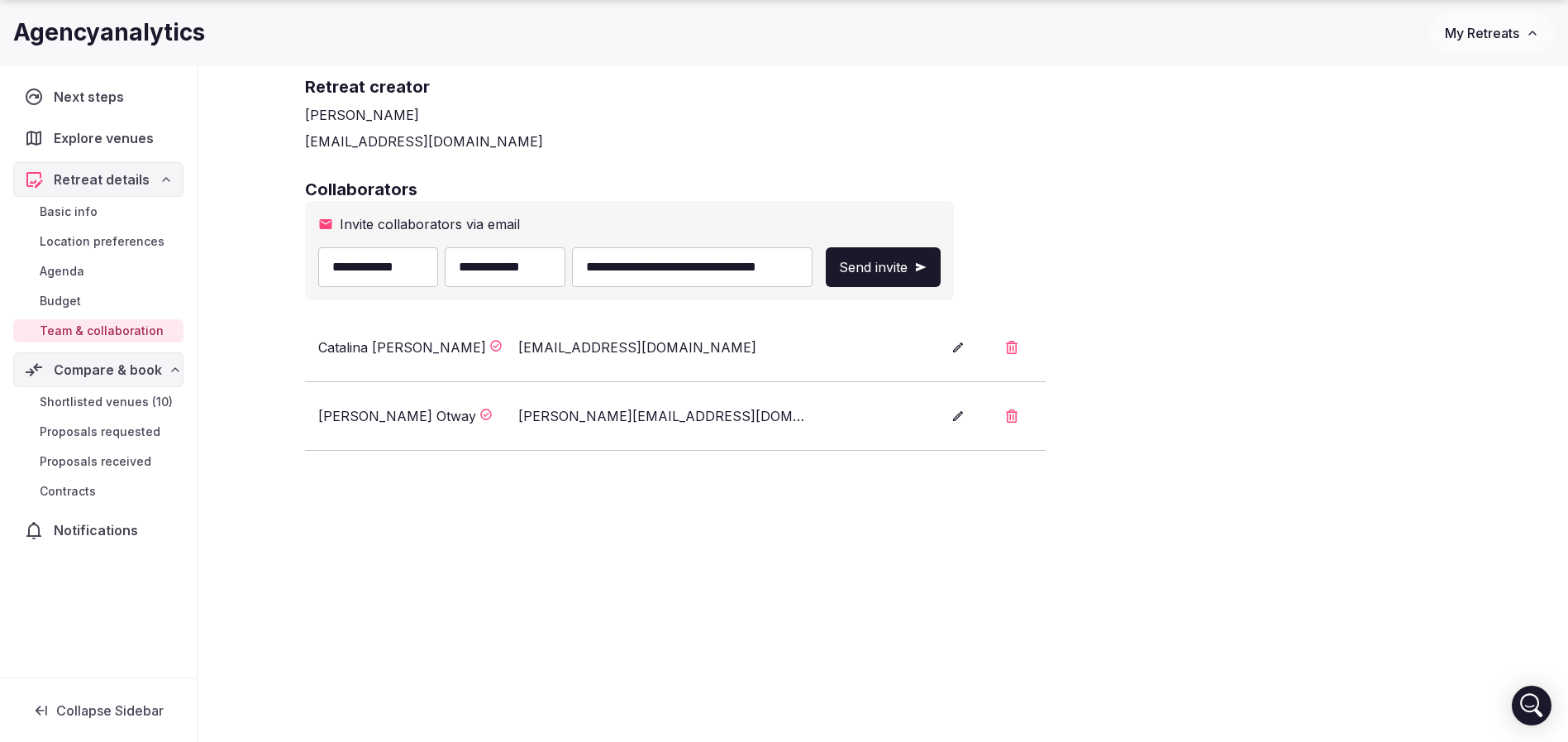
click at [392, 261] on div "**********" at bounding box center [565, 267] width 494 height 39
type input "*******"
drag, startPoint x: 369, startPoint y: 266, endPoint x: 568, endPoint y: 255, distance: 199.3
click at [568, 255] on div "**********" at bounding box center [565, 267] width 494 height 39
click at [341, 269] on input "*****" at bounding box center [378, 267] width 121 height 39
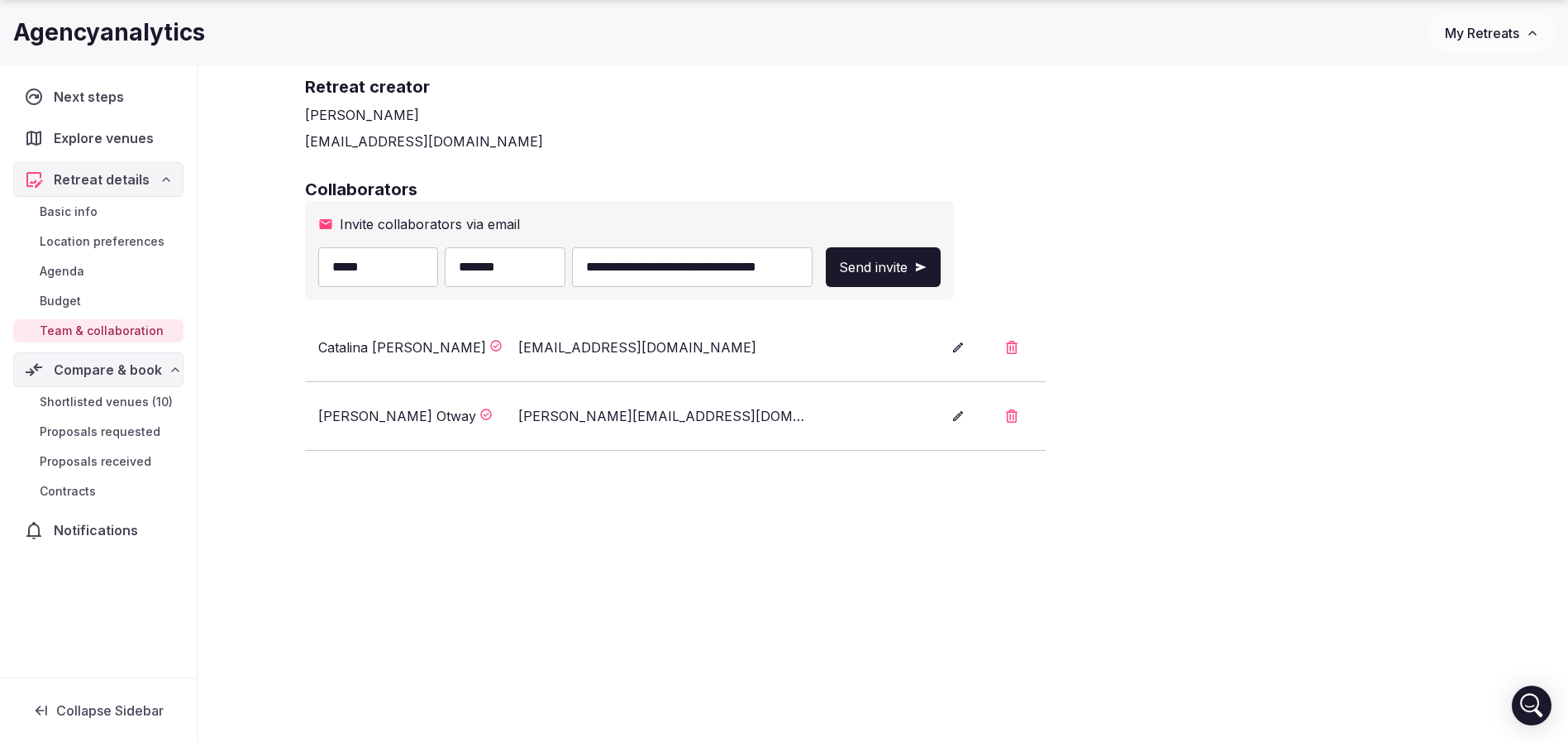
type input "*****"
click at [940, 265] on button "Send invite" at bounding box center [883, 267] width 114 height 39
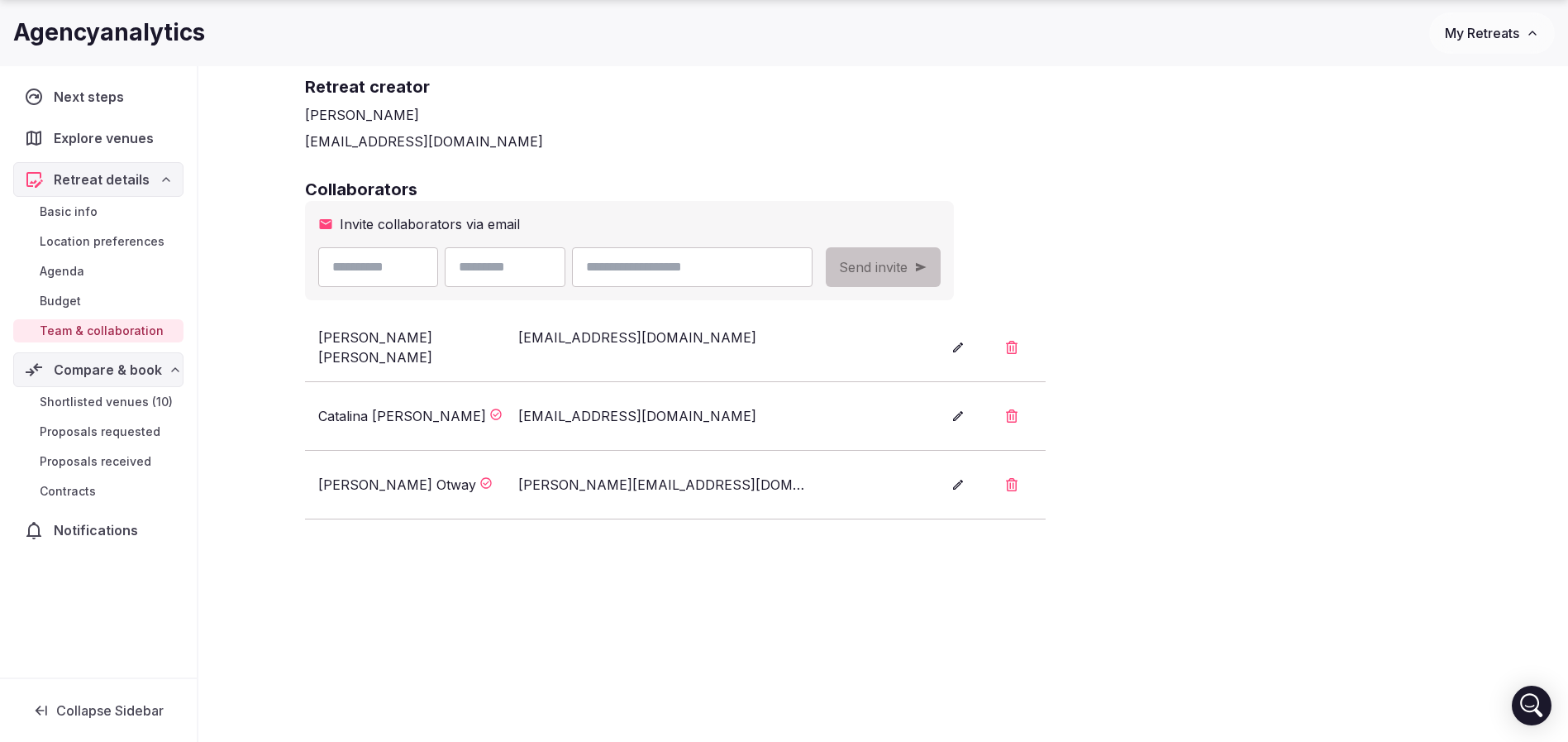
click at [811, 266] on input "email" at bounding box center [691, 267] width 240 height 39
paste input "**********"
drag, startPoint x: 723, startPoint y: 266, endPoint x: 574, endPoint y: 261, distance: 149.1
click at [566, 261] on div "**********" at bounding box center [565, 267] width 494 height 39
drag, startPoint x: 728, startPoint y: 264, endPoint x: 539, endPoint y: 263, distance: 189.0
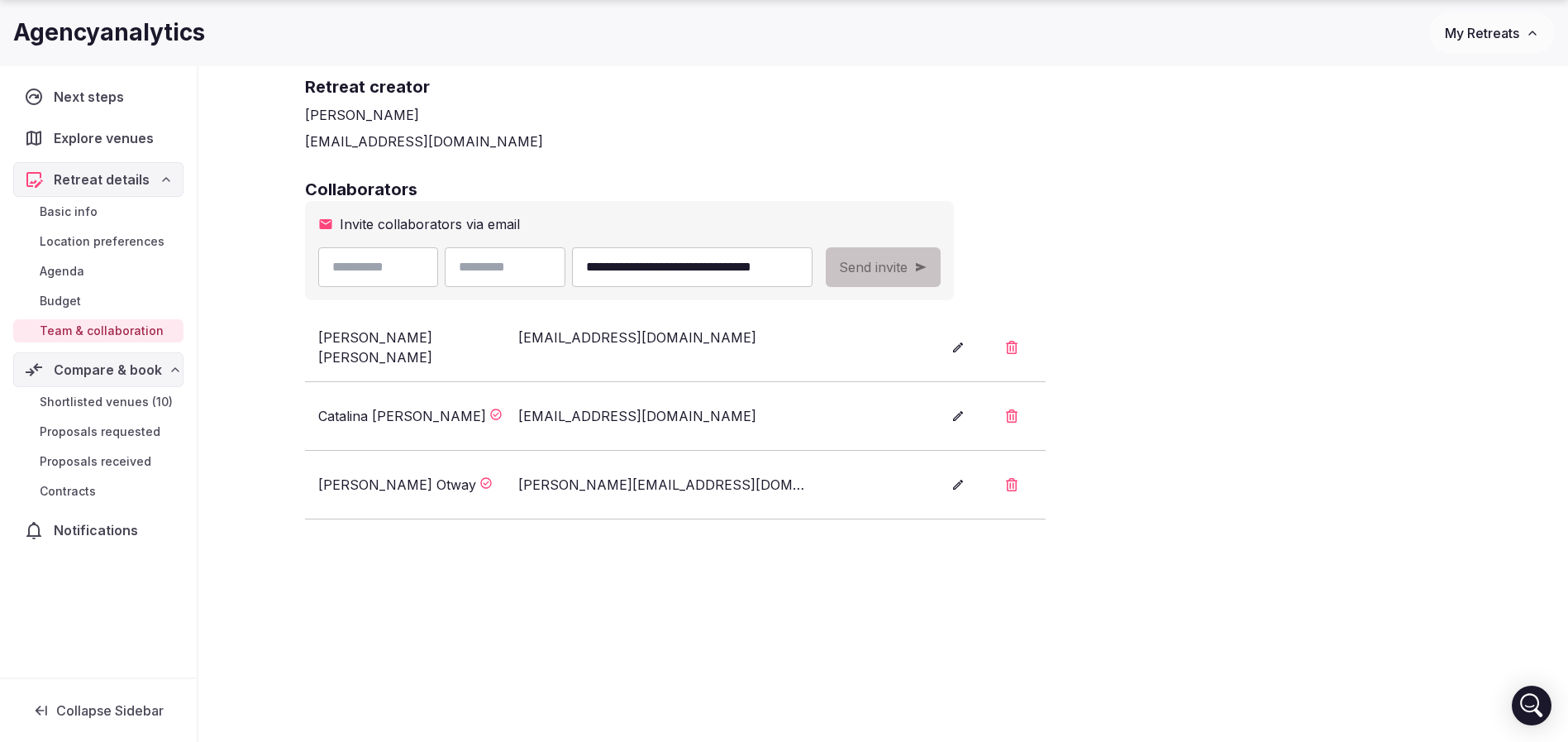
click at [539, 263] on div "**********" at bounding box center [565, 267] width 494 height 39
type input "**********"
click at [543, 260] on input "text" at bounding box center [504, 267] width 121 height 39
paste input "**********"
type input "**********"
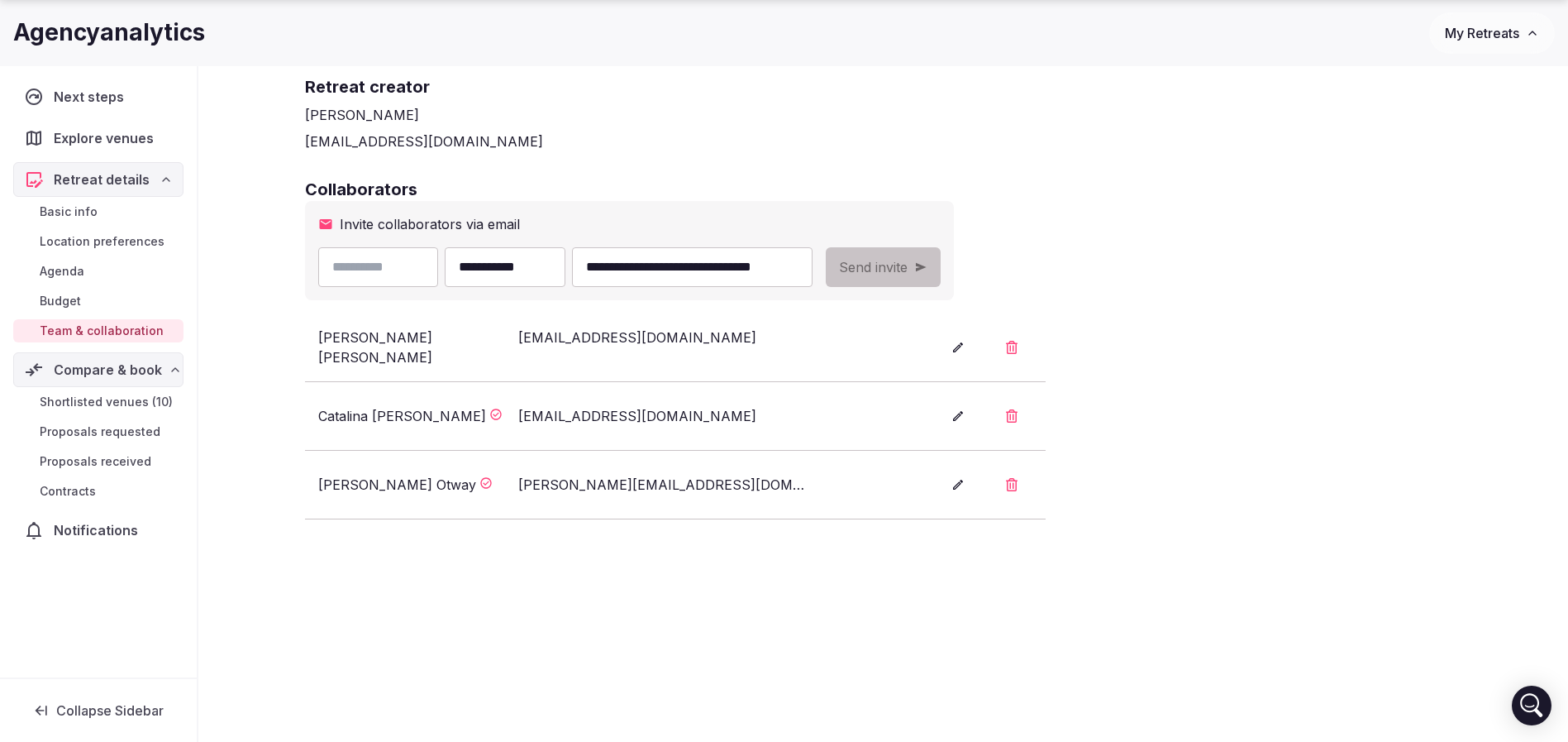
click at [401, 265] on input "text" at bounding box center [378, 267] width 121 height 39
paste input "**********"
drag, startPoint x: 363, startPoint y: 266, endPoint x: 493, endPoint y: 262, distance: 130.1
click at [493, 262] on div "**********" at bounding box center [565, 267] width 494 height 39
type input "****"
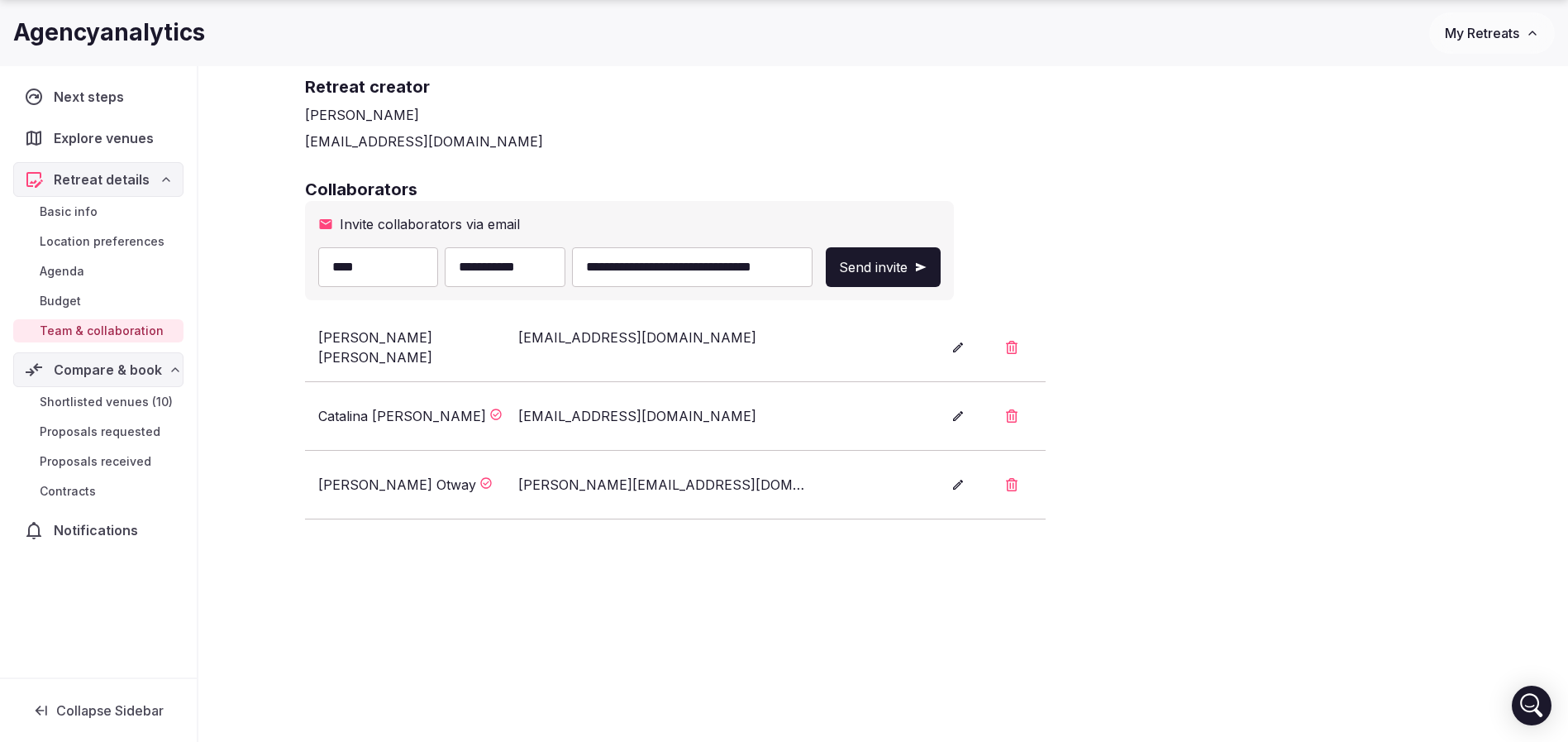
drag, startPoint x: 524, startPoint y: 270, endPoint x: 0, endPoint y: 253, distance: 524.3
click at [0, 253] on div "**********" at bounding box center [784, 357] width 1568 height 907
type input "*******"
click at [1288, 357] on div "**********" at bounding box center [883, 349] width 1157 height 342
click at [907, 261] on span "Send invite" at bounding box center [873, 267] width 69 height 20
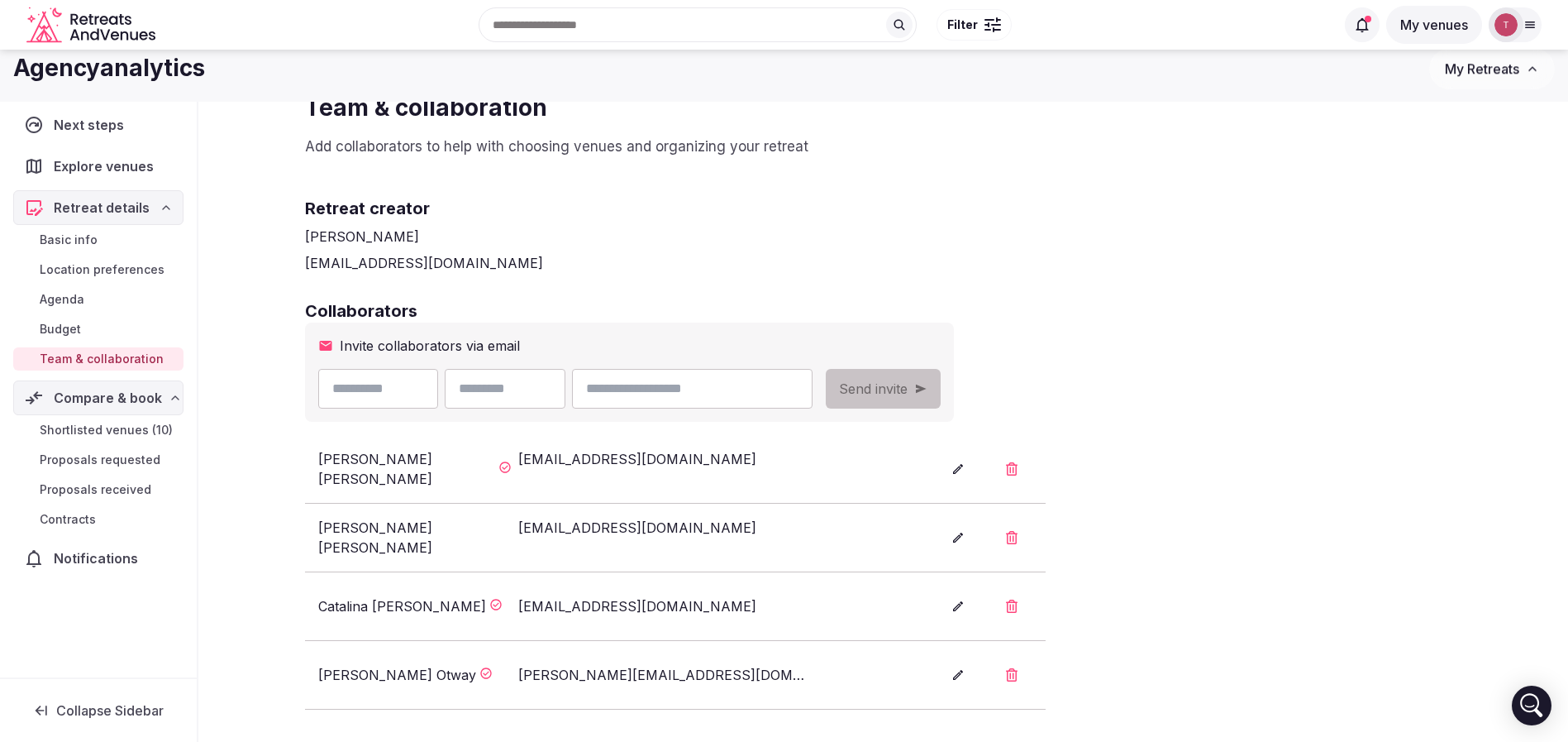
scroll to position [0, 0]
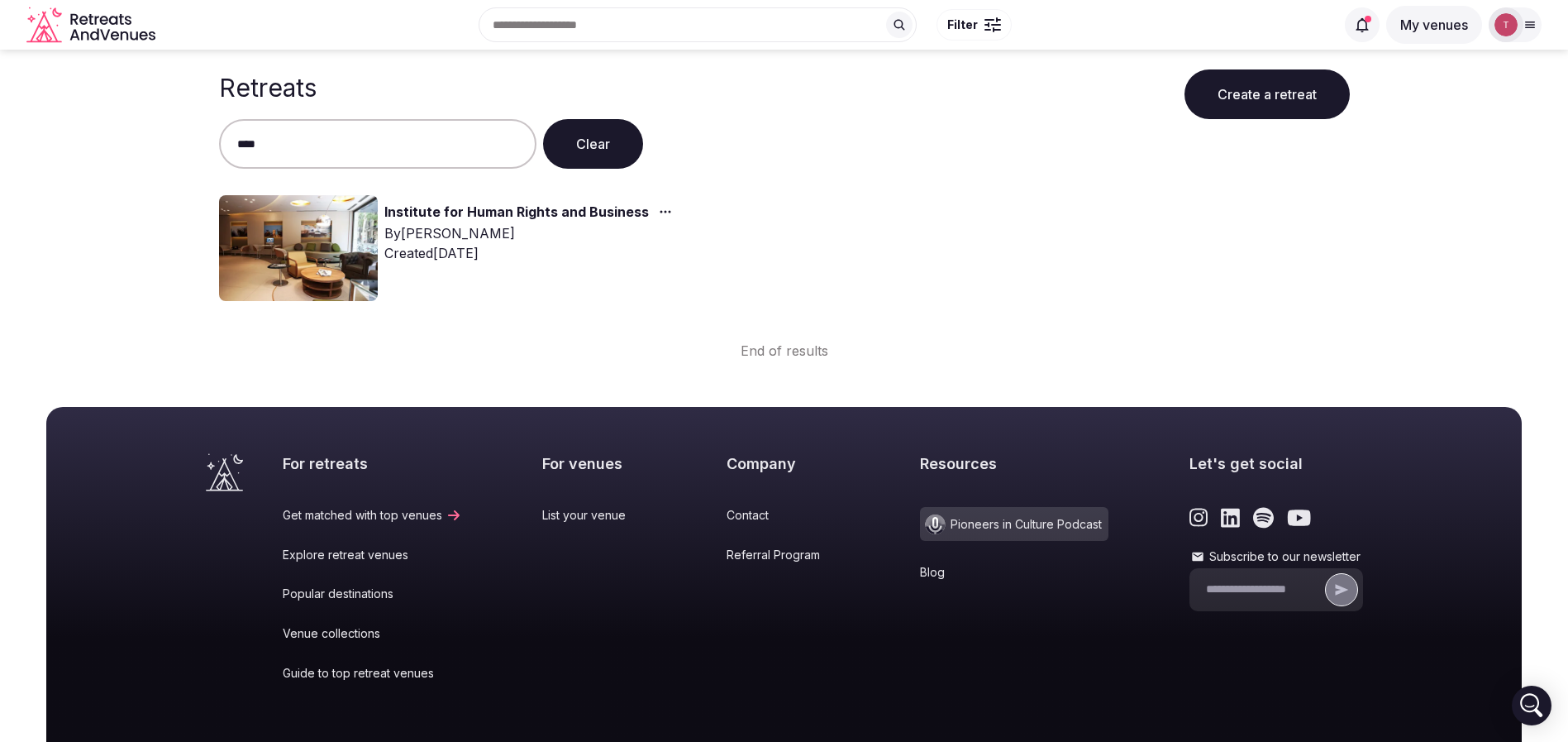
type input "****"
click at [288, 259] on img at bounding box center [298, 248] width 158 height 106
click at [289, 259] on img at bounding box center [298, 248] width 158 height 106
click at [439, 214] on link "Institute for Human Rights and Business" at bounding box center [517, 212] width 265 height 21
click at [428, 214] on link "Institute for Human Rights and Business" at bounding box center [517, 212] width 265 height 21
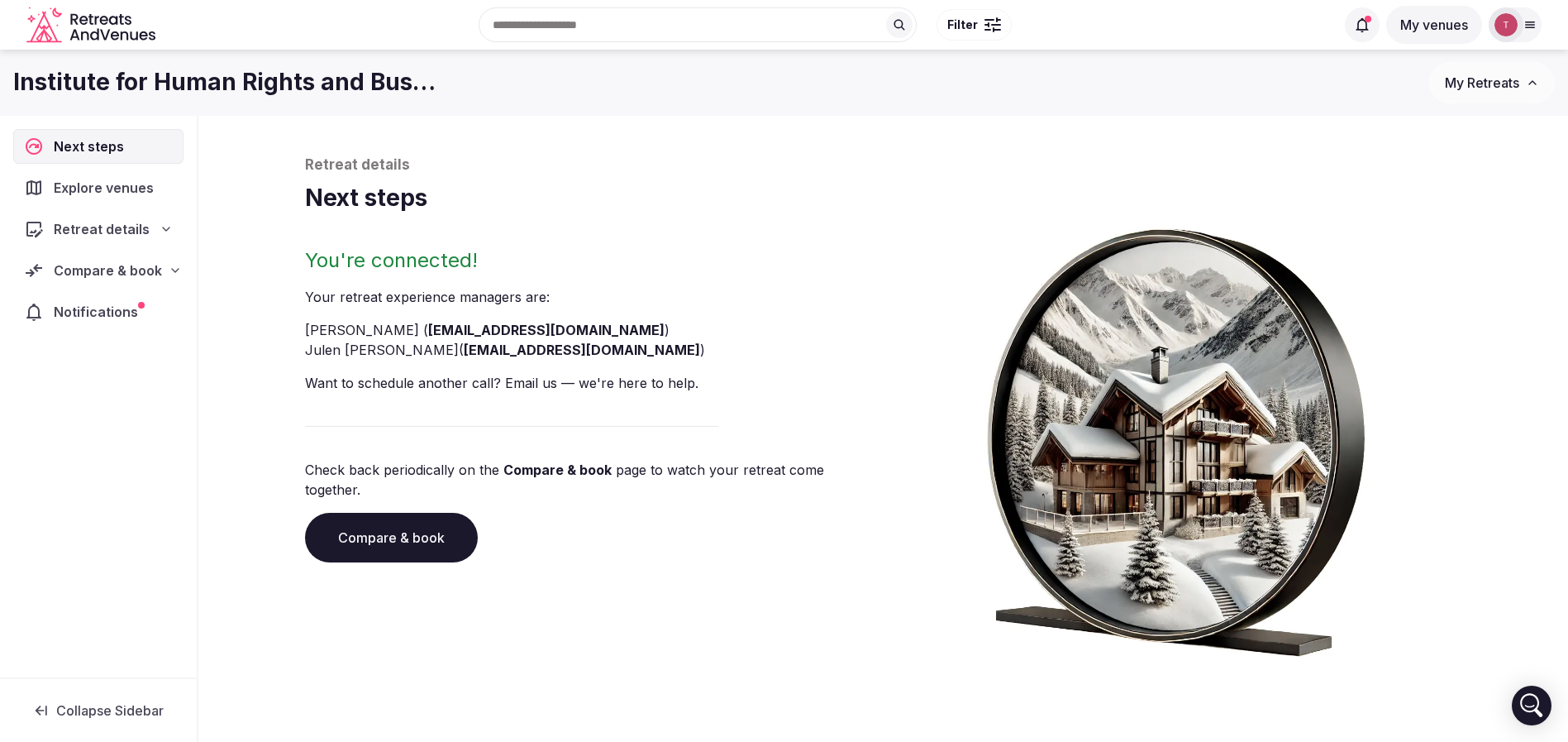
click at [371, 519] on link "Compare & book" at bounding box center [391, 537] width 173 height 49
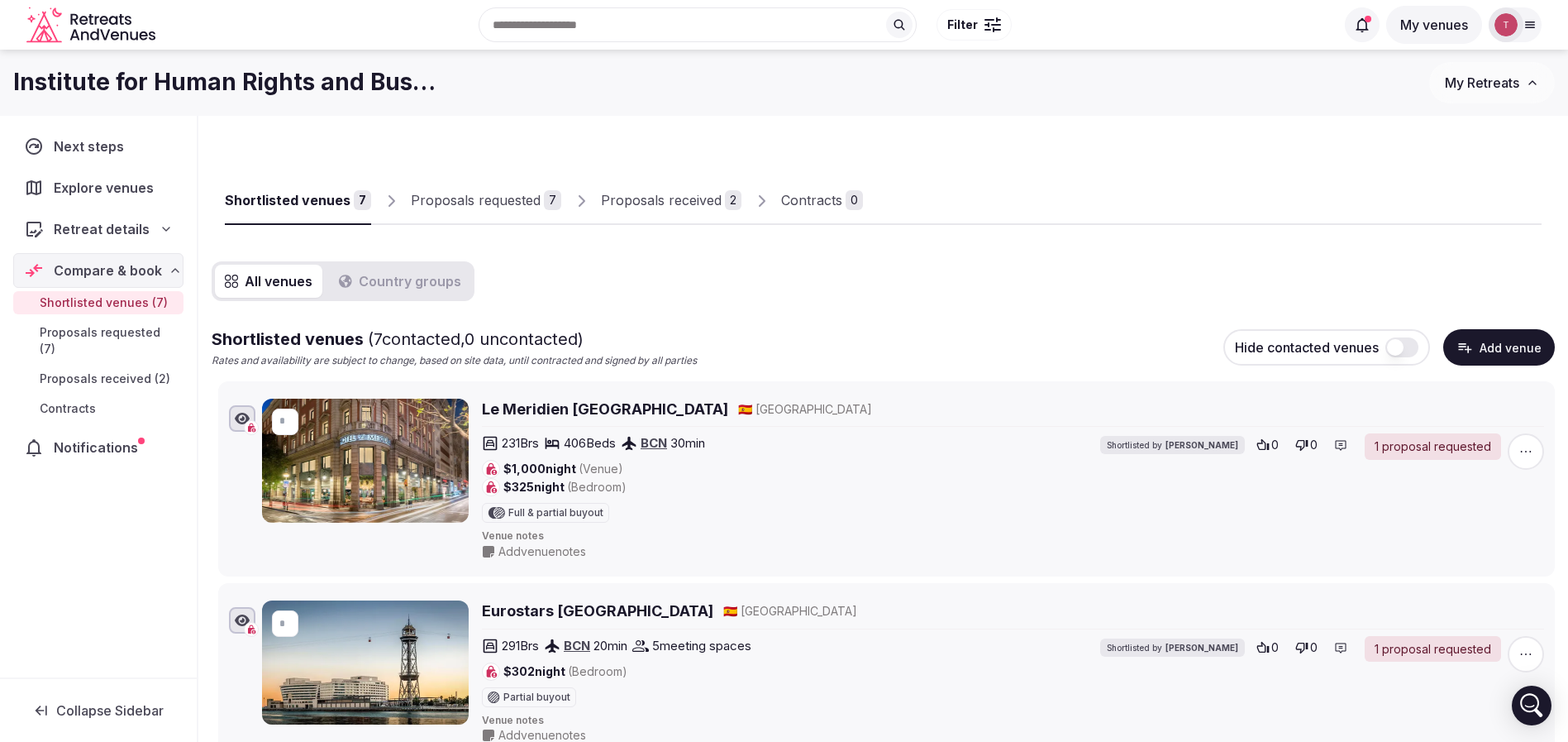
click at [165, 227] on icon at bounding box center [165, 229] width 13 height 13
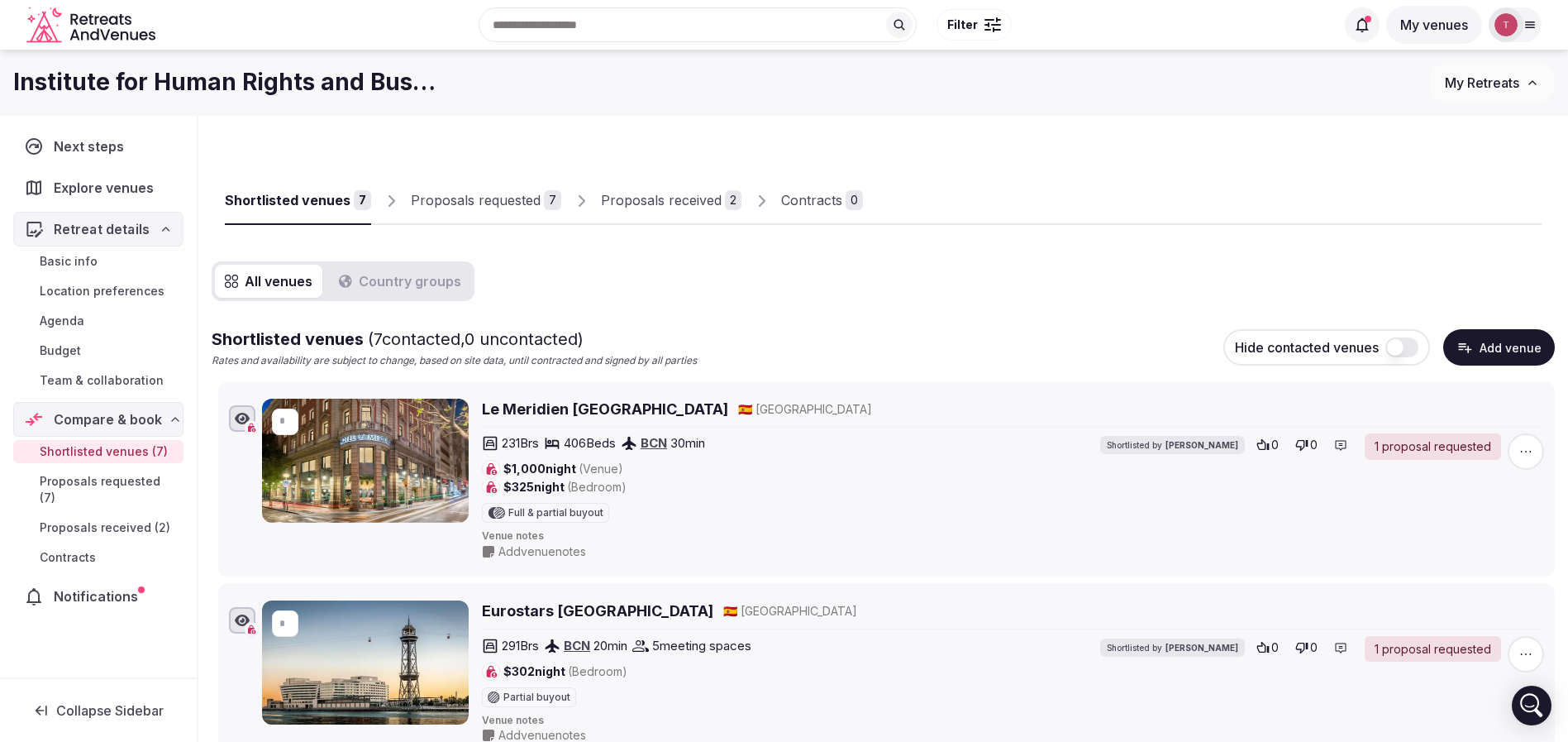
click at [164, 235] on icon at bounding box center [165, 229] width 13 height 13
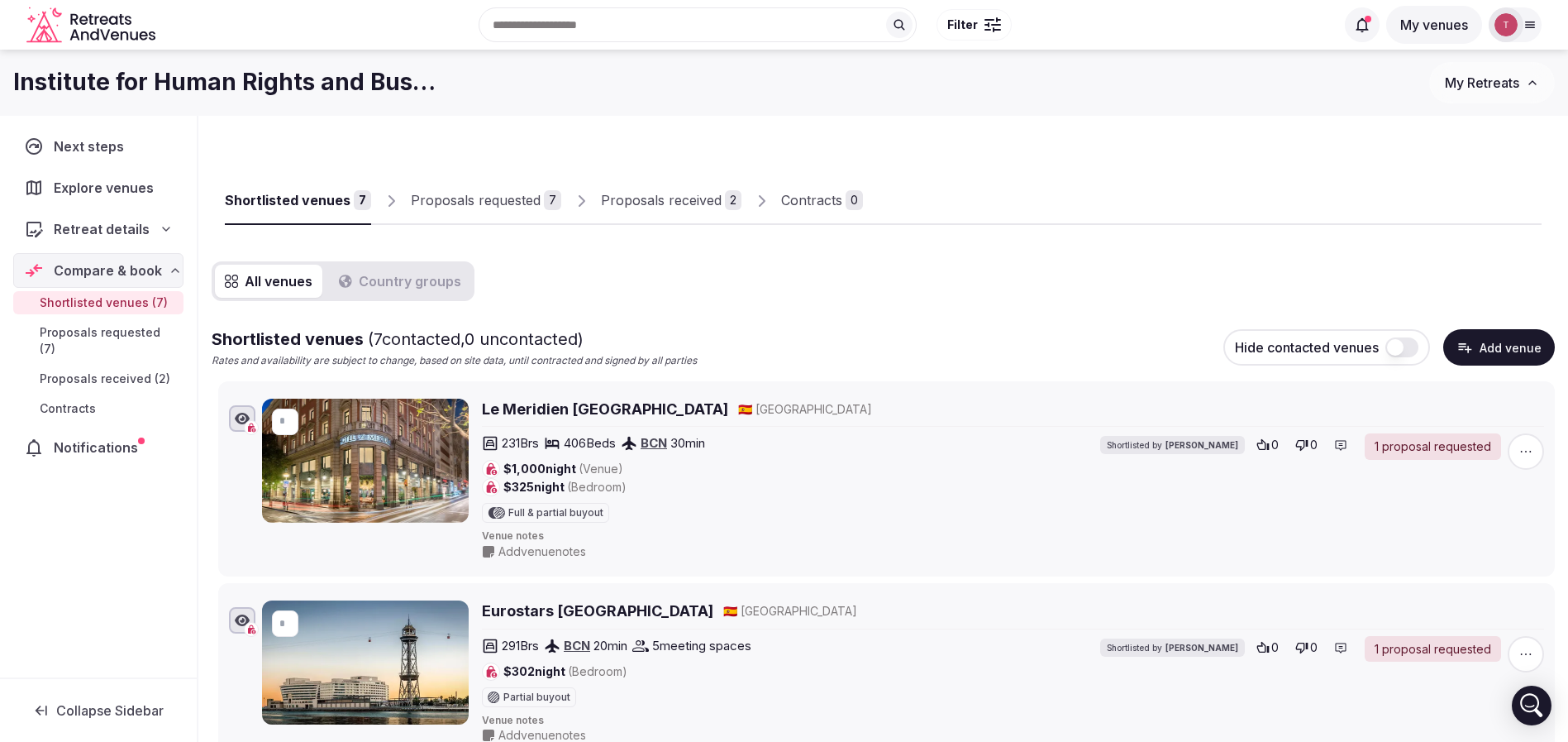
click at [164, 223] on icon at bounding box center [165, 229] width 13 height 13
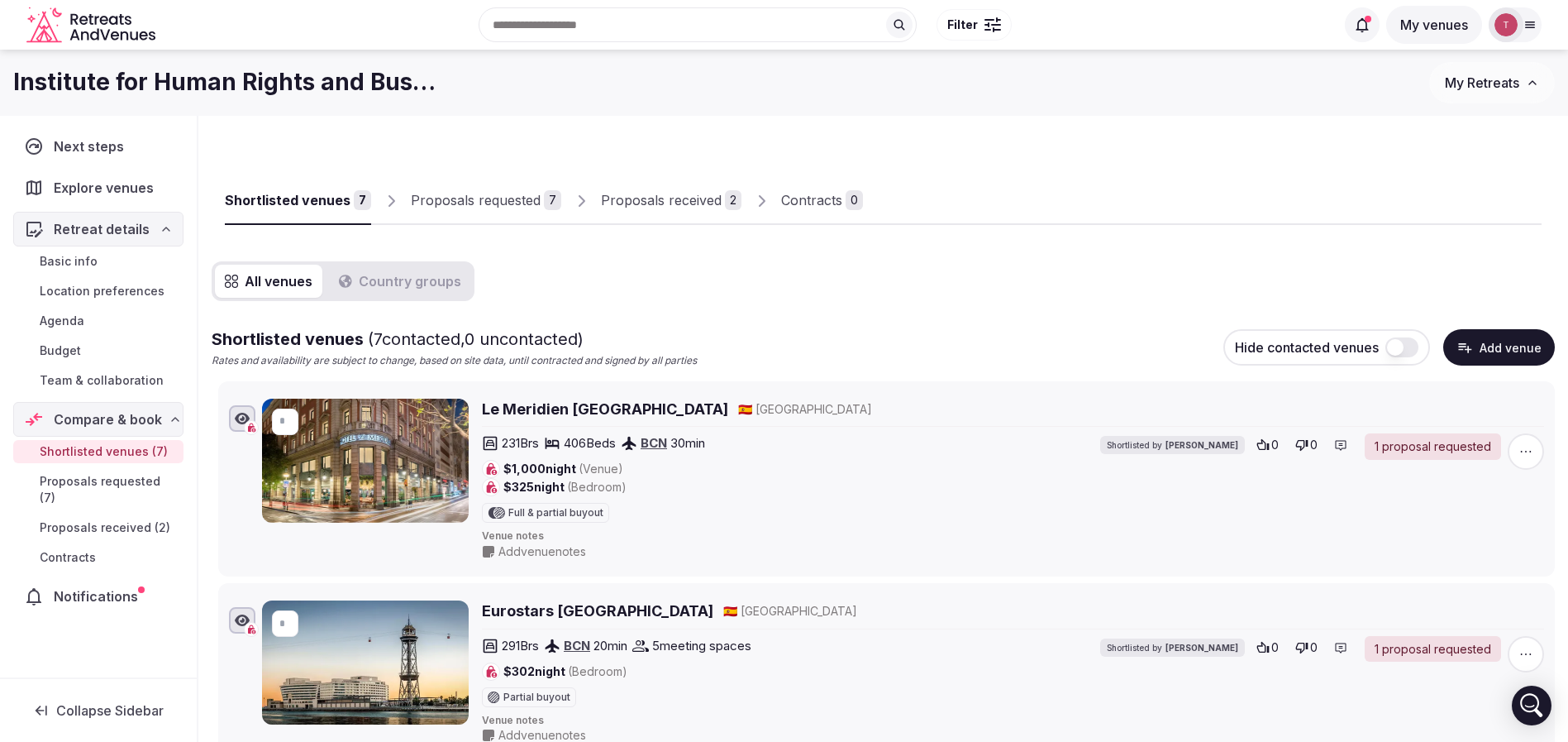
click at [125, 380] on span "Team & collaboration" at bounding box center [101, 380] width 124 height 16
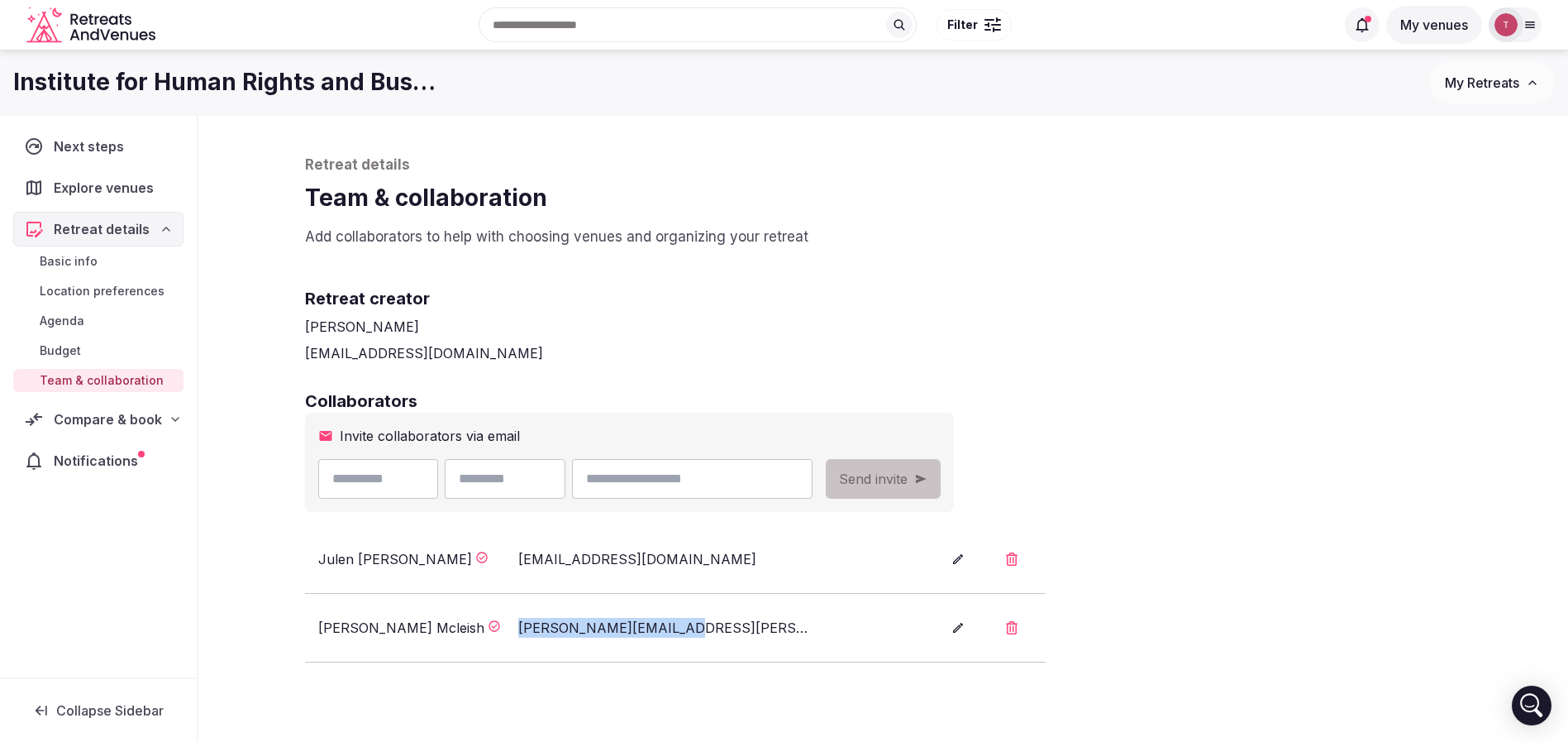
drag, startPoint x: 487, startPoint y: 624, endPoint x: 678, endPoint y: 625, distance: 191.0
click at [678, 625] on div "Kathy Mcleish kathy.mcleish@ihrb.org" at bounding box center [615, 627] width 594 height 20
copy div "kathy.mcleish@ihrb.org"
click at [1302, 348] on div "thiago@retreatsandvenues.com" at bounding box center [883, 353] width 1157 height 20
click at [991, 175] on p "Retreat details" at bounding box center [883, 166] width 1157 height 20
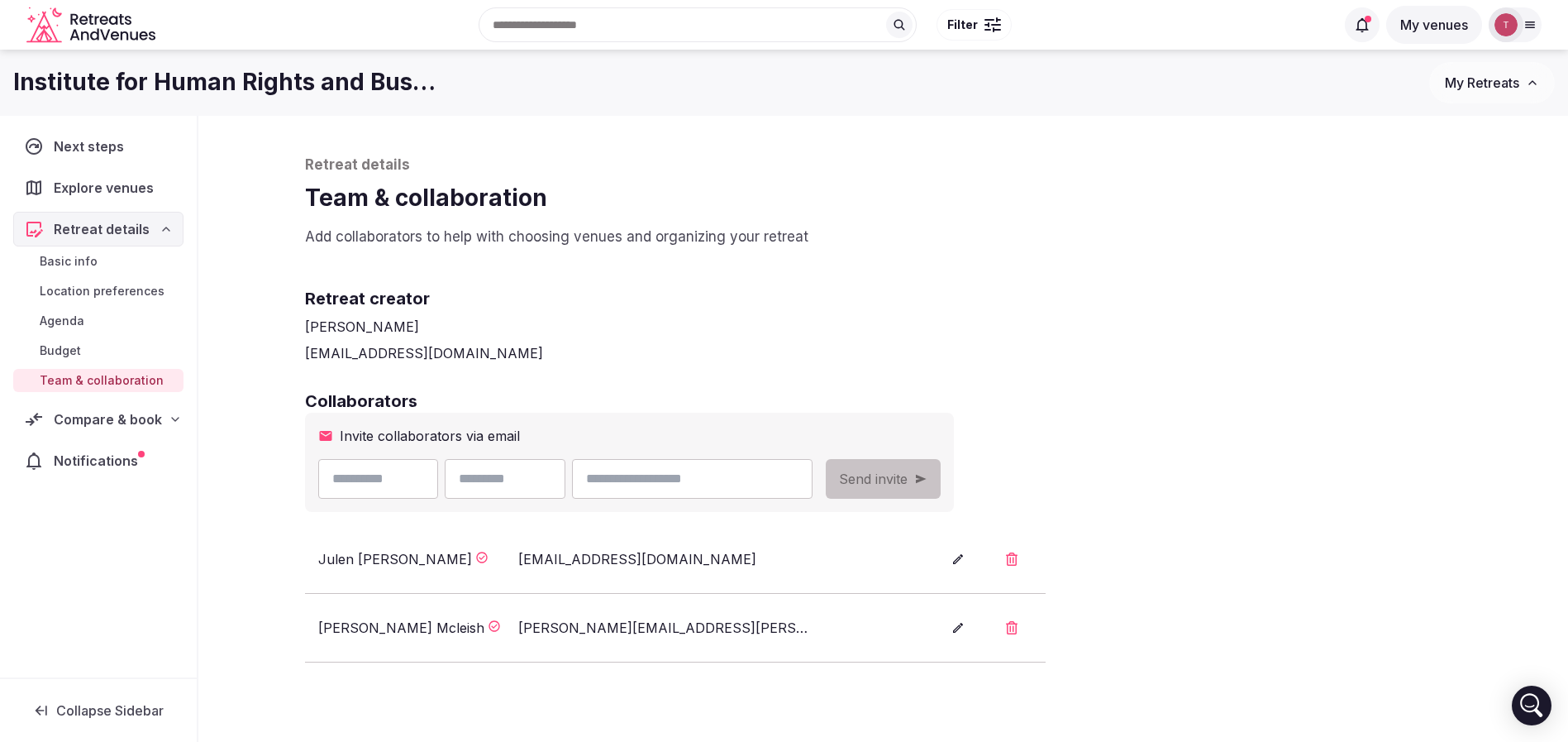
click at [1225, 256] on div "Retreat details Team & collaboration Add collaborators to help with choosing ve…" at bounding box center [883, 501] width 1190 height 772
click at [1041, 231] on p "Add collaborators to help with choosing venues and organizing your retreat" at bounding box center [883, 237] width 1157 height 20
click at [1060, 221] on div "Retreat details Team & collaboration Add collaborators to help with choosing ve…" at bounding box center [883, 201] width 1157 height 92
click at [1049, 277] on div "Retreat creator Thiago Martins thiago@retreatsandvenues.com" at bounding box center [883, 311] width 1157 height 103
click at [1038, 304] on h2 "Retreat creator" at bounding box center [883, 299] width 1157 height 23
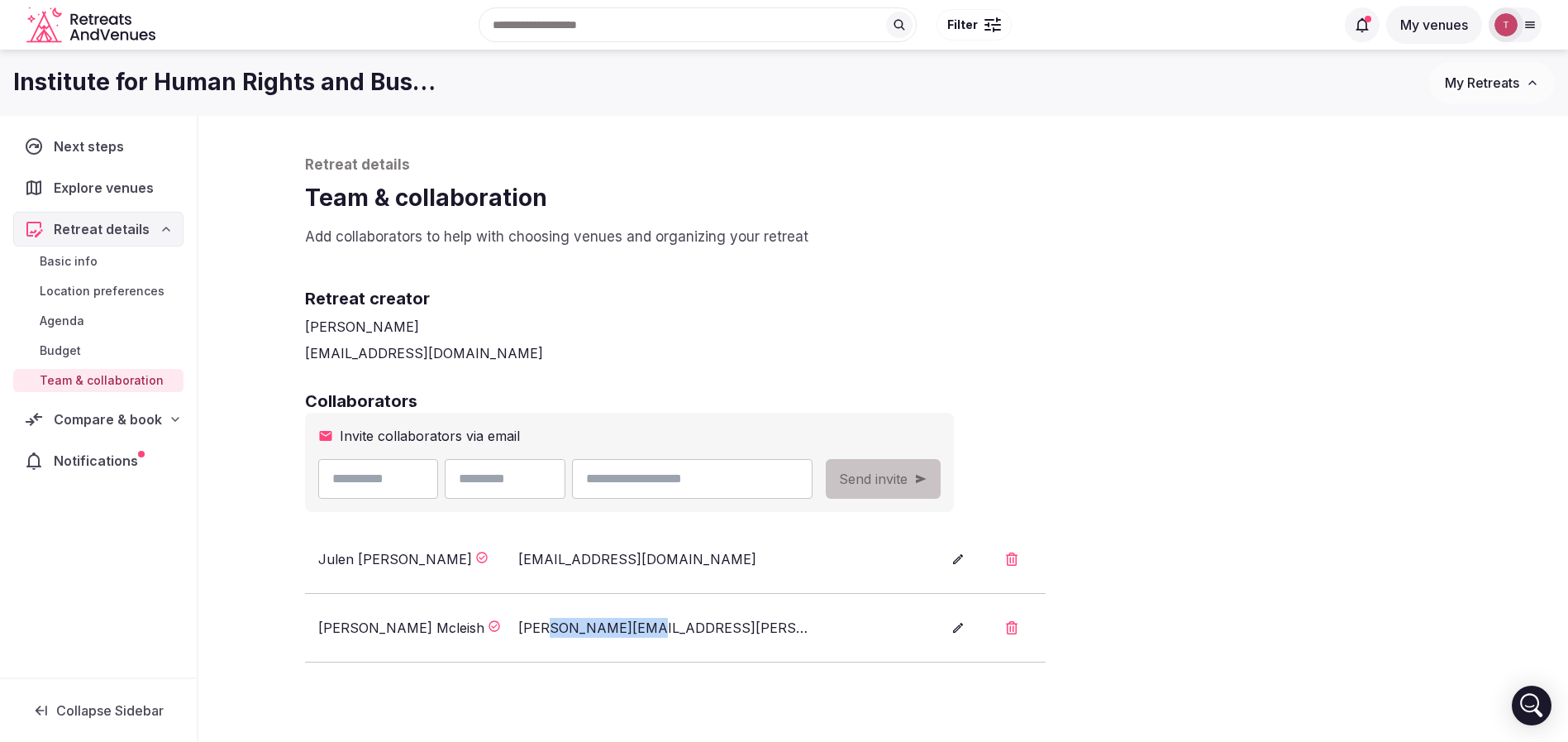
drag, startPoint x: 544, startPoint y: 632, endPoint x: 631, endPoint y: 628, distance: 87.1
click at [631, 628] on div "kathy.mcleish@ihrb.org" at bounding box center [665, 627] width 293 height 20
click at [1112, 270] on div "Retreat creator Thiago Martins thiago@retreatsandvenues.com" at bounding box center [883, 311] width 1157 height 103
click at [969, 171] on p "Retreat details" at bounding box center [883, 166] width 1157 height 20
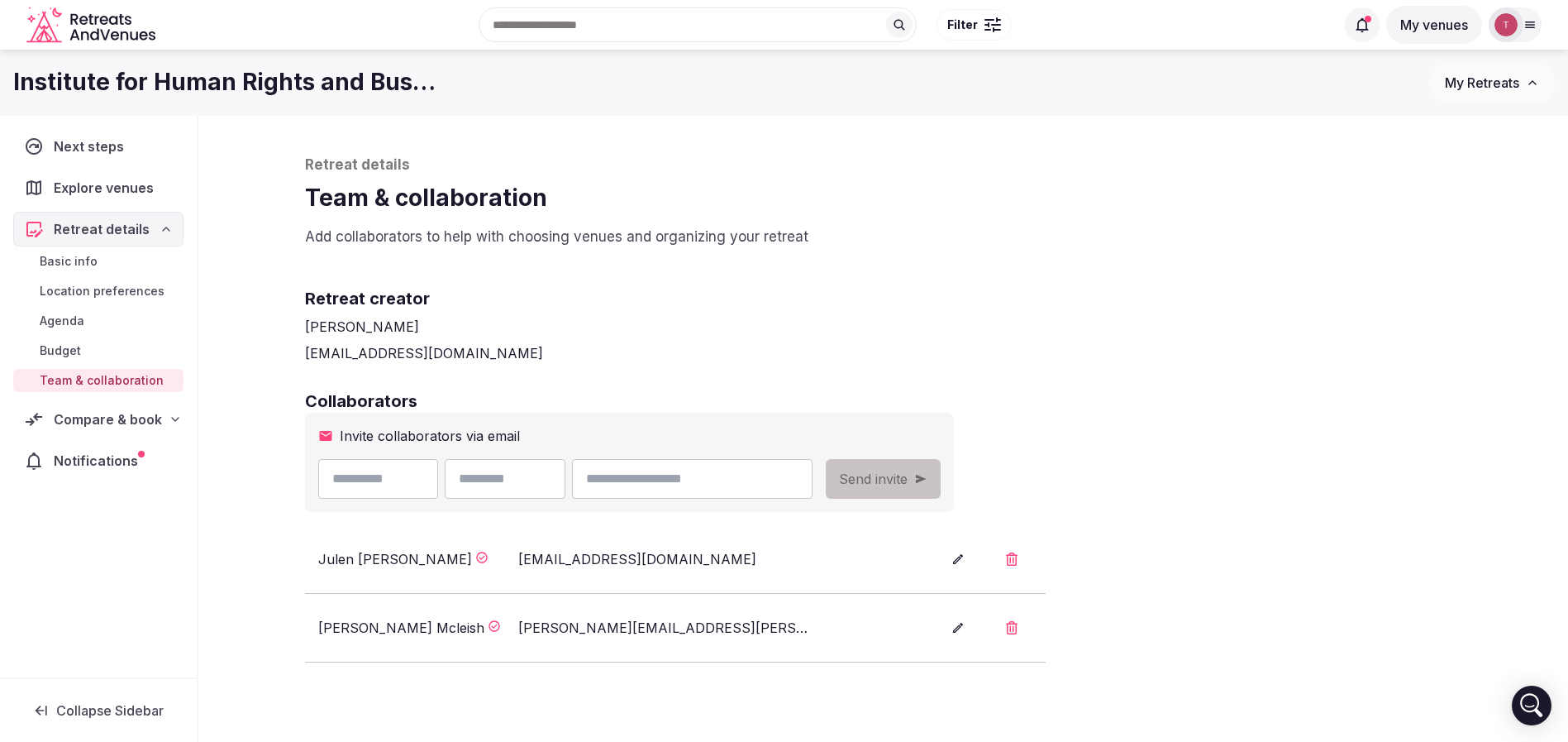
click at [1044, 277] on div "Retreat creator Thiago Martins thiago@retreatsandvenues.com" at bounding box center [883, 311] width 1157 height 103
click at [83, 259] on span "Basic info" at bounding box center [68, 261] width 58 height 16
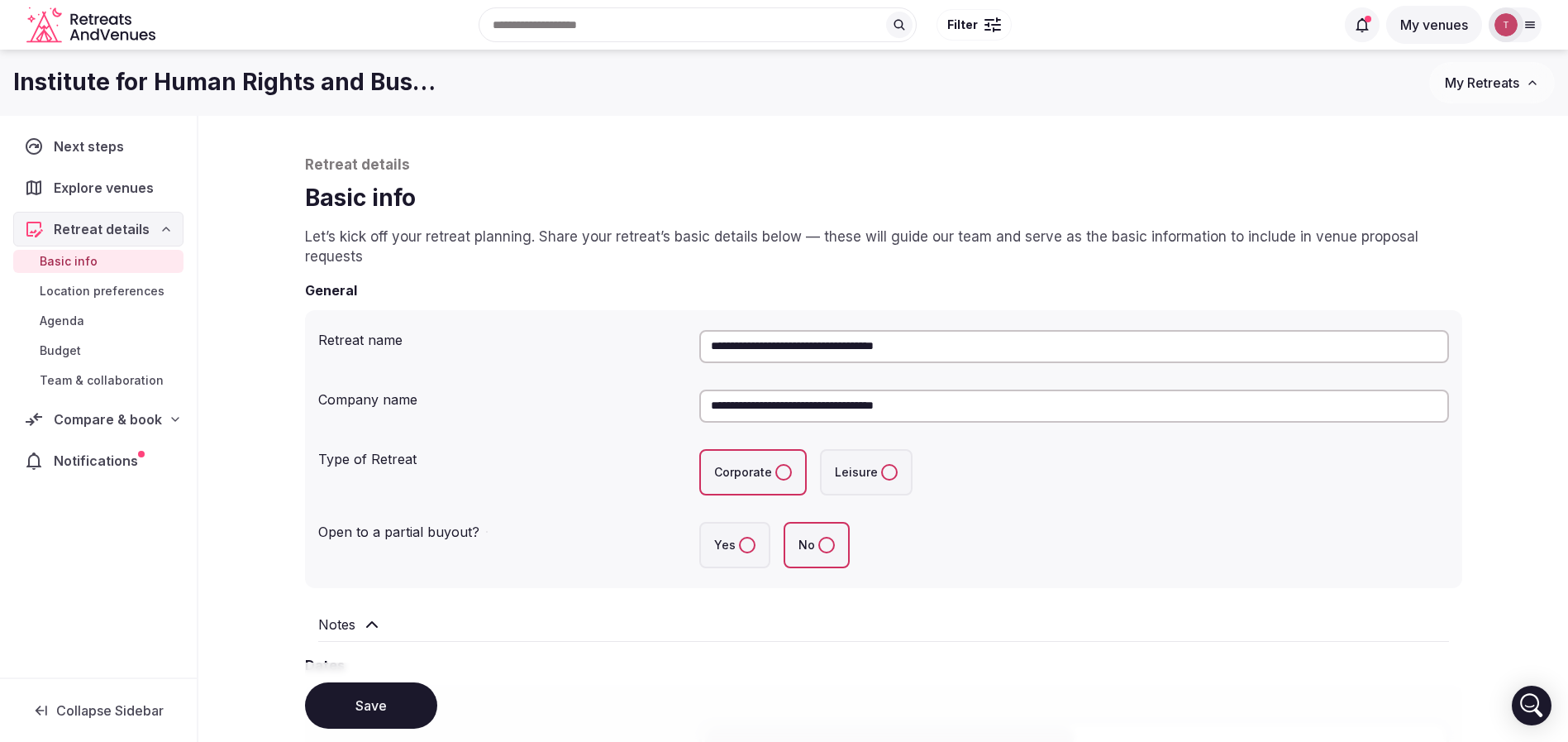
click at [83, 259] on span "Basic info" at bounding box center [68, 261] width 58 height 16
click at [155, 223] on div "Retreat details" at bounding box center [98, 229] width 148 height 20
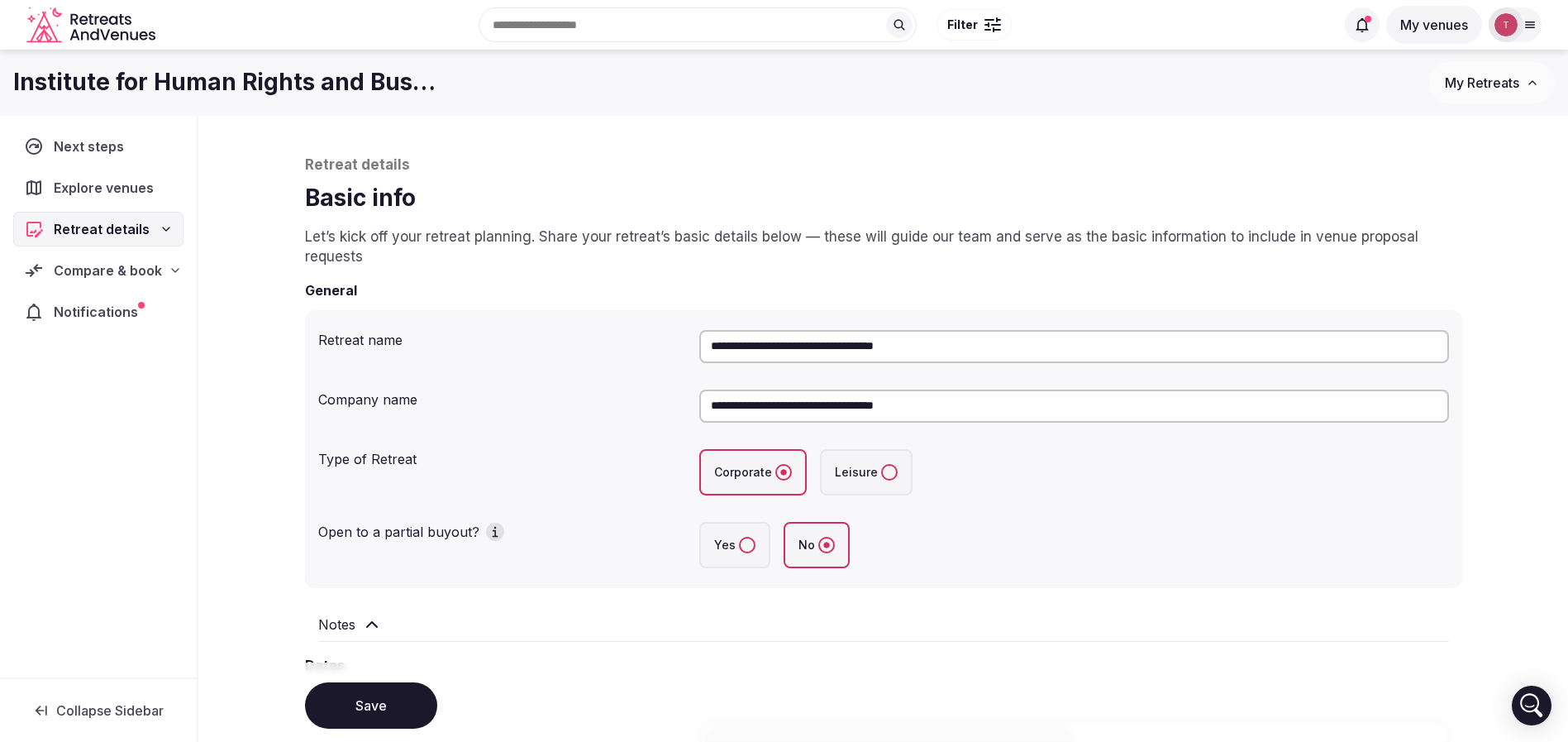
click at [147, 228] on div "Retreat details" at bounding box center [98, 229] width 148 height 20
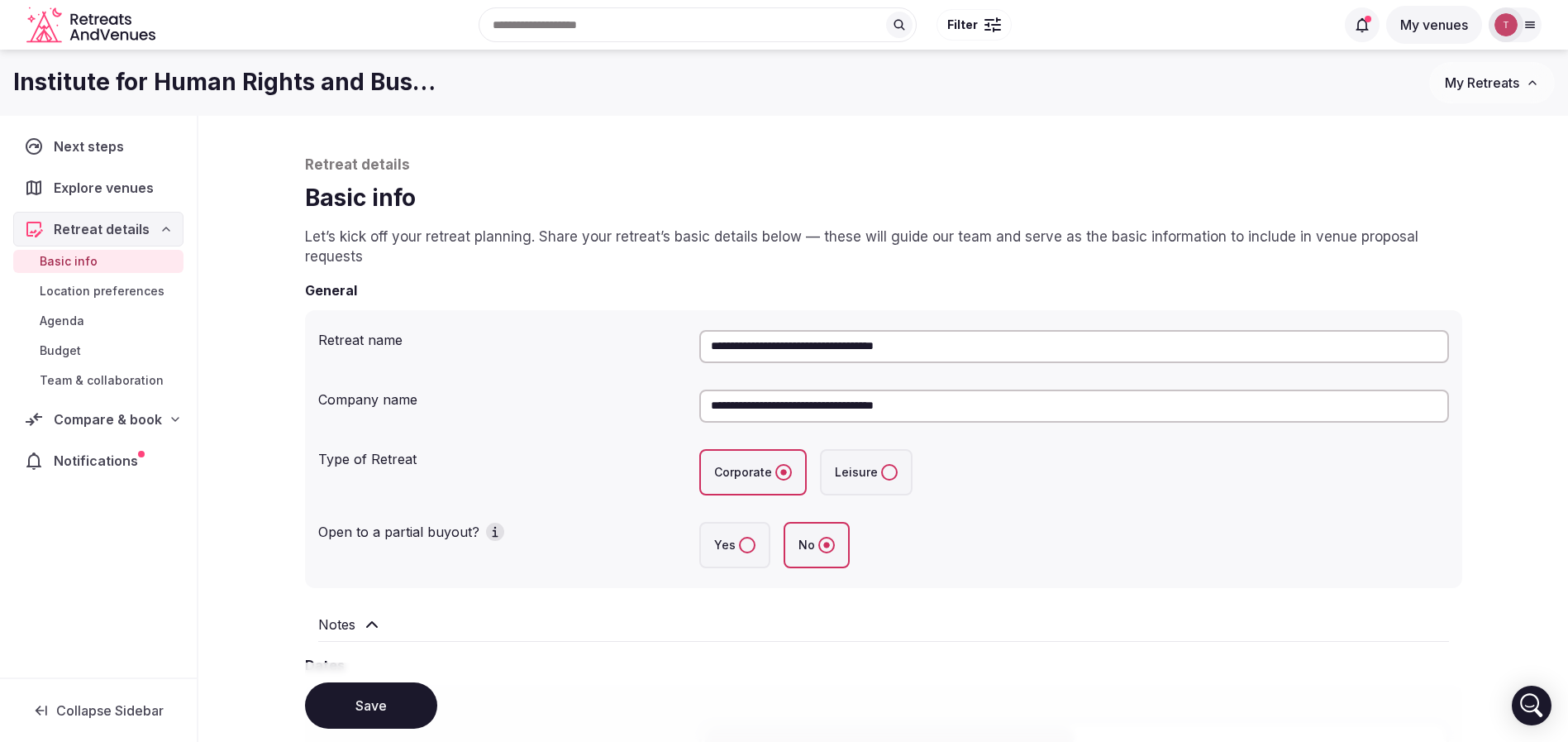
click at [124, 422] on span "Compare & book" at bounding box center [107, 419] width 108 height 20
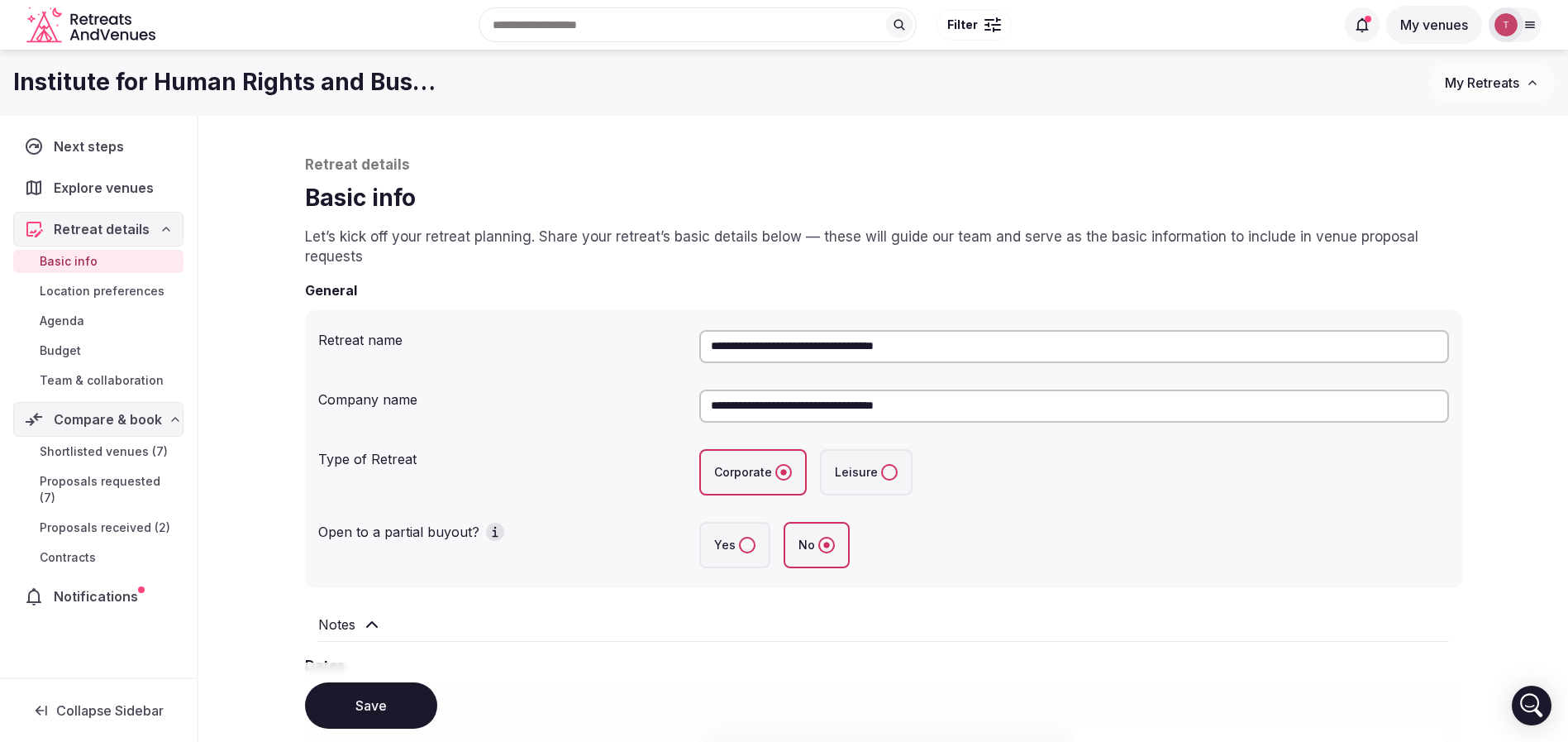
click at [120, 452] on span "Shortlisted venues (7)" at bounding box center [103, 451] width 128 height 16
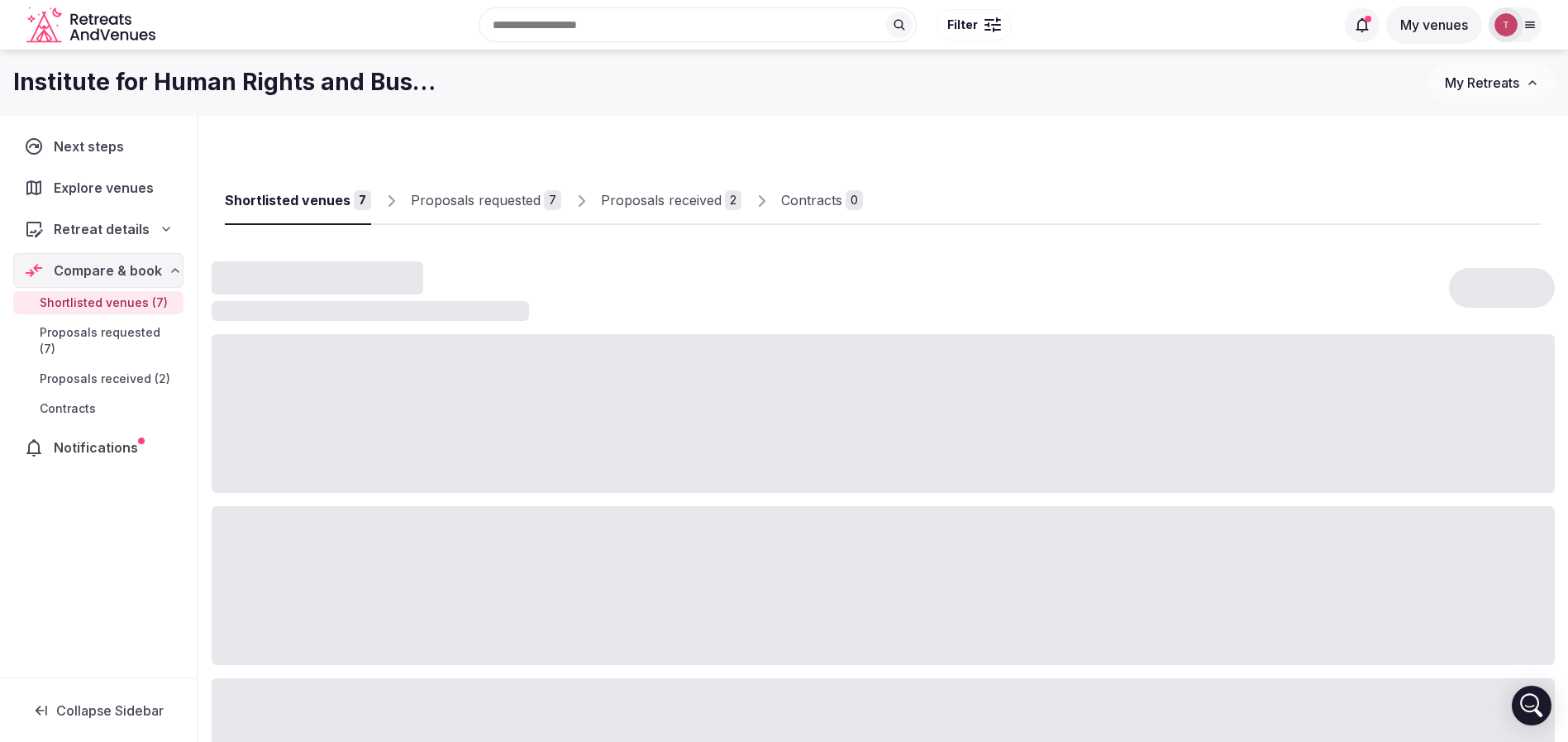
click at [679, 207] on div "Proposals received" at bounding box center [661, 200] width 121 height 20
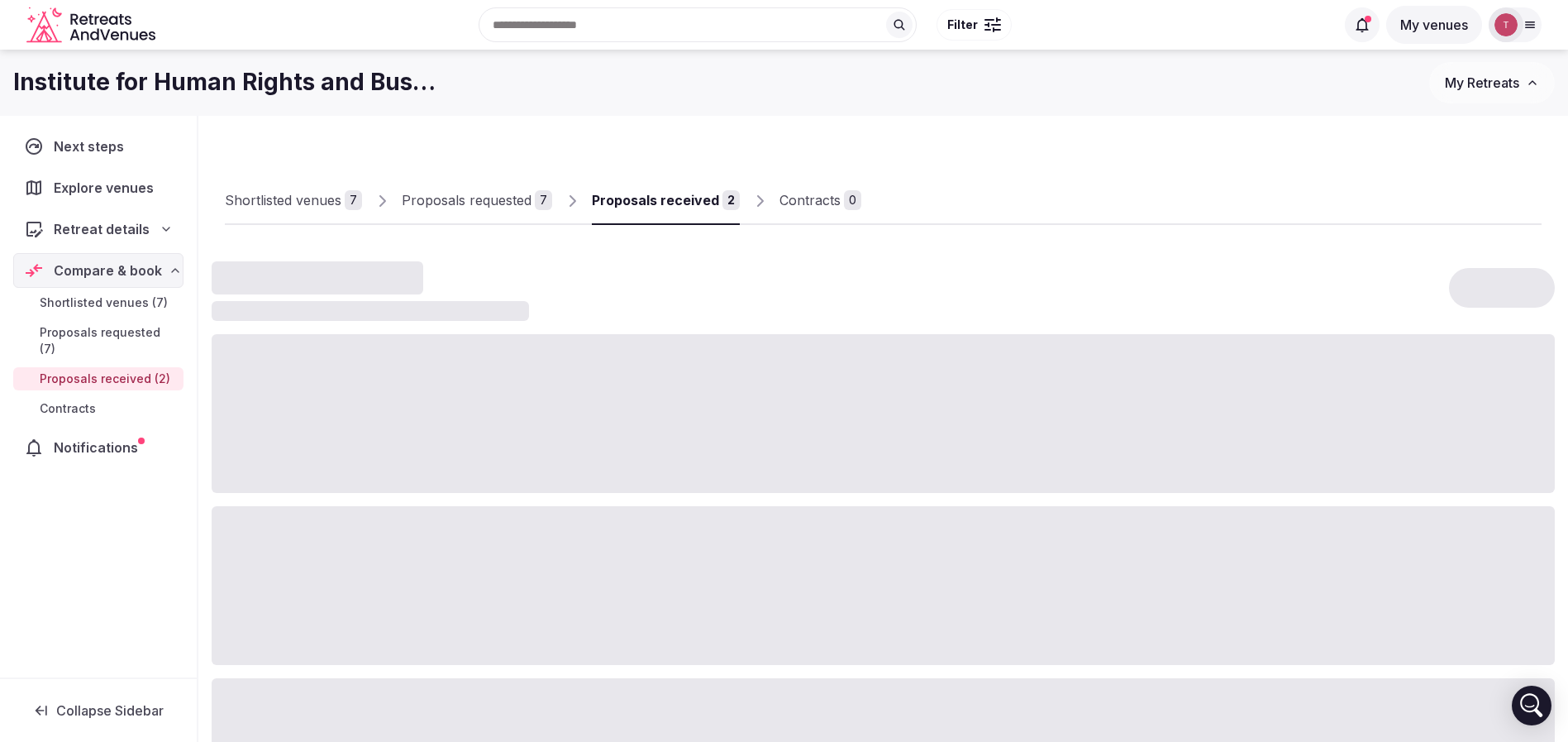
click at [502, 195] on div "Proposals requested" at bounding box center [466, 200] width 130 height 20
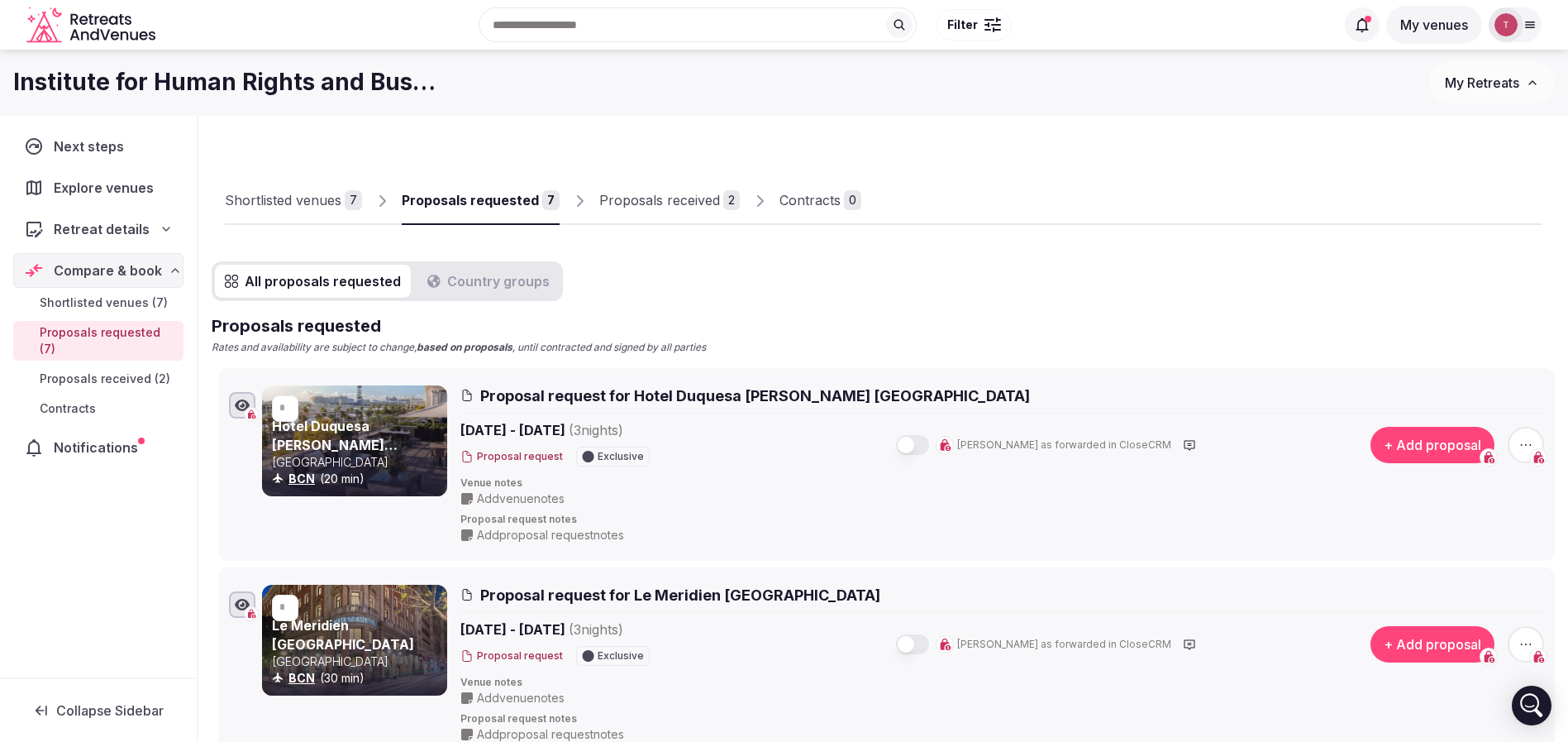
click at [502, 195] on div "Proposals requested" at bounding box center [470, 200] width 137 height 20
click at [685, 198] on div "Proposals received" at bounding box center [659, 200] width 121 height 20
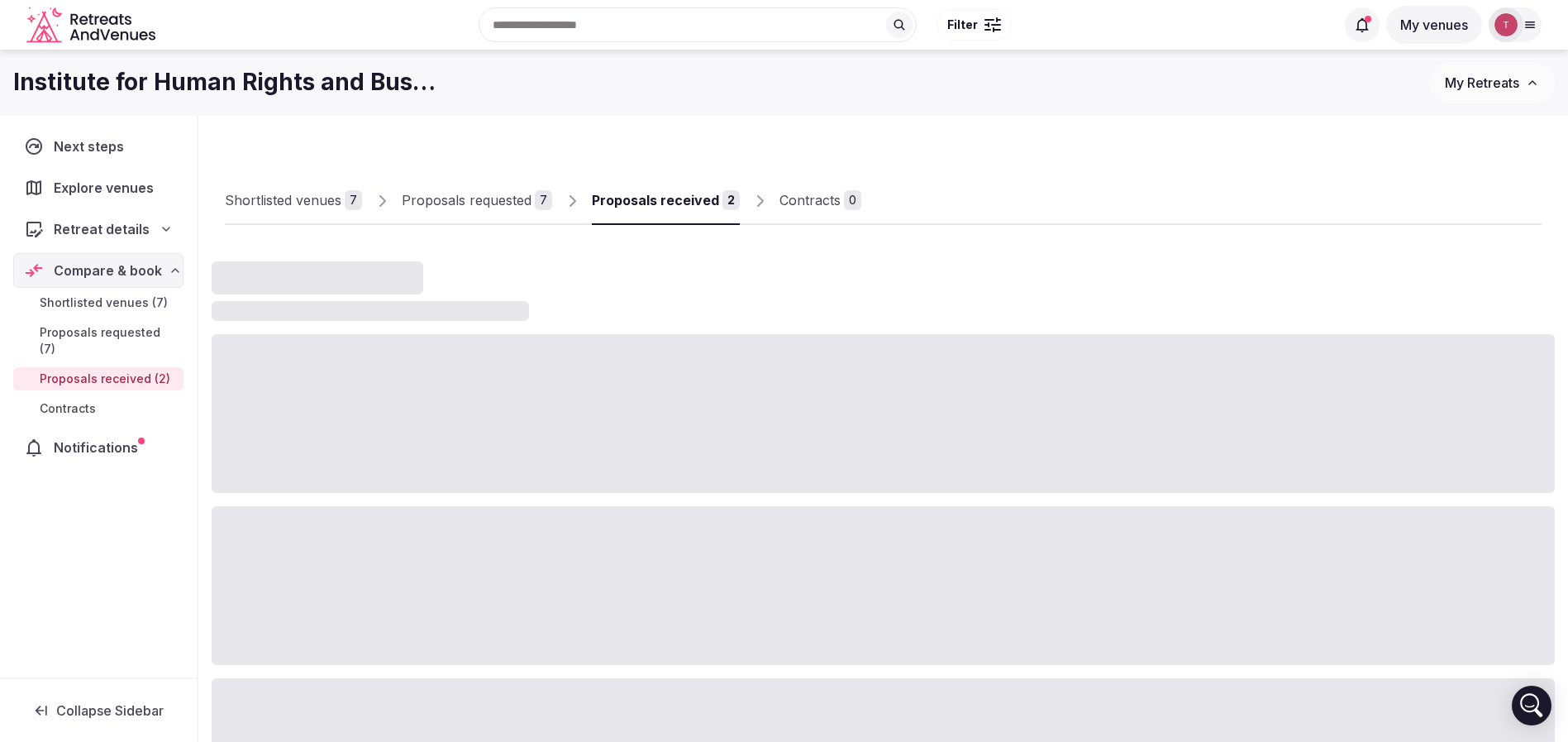
click at [1133, 170] on div "Shortlisted venues 7 Proposals requested 7 Proposals received 2 Contracts 0" at bounding box center [883, 186] width 1317 height 76
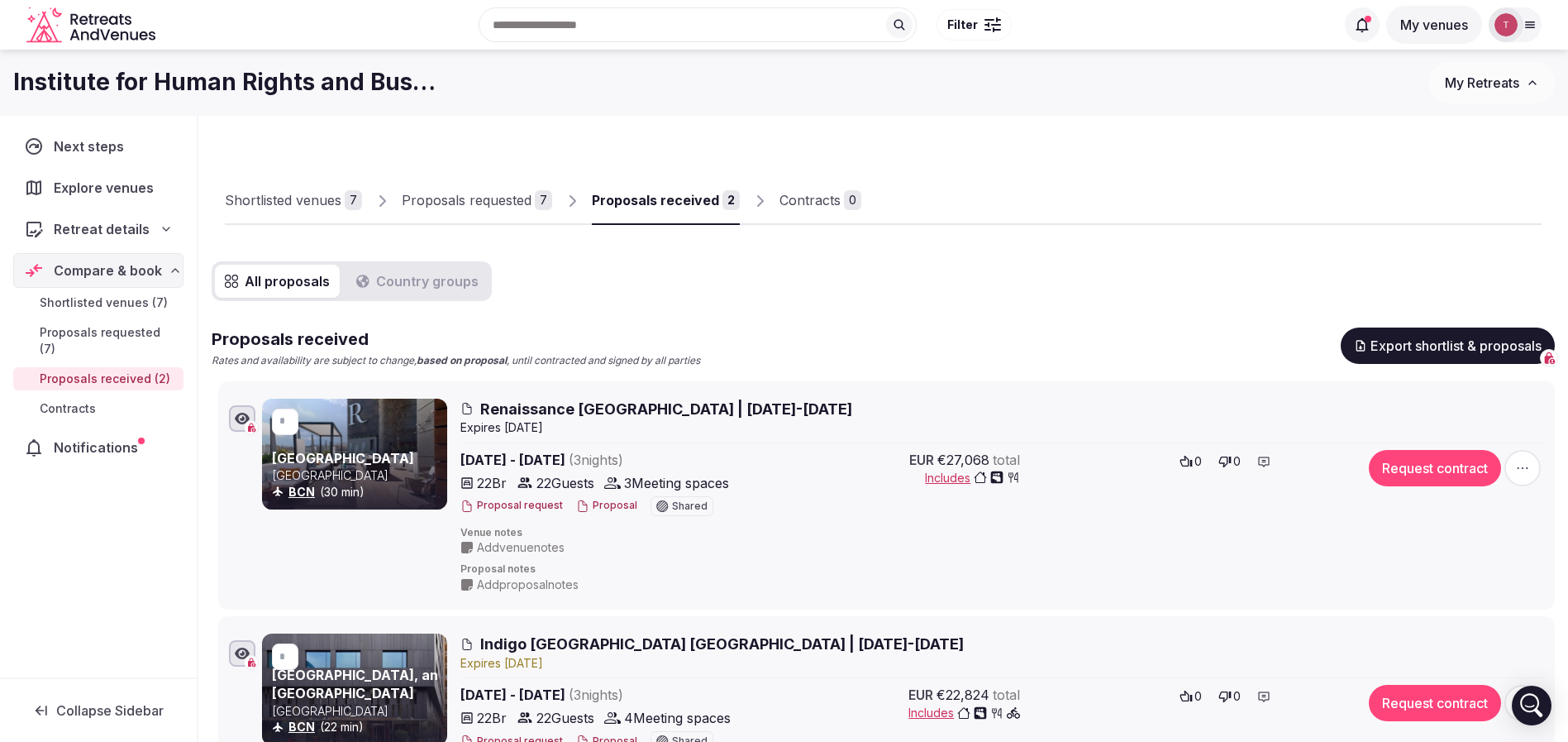
click at [667, 196] on div "Proposals received" at bounding box center [655, 200] width 127 height 20
click at [521, 183] on link "Proposals requested 7" at bounding box center [477, 201] width 150 height 48
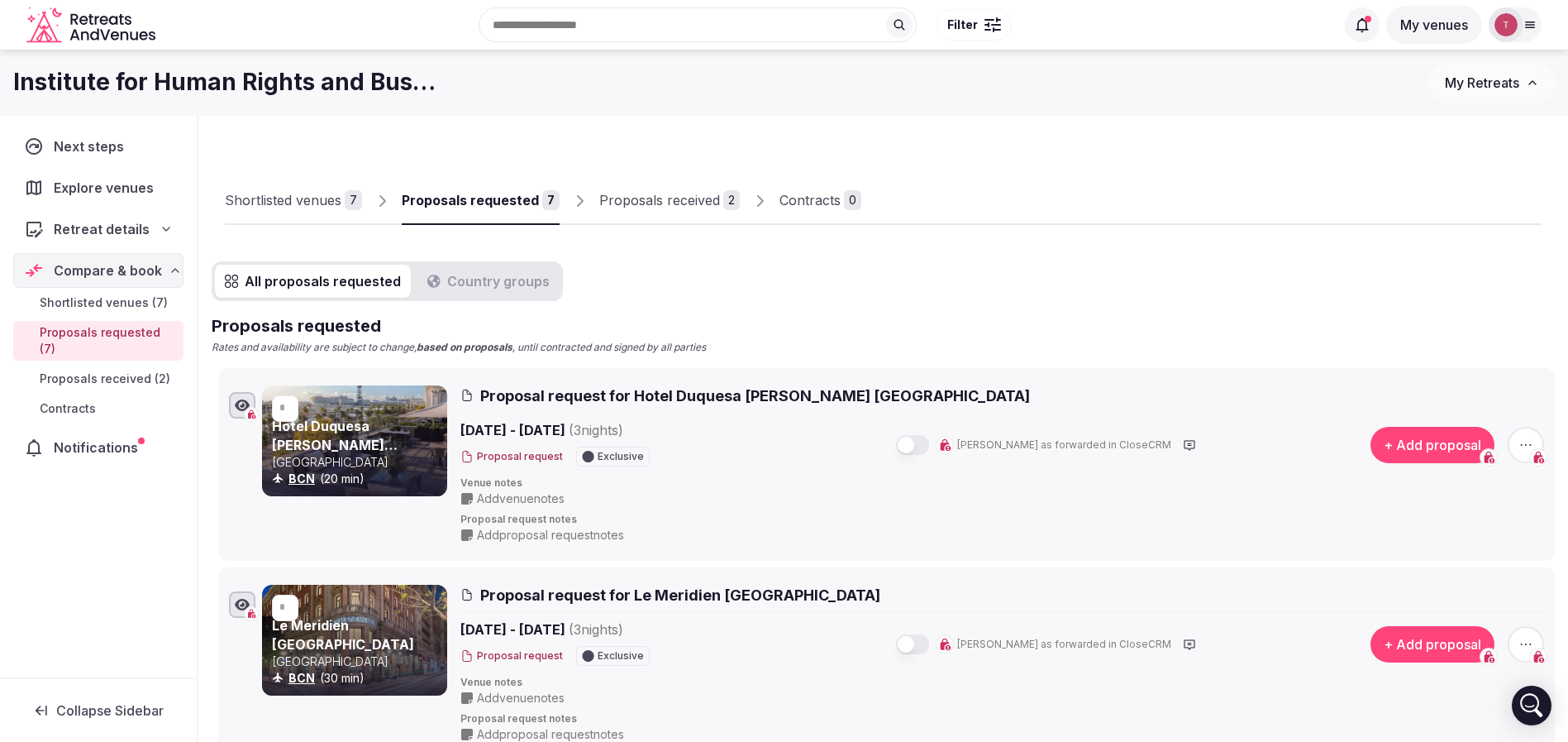
click at [695, 205] on div "Proposals received" at bounding box center [659, 200] width 121 height 20
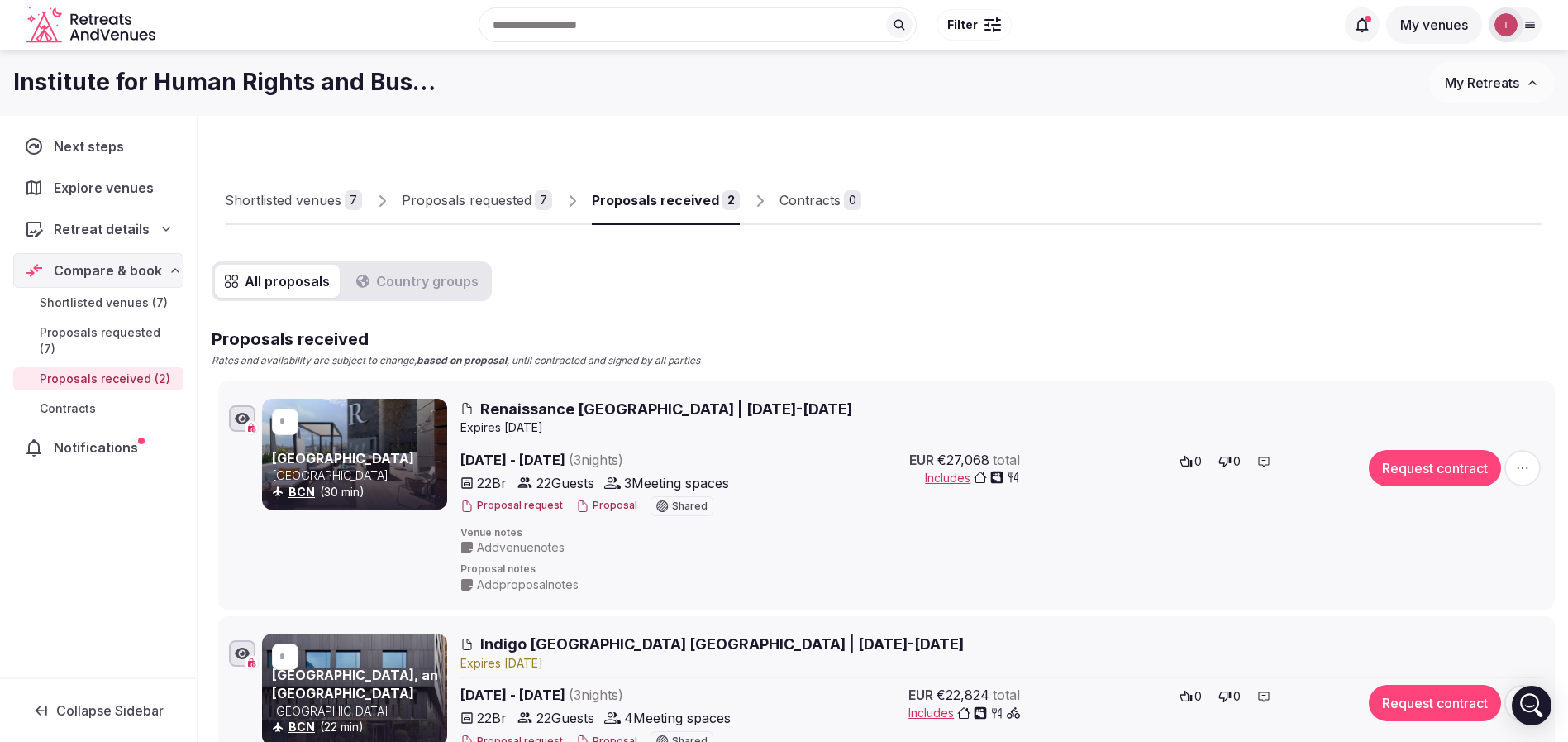
click at [695, 205] on div "Proposals received" at bounding box center [655, 200] width 127 height 20
drag, startPoint x: 659, startPoint y: 185, endPoint x: 789, endPoint y: 231, distance: 137.9
click at [659, 185] on link "Proposals received 2" at bounding box center [665, 201] width 148 height 48
click at [1015, 141] on div "Shortlisted venues 7 Proposals requested 7 Proposals received 2 Contracts 0 All…" at bounding box center [883, 487] width 1343 height 716
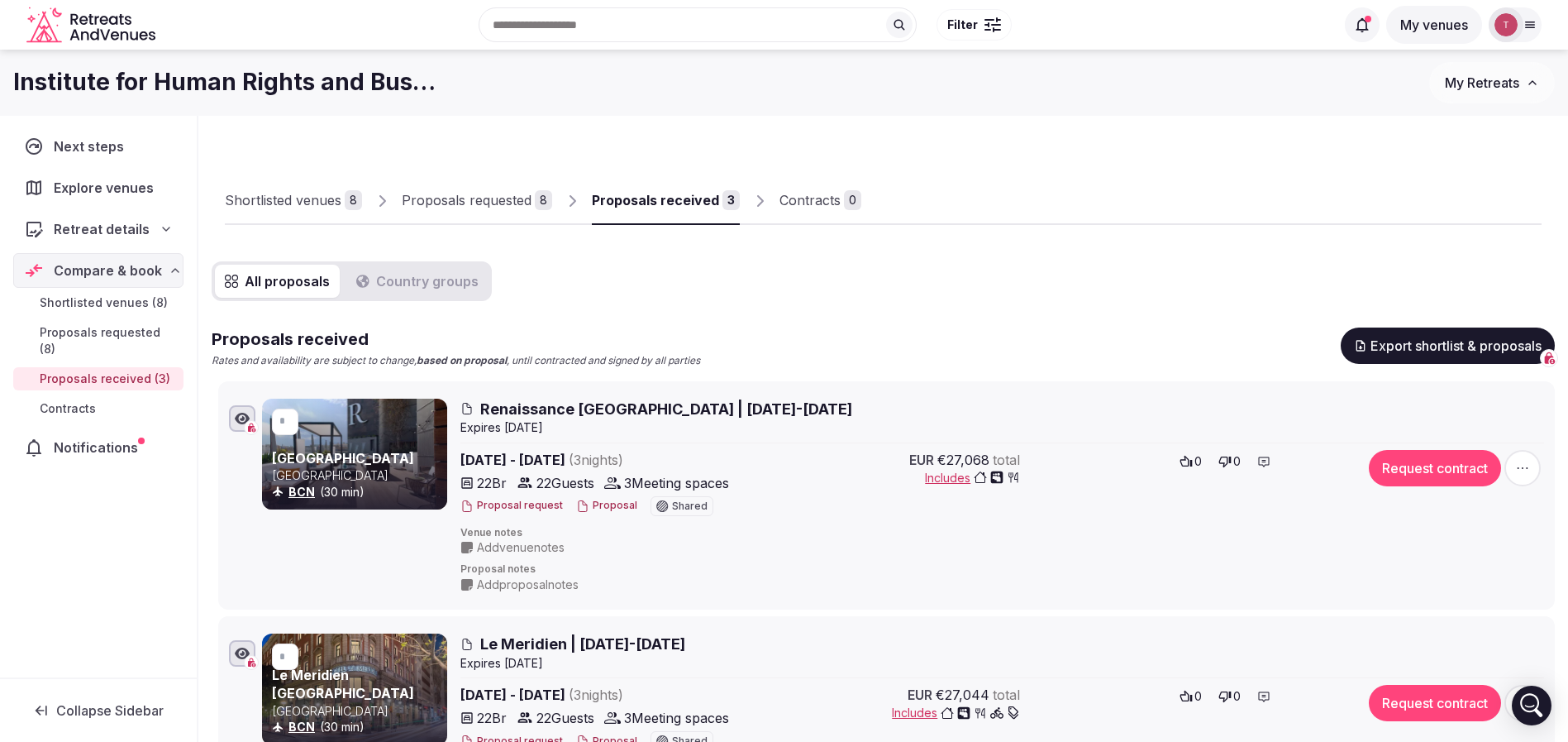
drag, startPoint x: 1058, startPoint y: 212, endPoint x: 930, endPoint y: 222, distance: 128.4
click at [1059, 213] on div at bounding box center [1201, 210] width 680 height 28
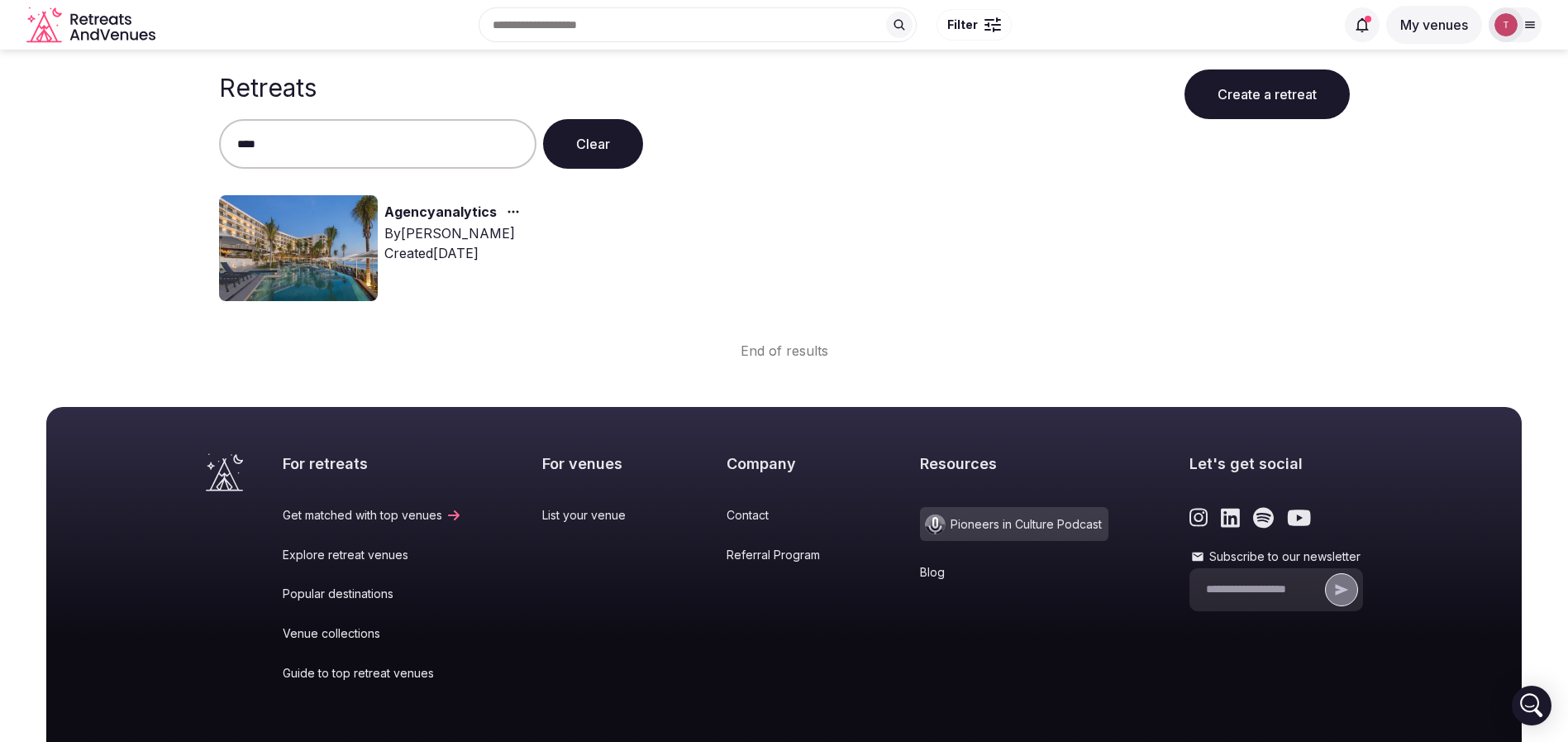
type input "****"
click at [323, 230] on img at bounding box center [298, 248] width 158 height 106
click at [323, 226] on img at bounding box center [298, 248] width 158 height 106
click at [428, 210] on link "Agencyanalytics" at bounding box center [441, 212] width 113 height 21
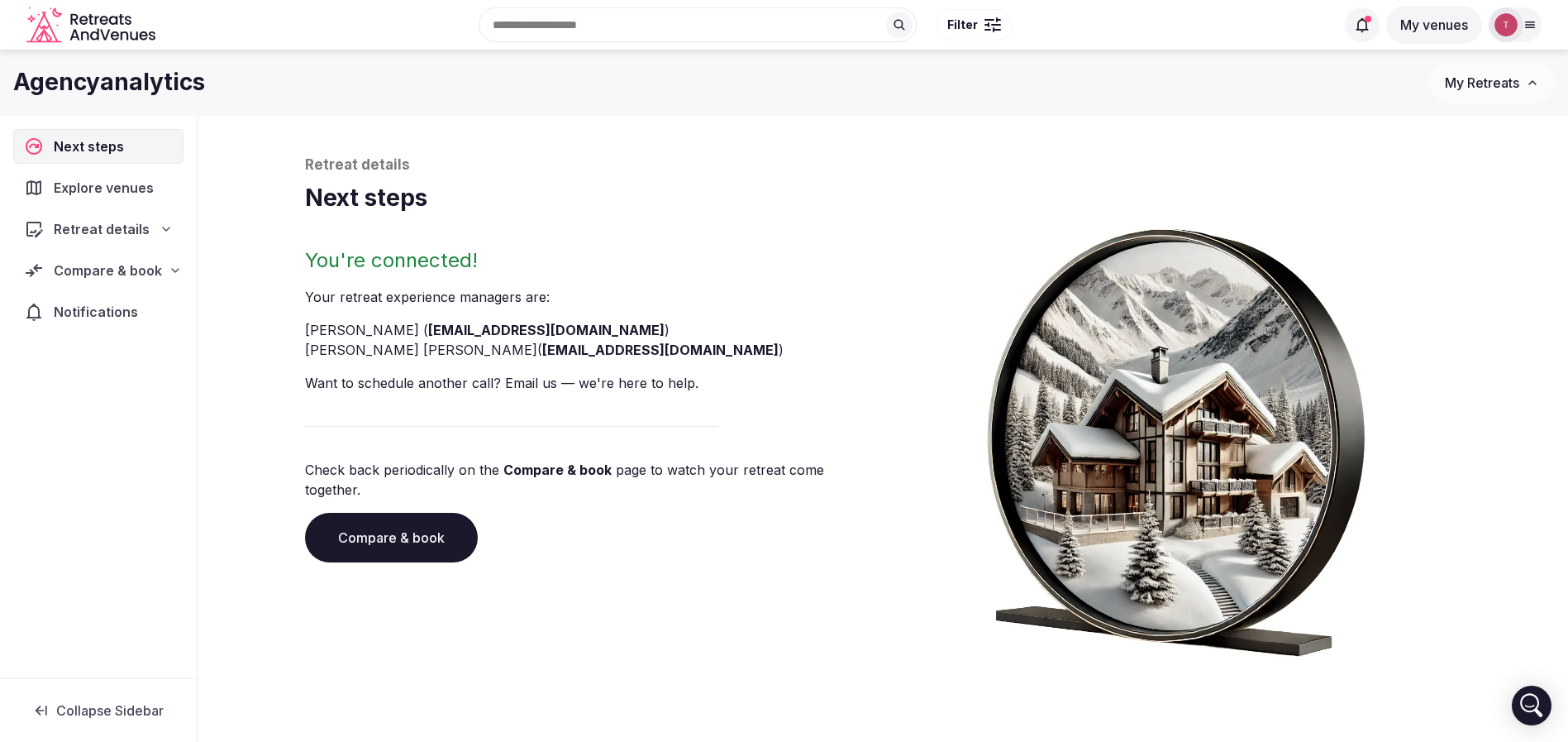
click at [418, 521] on link "Compare & book" at bounding box center [391, 537] width 173 height 49
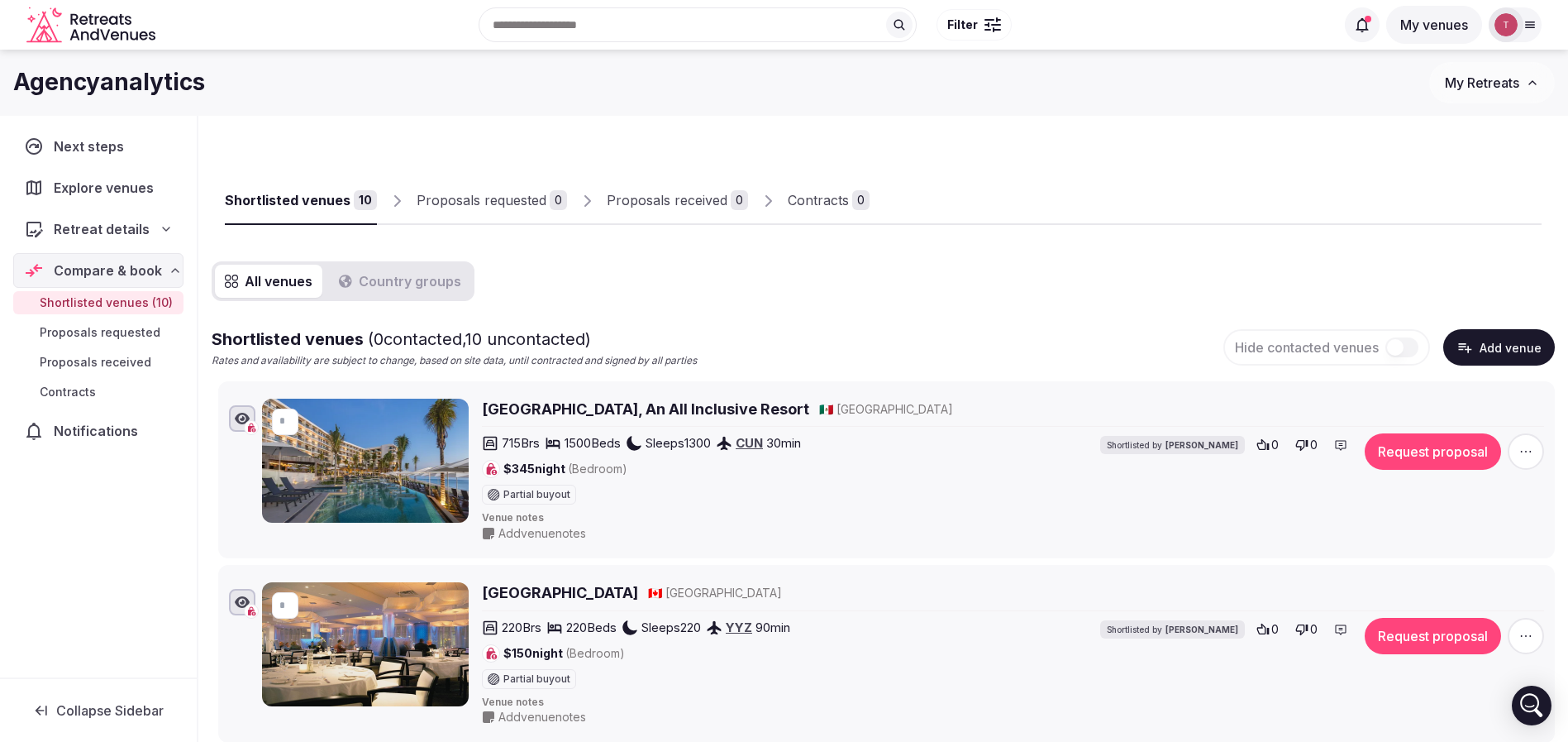
click at [420, 114] on div "Agencyanalytics My Retreats" at bounding box center [784, 82] width 1568 height 66
click at [504, 115] on div "Agencyanalytics My Retreats" at bounding box center [784, 82] width 1568 height 66
